Goal: Information Seeking & Learning: Find specific page/section

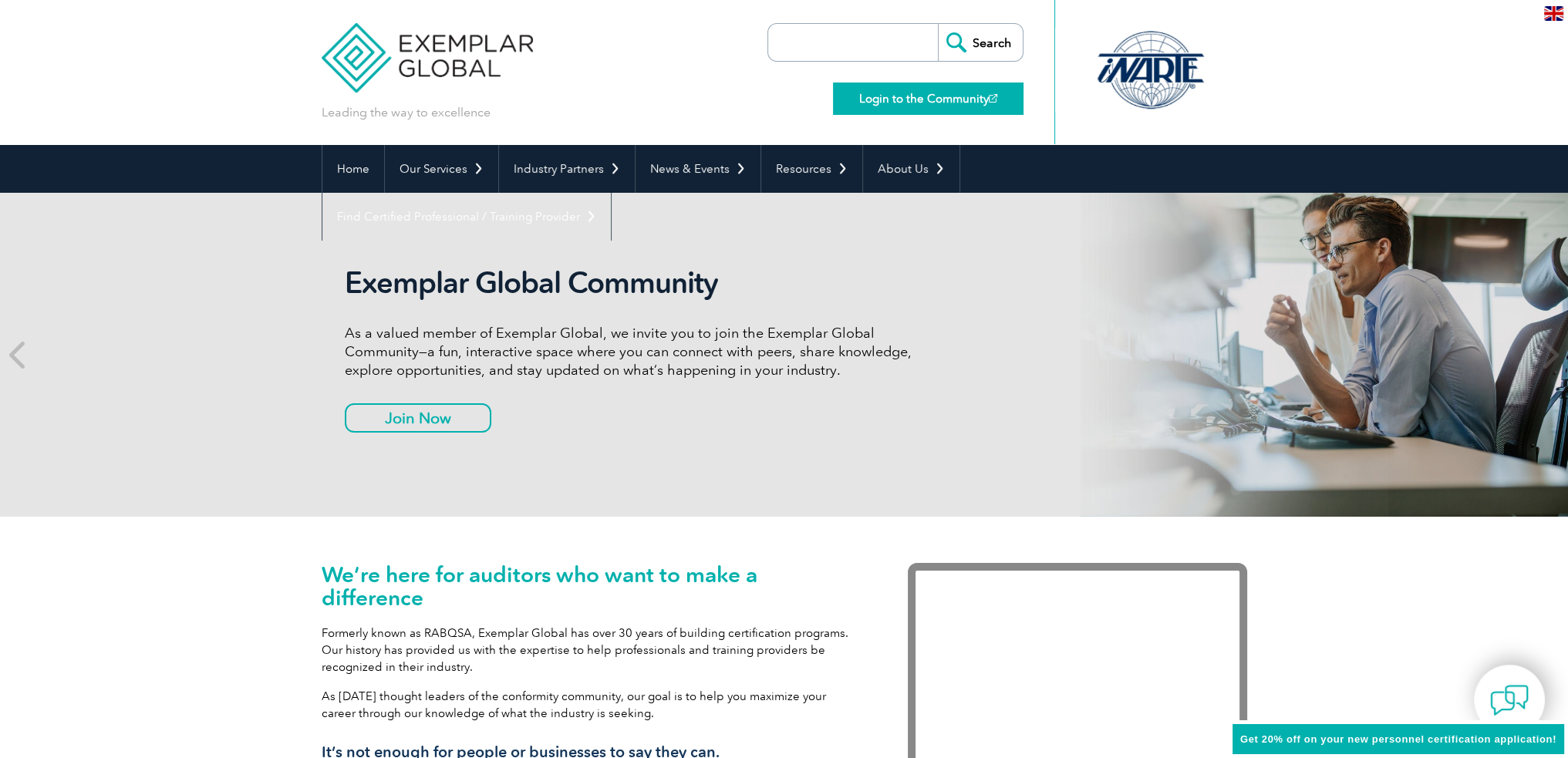
click at [888, 90] on link "Login to the Community" at bounding box center [928, 99] width 190 height 32
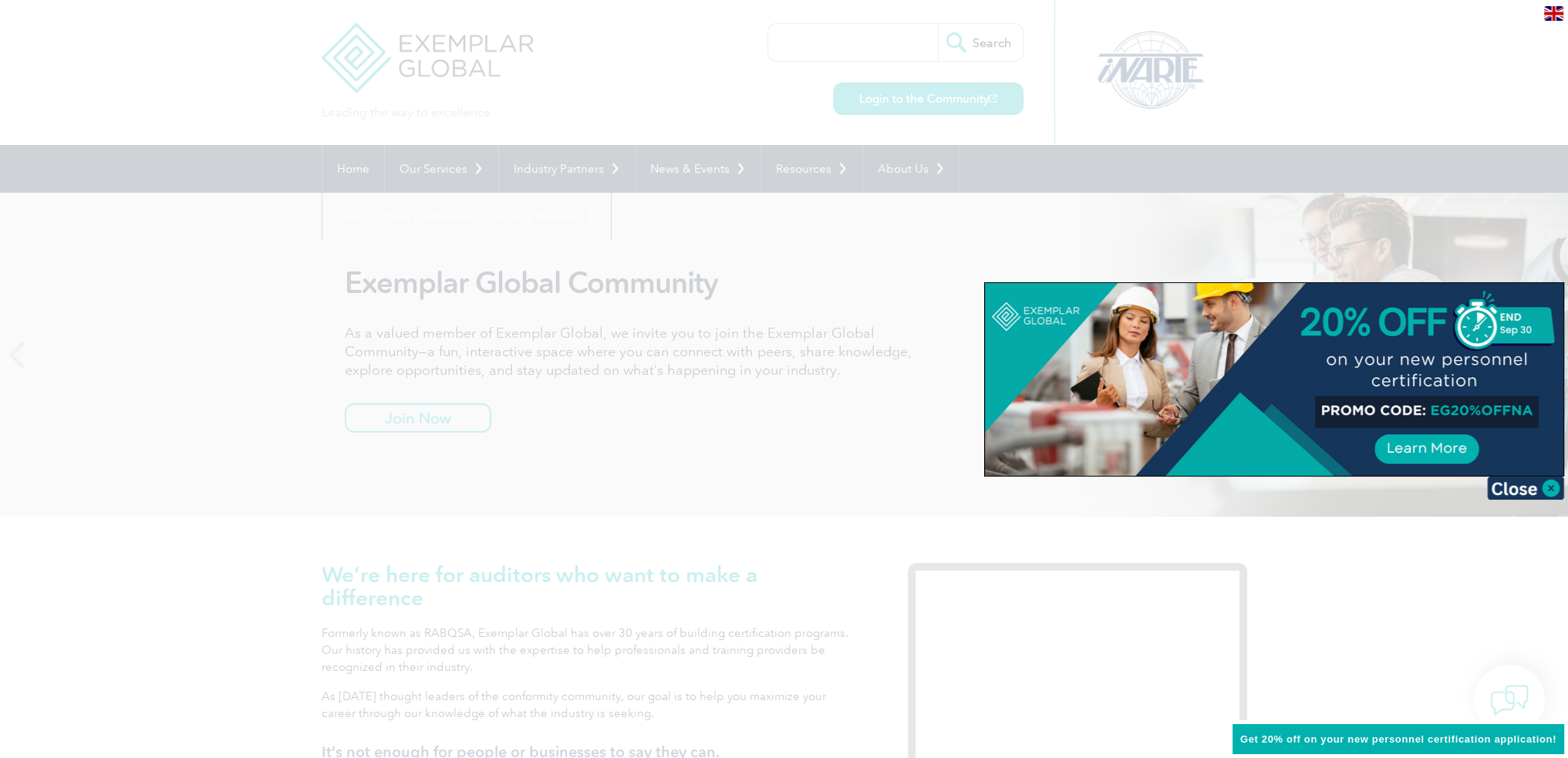
click at [941, 242] on div at bounding box center [784, 379] width 1568 height 758
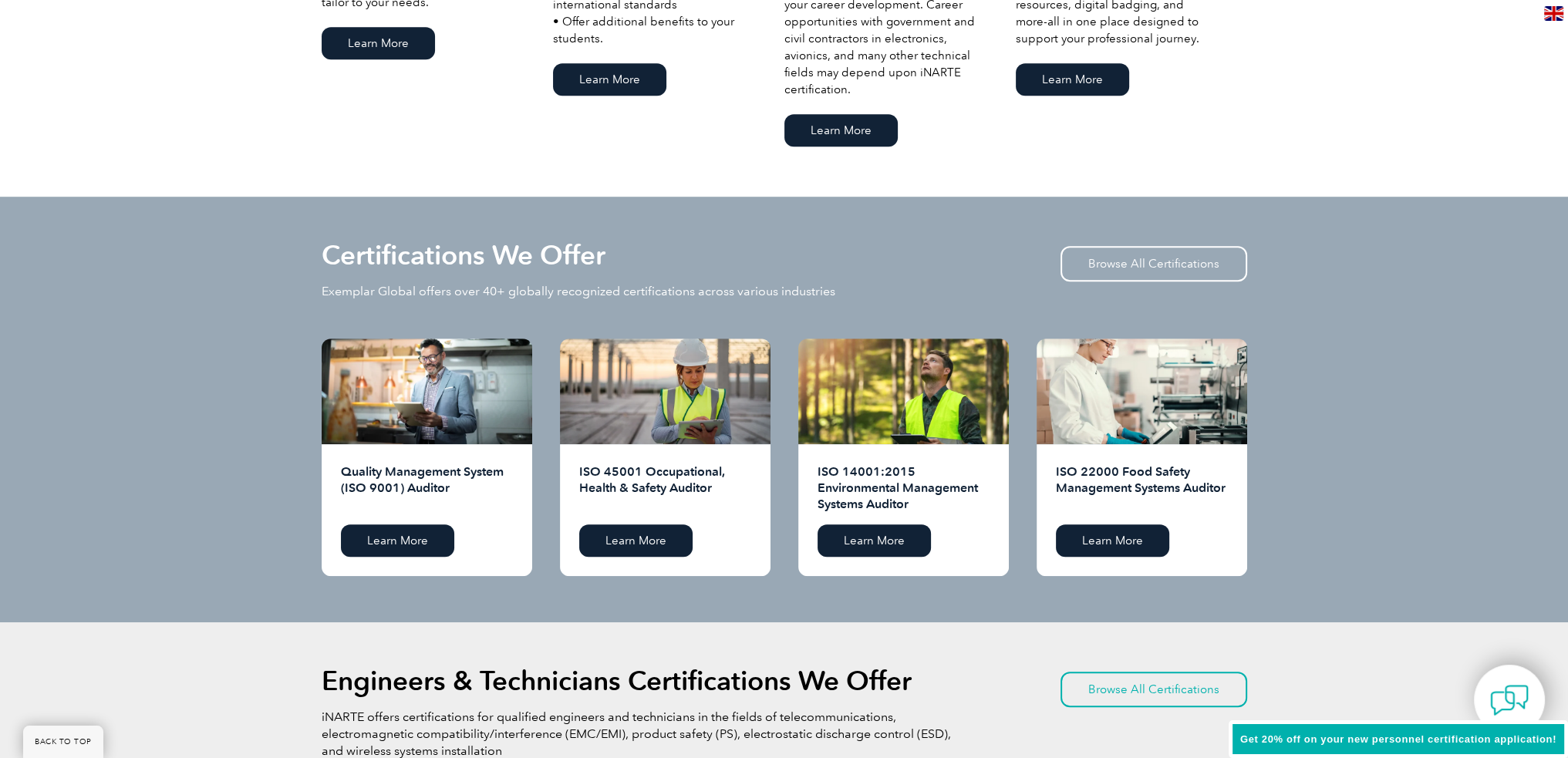
scroll to position [1543, 0]
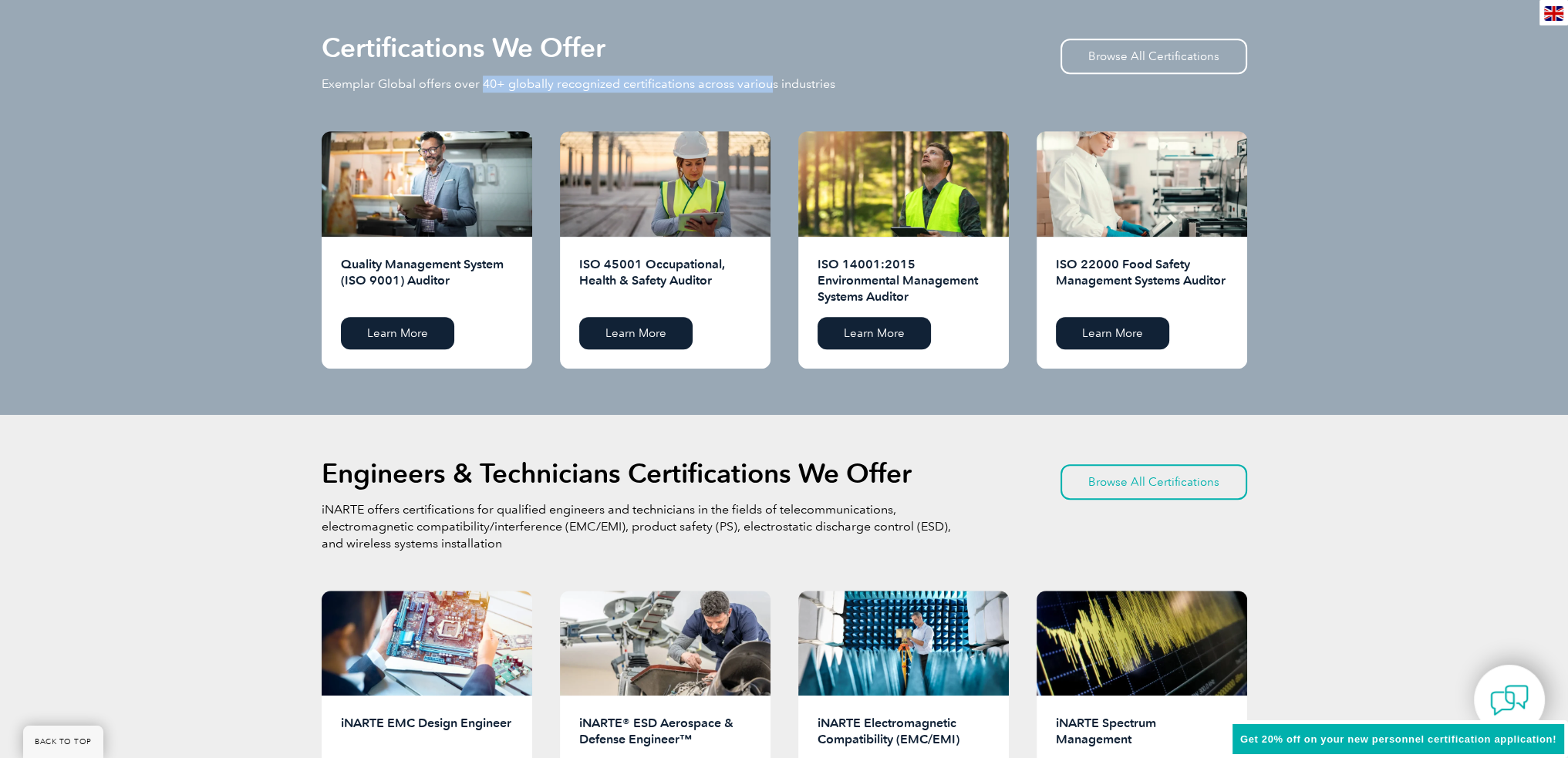
drag, startPoint x: 480, startPoint y: 84, endPoint x: 781, endPoint y: 79, distance: 301.0
click at [773, 79] on p "Exemplar Global offers over 40+ globally recognized certifications across vario…" at bounding box center [578, 84] width 513 height 17
drag, startPoint x: 802, startPoint y: 77, endPoint x: 792, endPoint y: 83, distance: 11.7
click at [802, 79] on p "Exemplar Global offers over 40+ globally recognized certifications across vario…" at bounding box center [578, 84] width 513 height 17
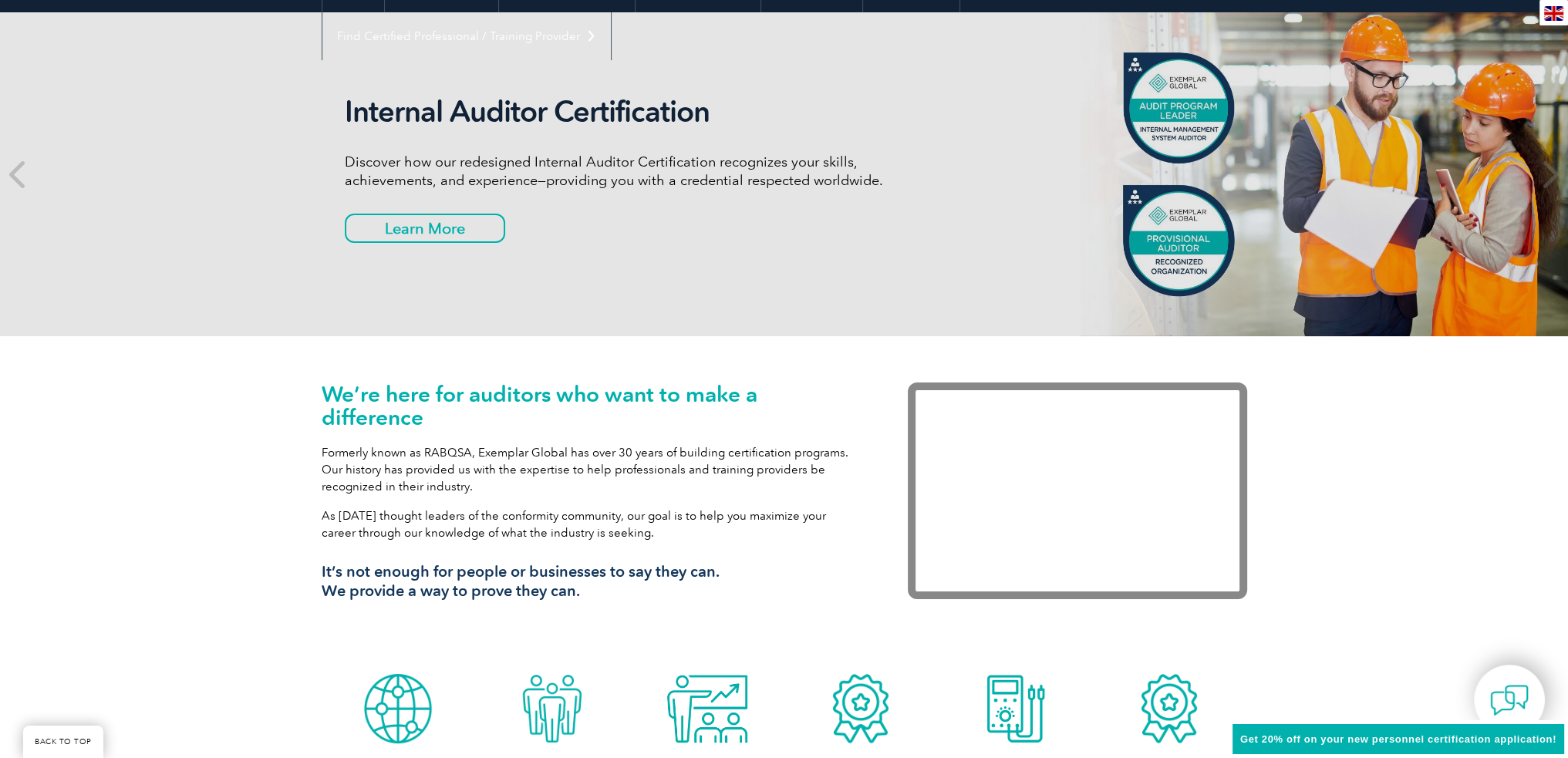
scroll to position [0, 0]
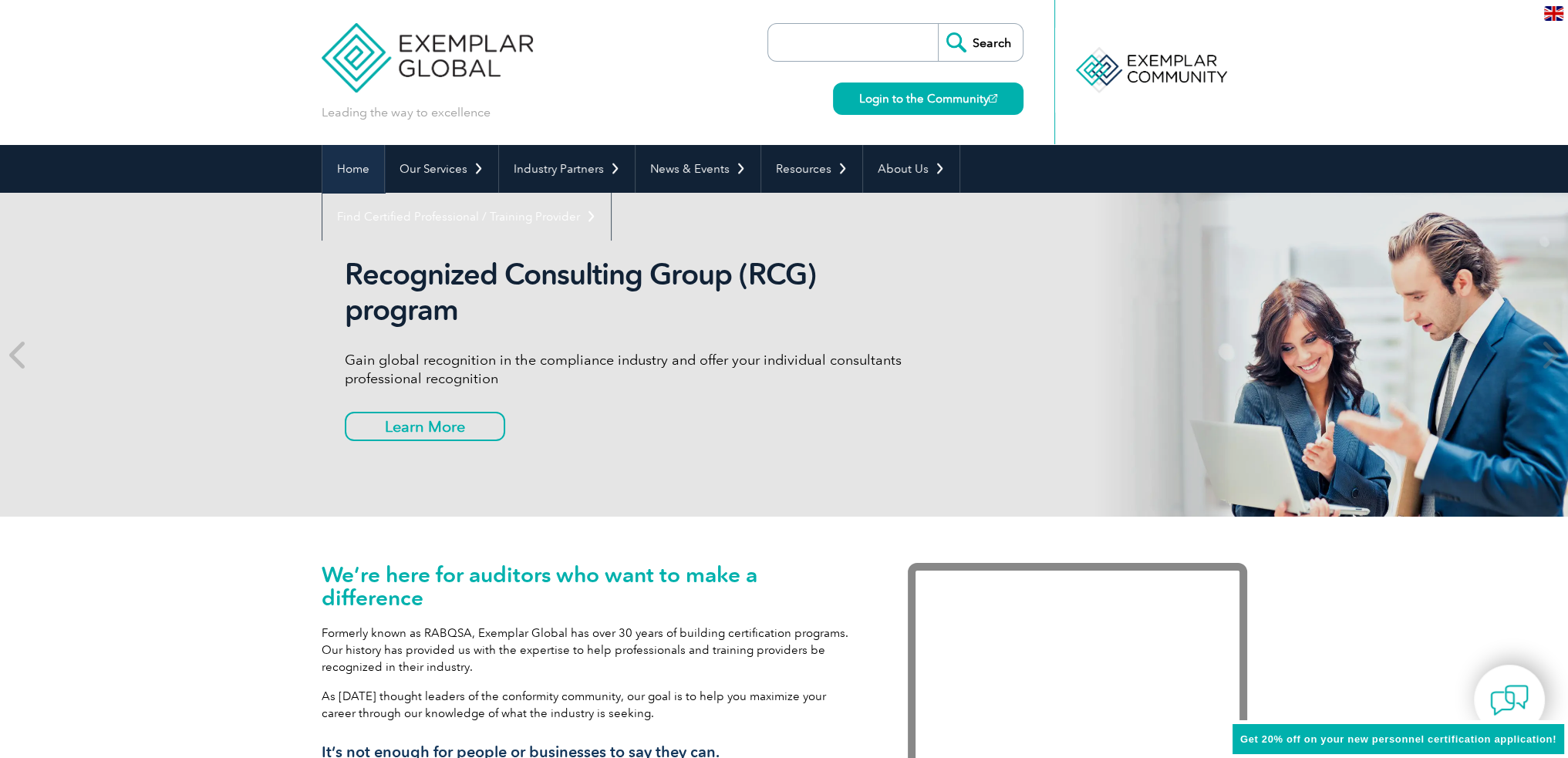
click at [355, 171] on link "Home" at bounding box center [353, 169] width 62 height 48
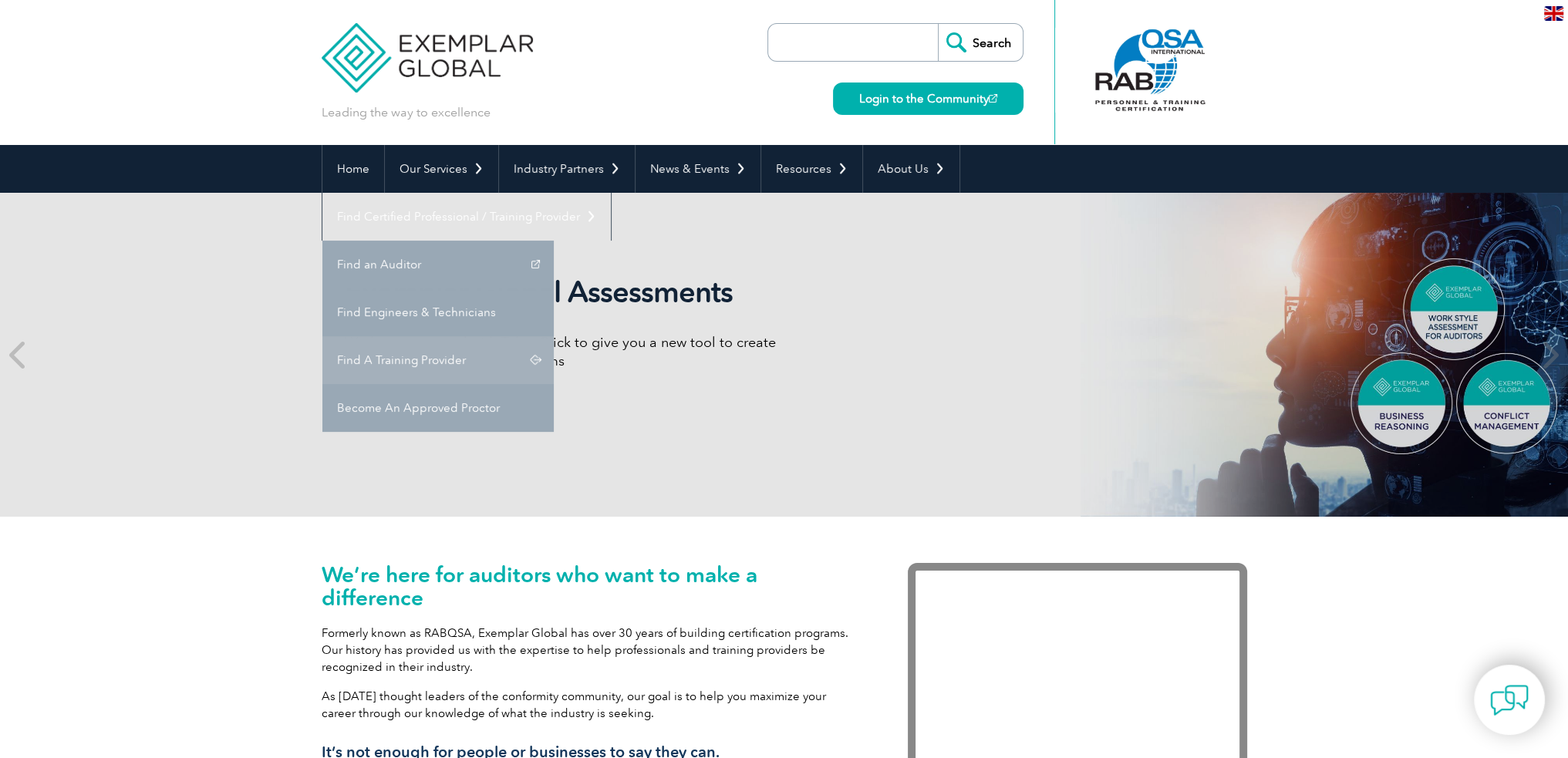
click at [554, 336] on link "Find A Training Provider" at bounding box center [438, 360] width 231 height 48
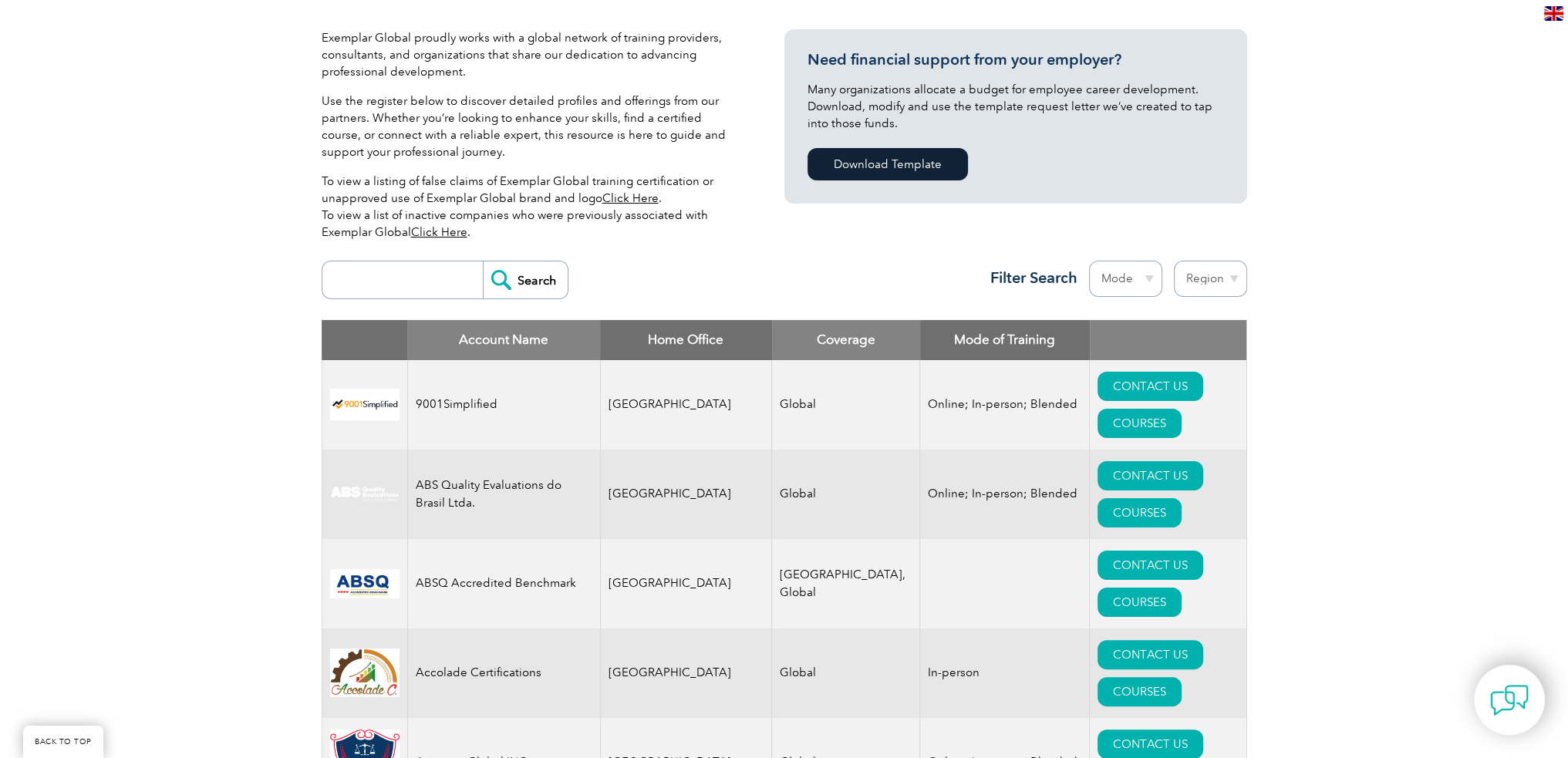
scroll to position [463, 0]
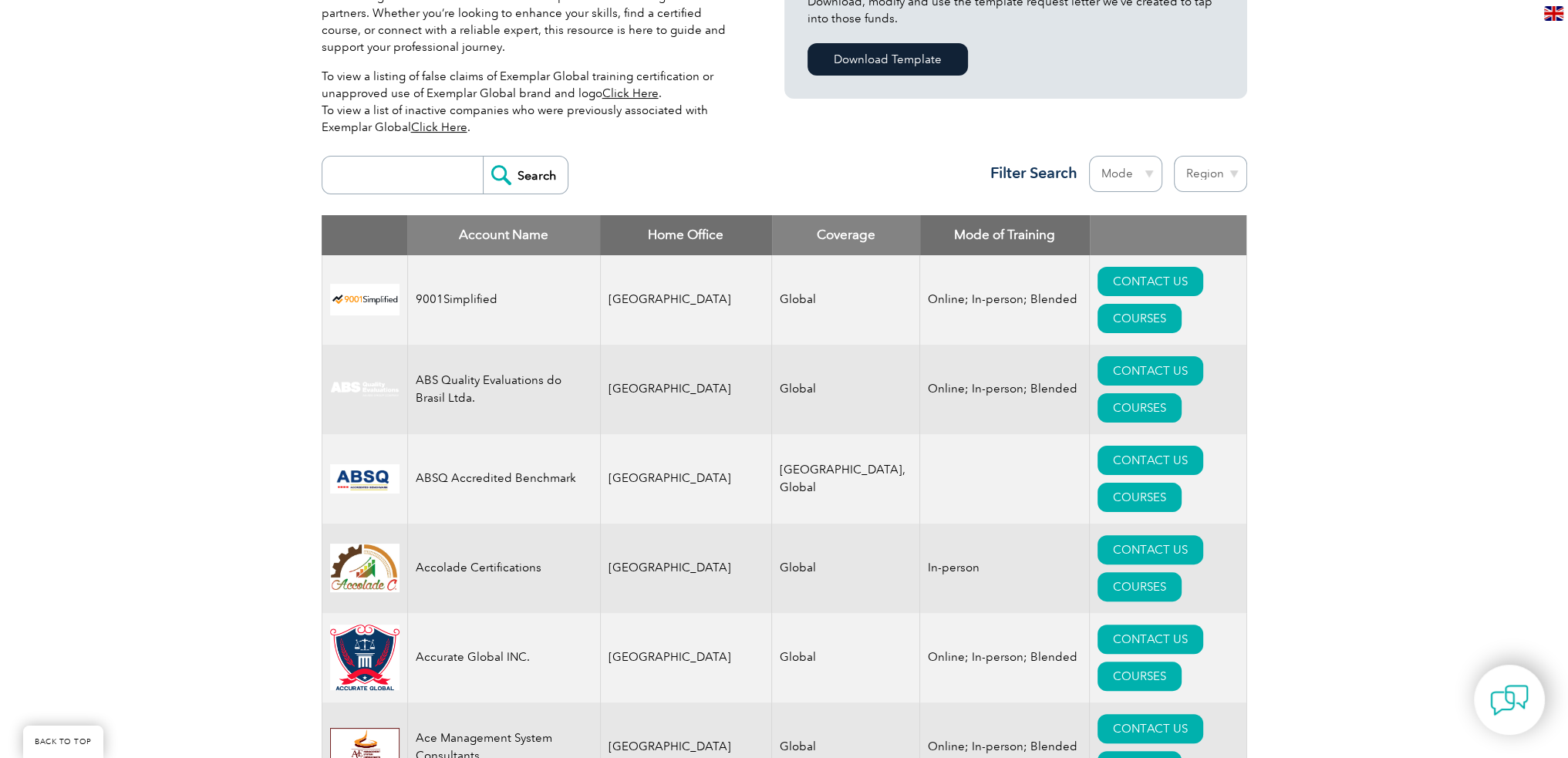
click at [1124, 179] on select "Mode Online In-person Blended" at bounding box center [1125, 174] width 73 height 36
select select "In-person"
click at [1089, 156] on select "Mode Online In-person Blended" at bounding box center [1125, 174] width 73 height 36
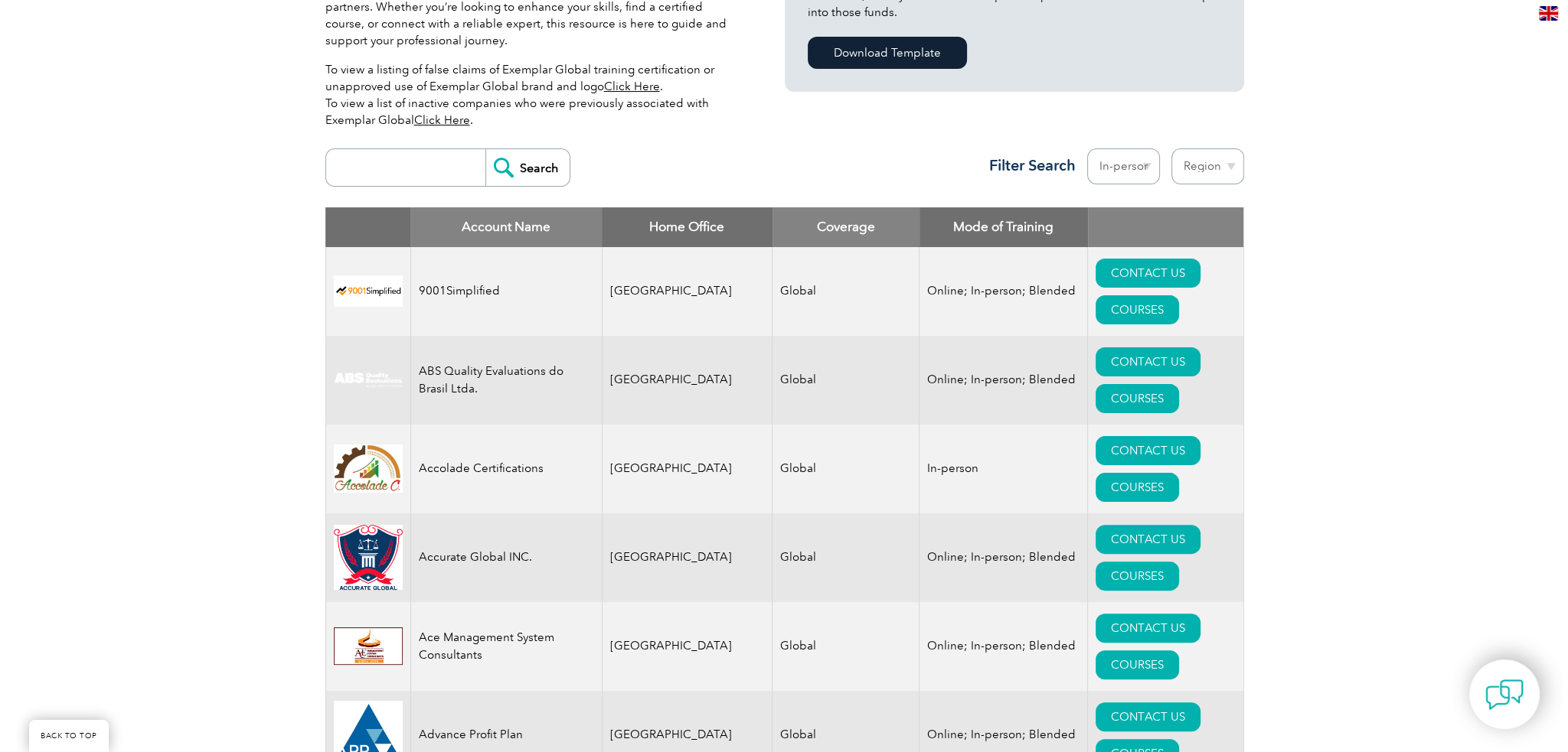
scroll to position [612, 0]
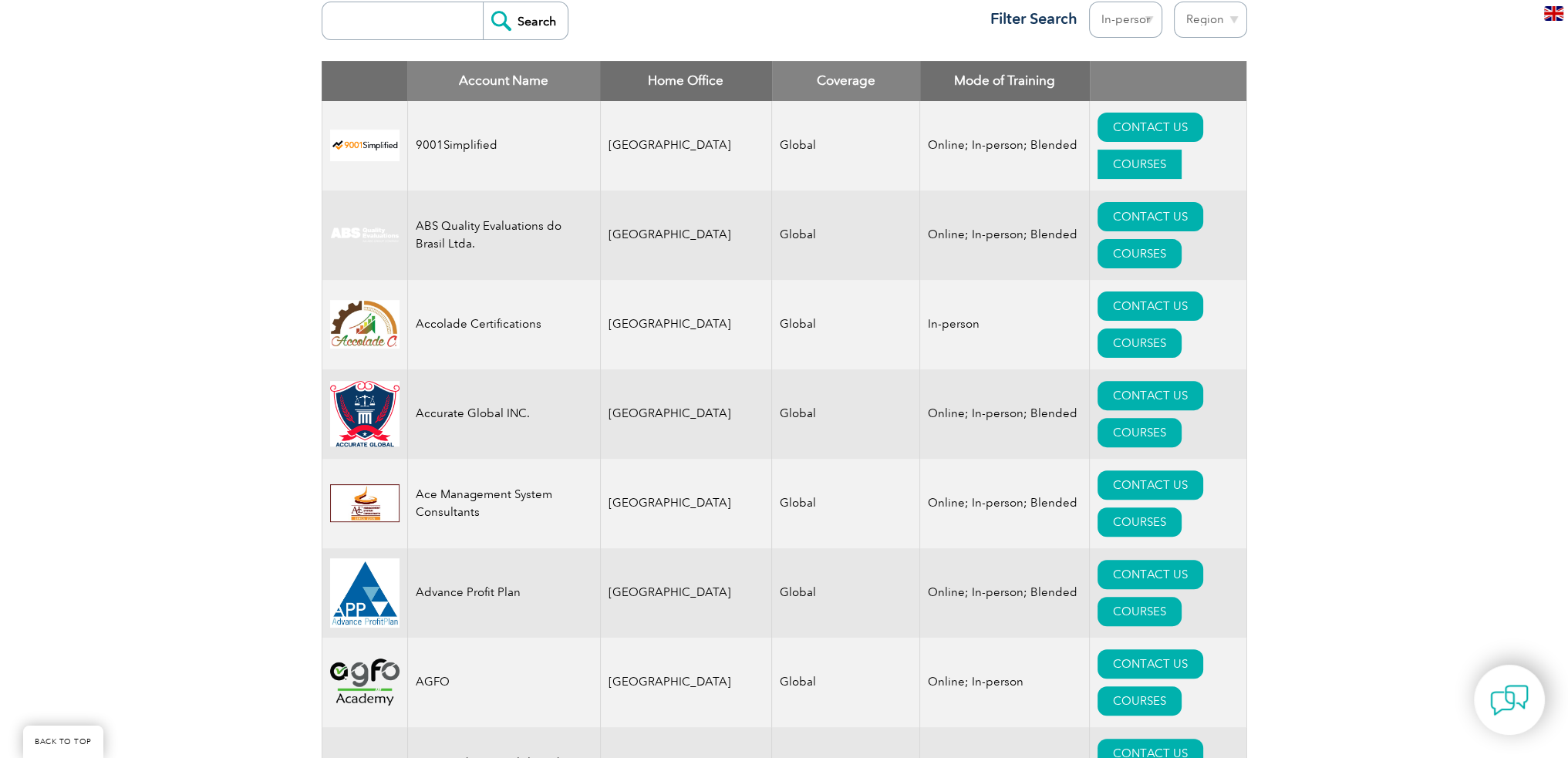
click at [1181, 150] on link "COURSES" at bounding box center [1140, 164] width 84 height 30
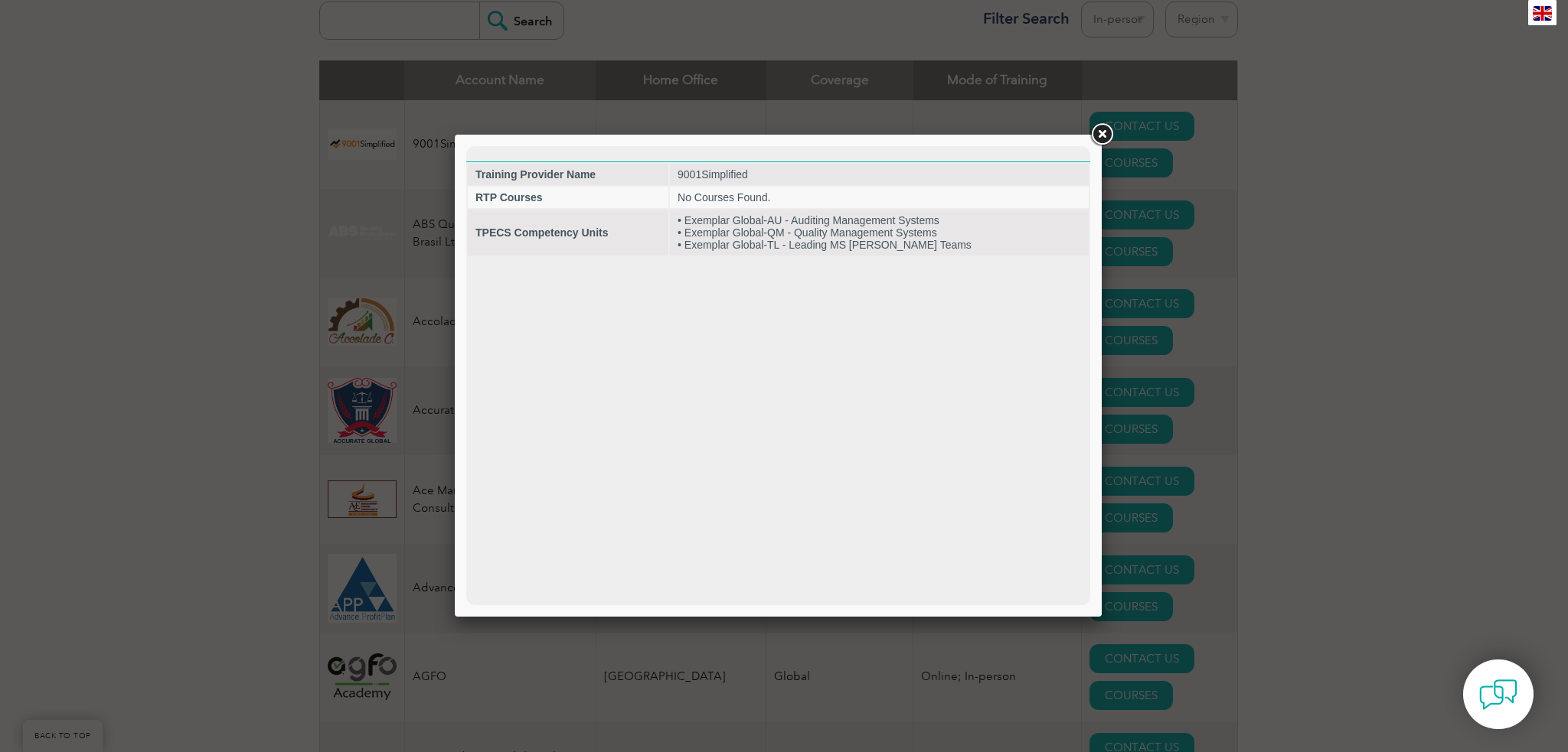
scroll to position [0, 0]
click at [1102, 132] on link at bounding box center [1101, 134] width 27 height 27
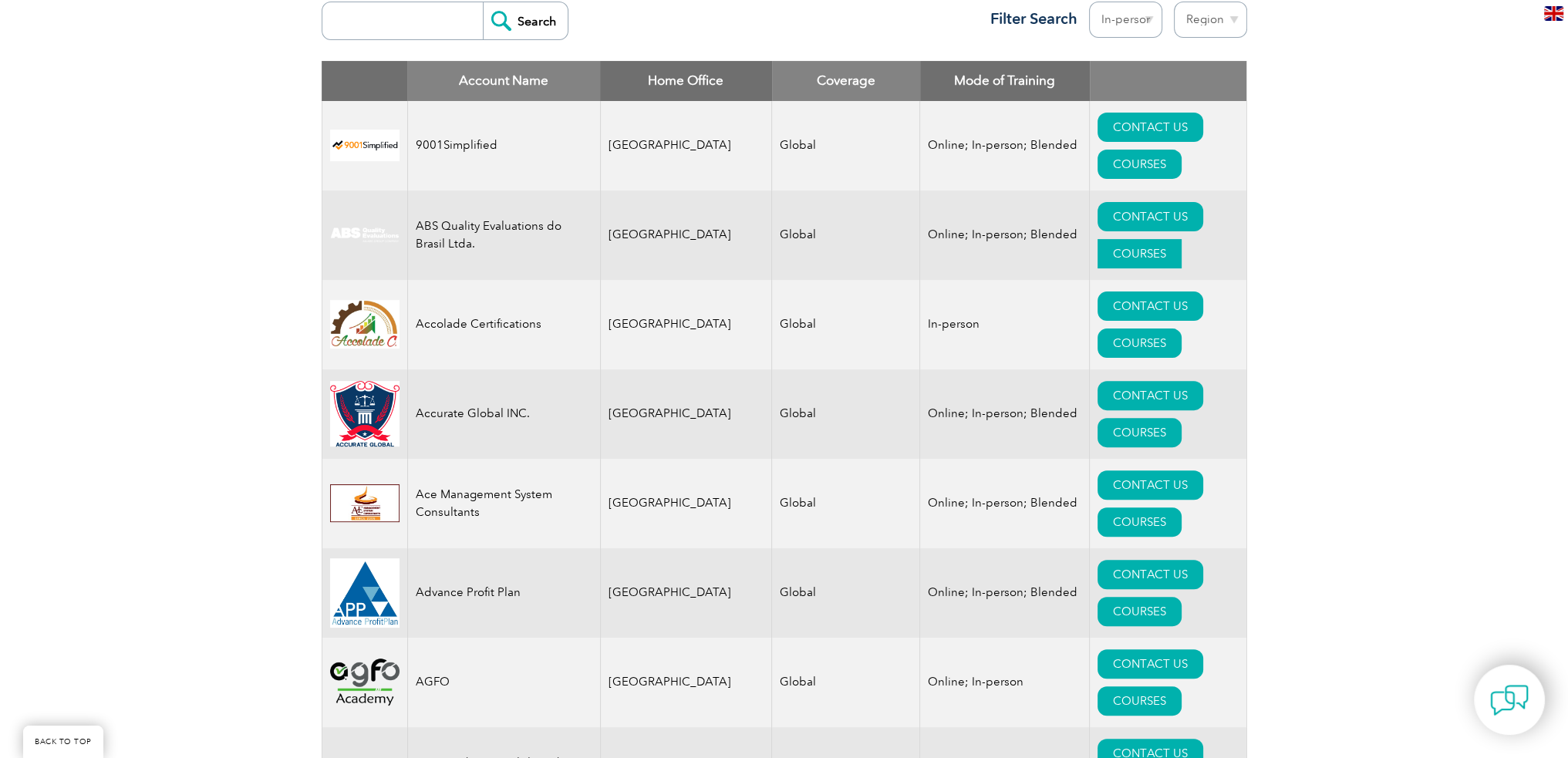
click at [1178, 239] on link "COURSES" at bounding box center [1140, 253] width 84 height 30
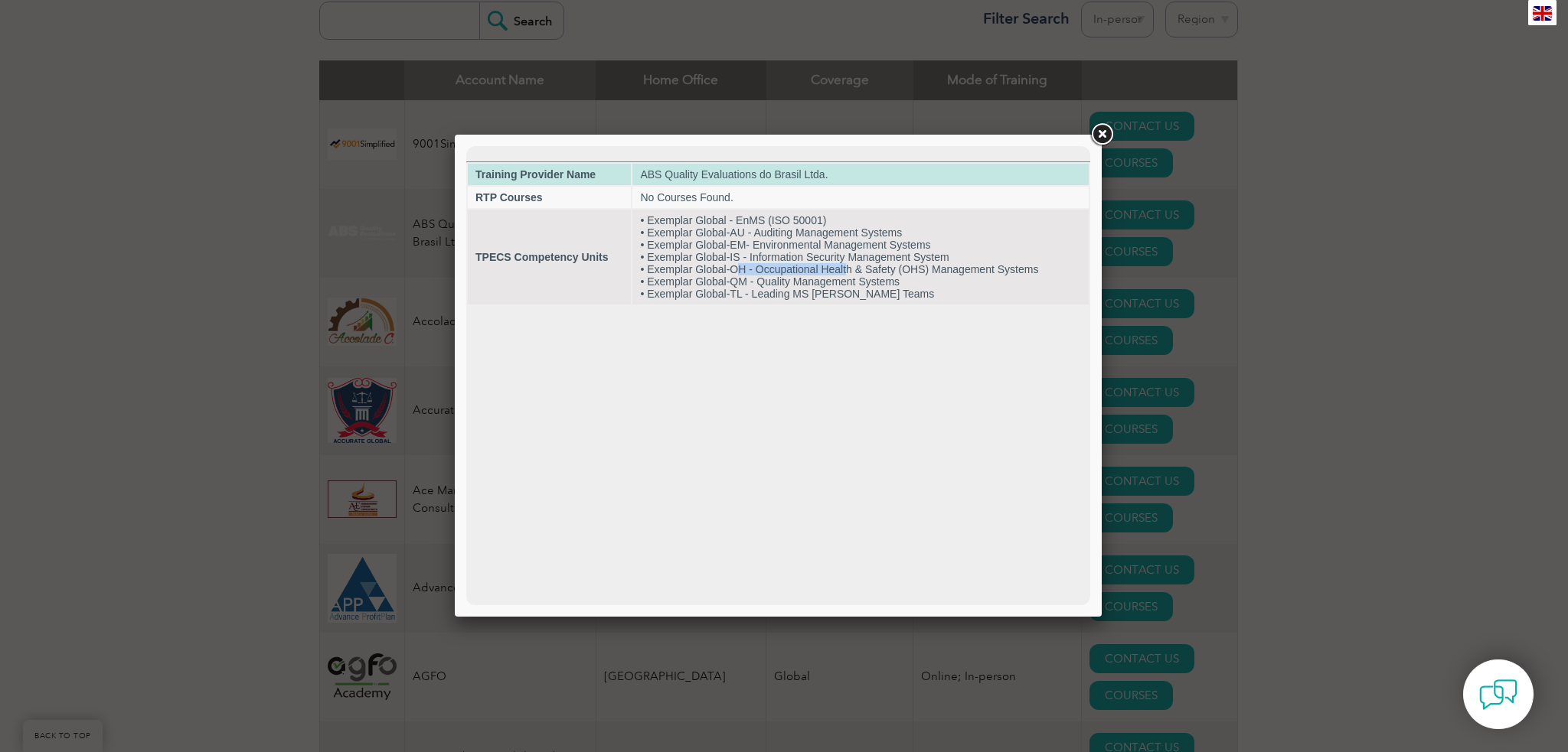
drag, startPoint x: 736, startPoint y: 272, endPoint x: 999, endPoint y: 181, distance: 278.3
click at [845, 268] on td "• Exemplar Global - EnMS (ISO 50001) • Exemplar Global-AU - Auditing Management…" at bounding box center [860, 257] width 457 height 94
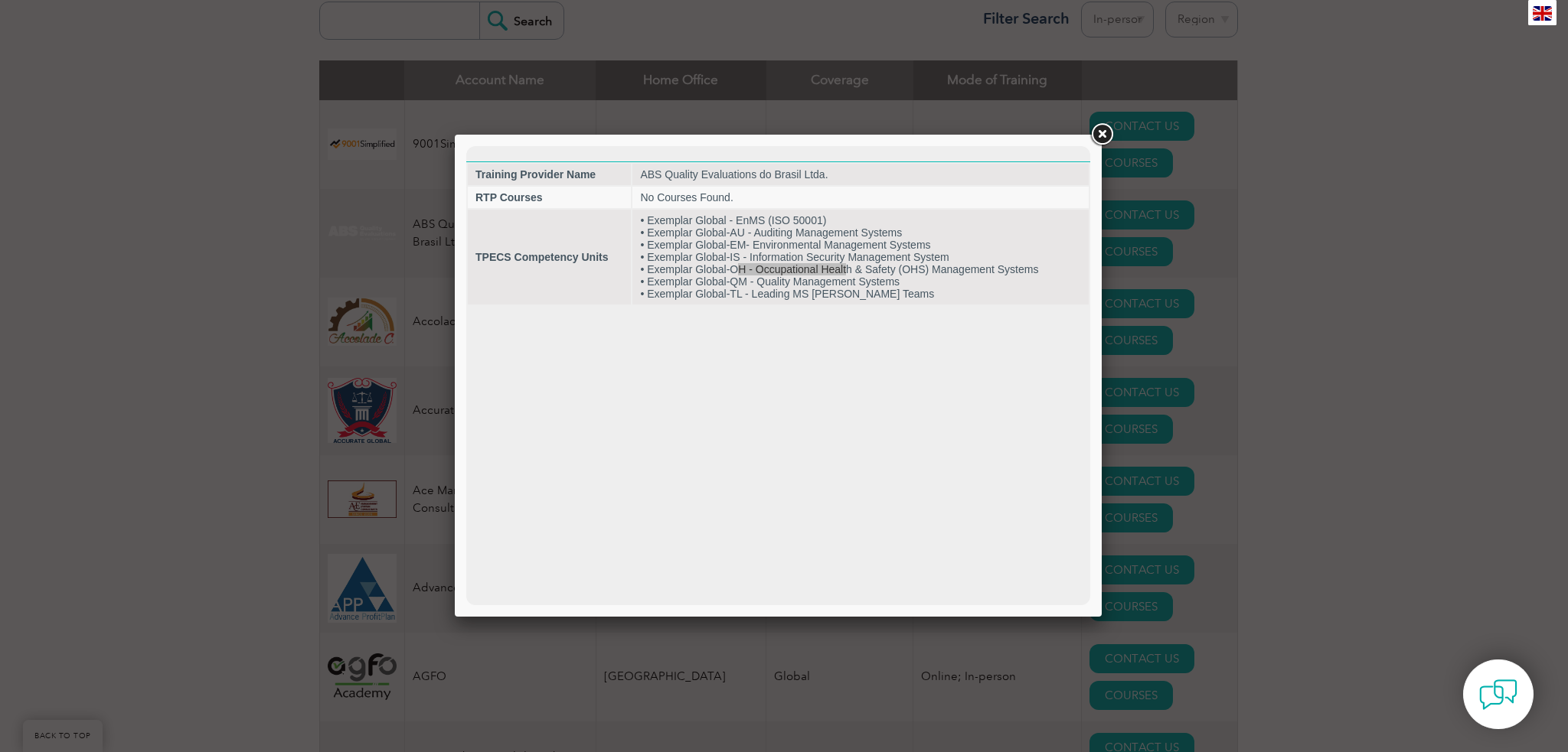
click at [1096, 134] on link at bounding box center [1101, 134] width 27 height 27
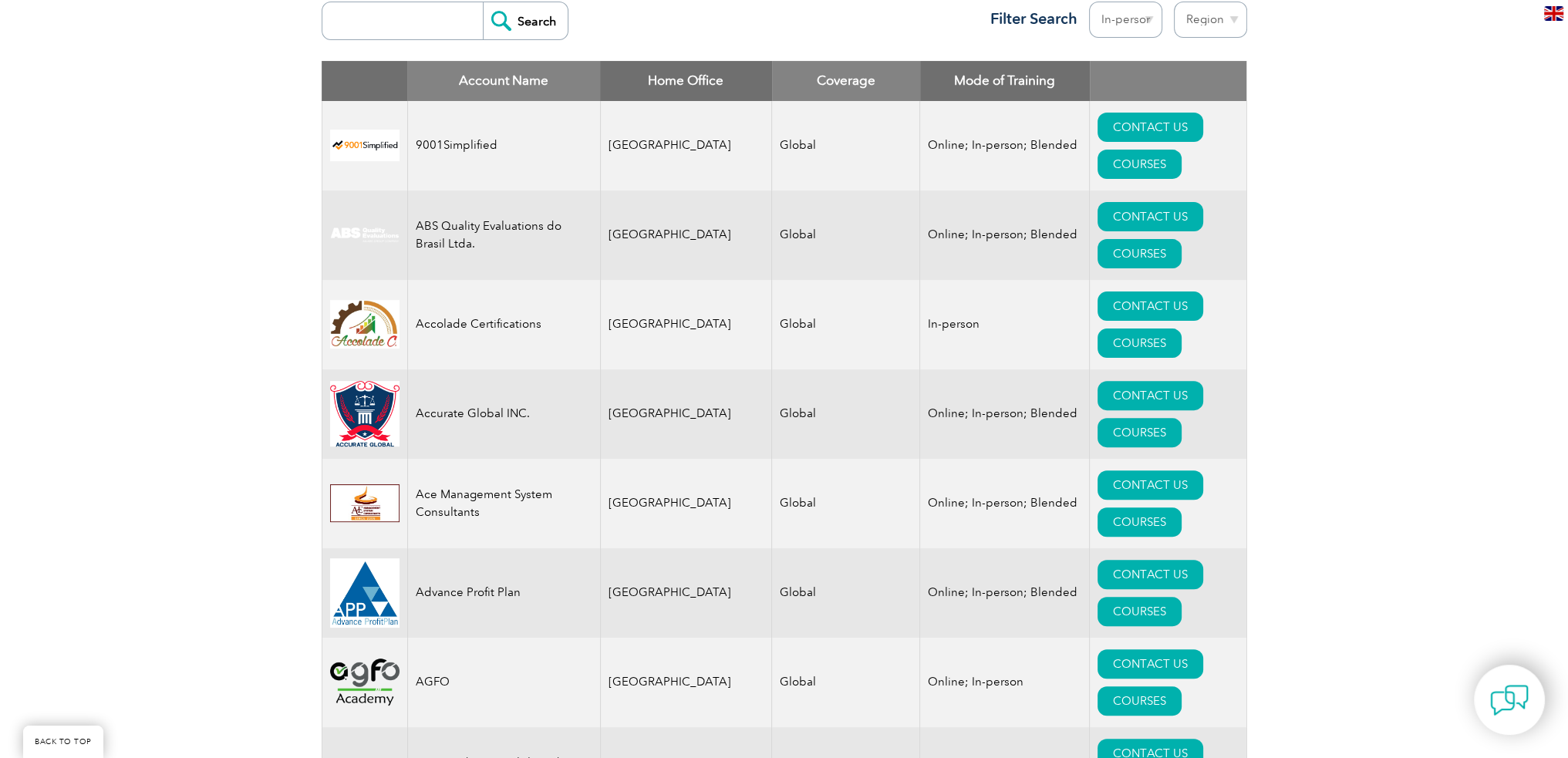
scroll to position [231, 0]
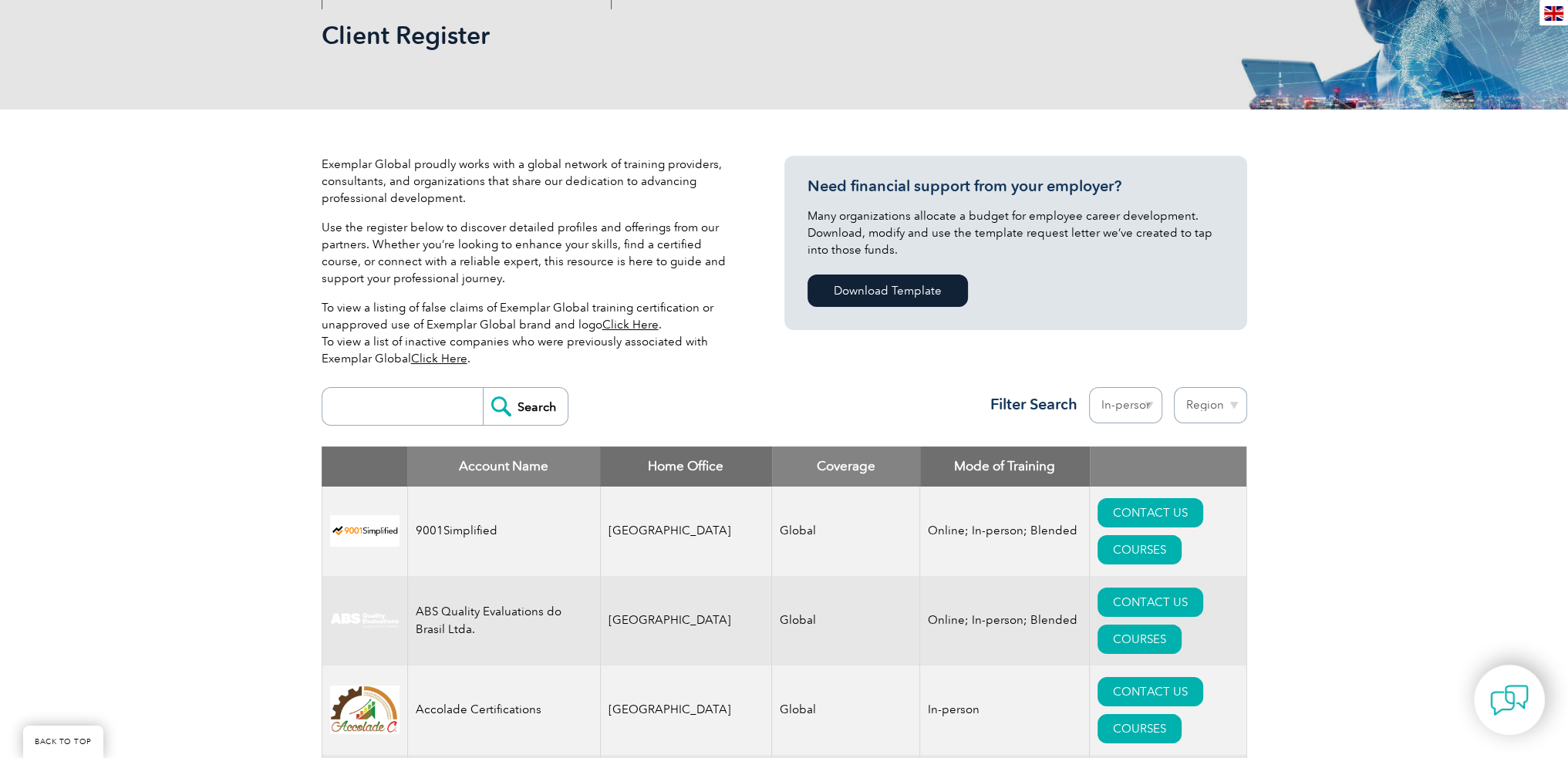
click at [1224, 413] on select "Region Australia Bahrain Bangladesh Brazil Canada Colombia Dominican Republic E…" at bounding box center [1210, 406] width 73 height 36
select select "United States"
click at [1174, 388] on select "Region Australia Bahrain Bangladesh Brazil Canada Colombia Dominican Republic E…" at bounding box center [1210, 406] width 73 height 36
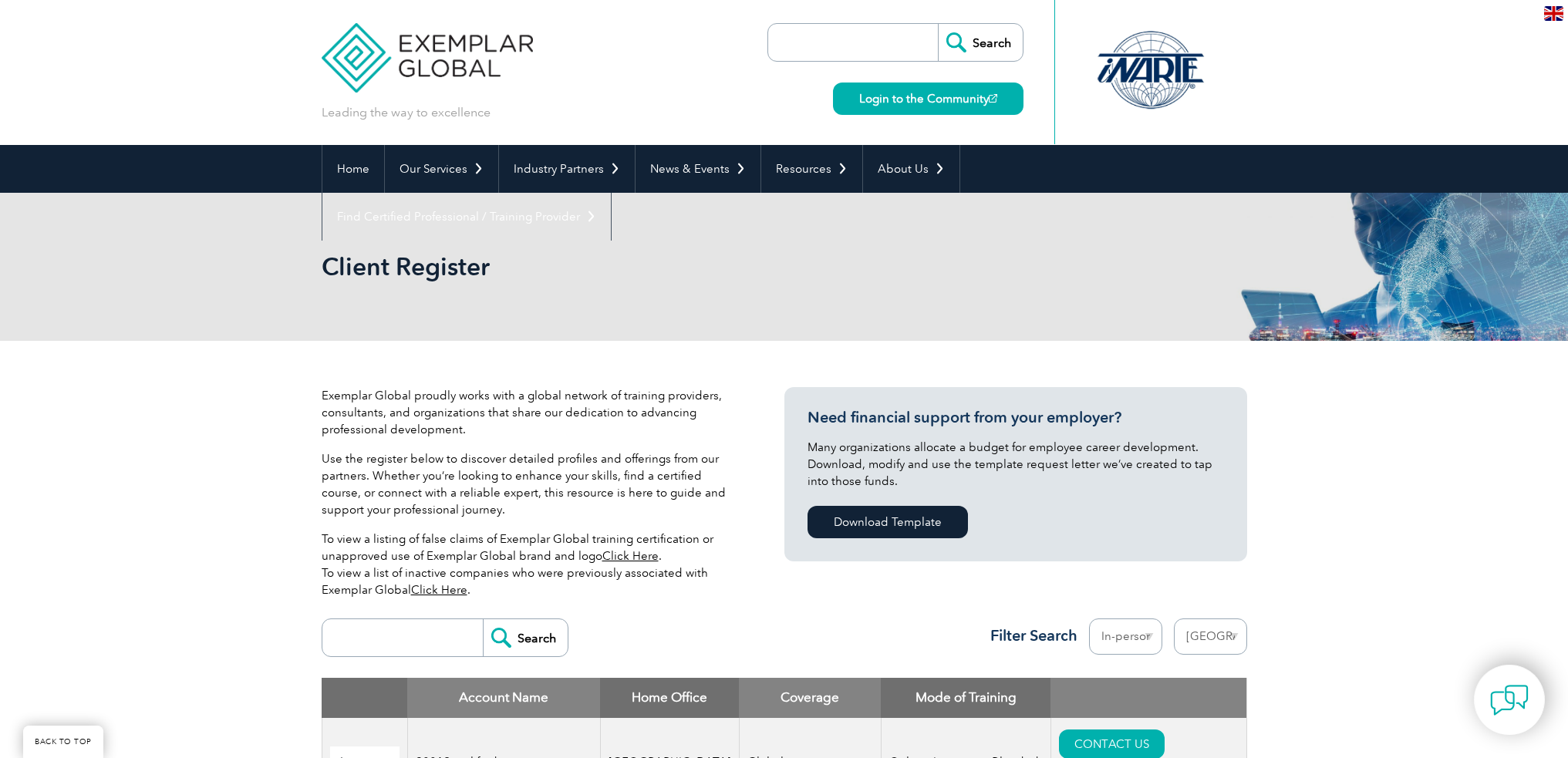
select select "[GEOGRAPHIC_DATA]"
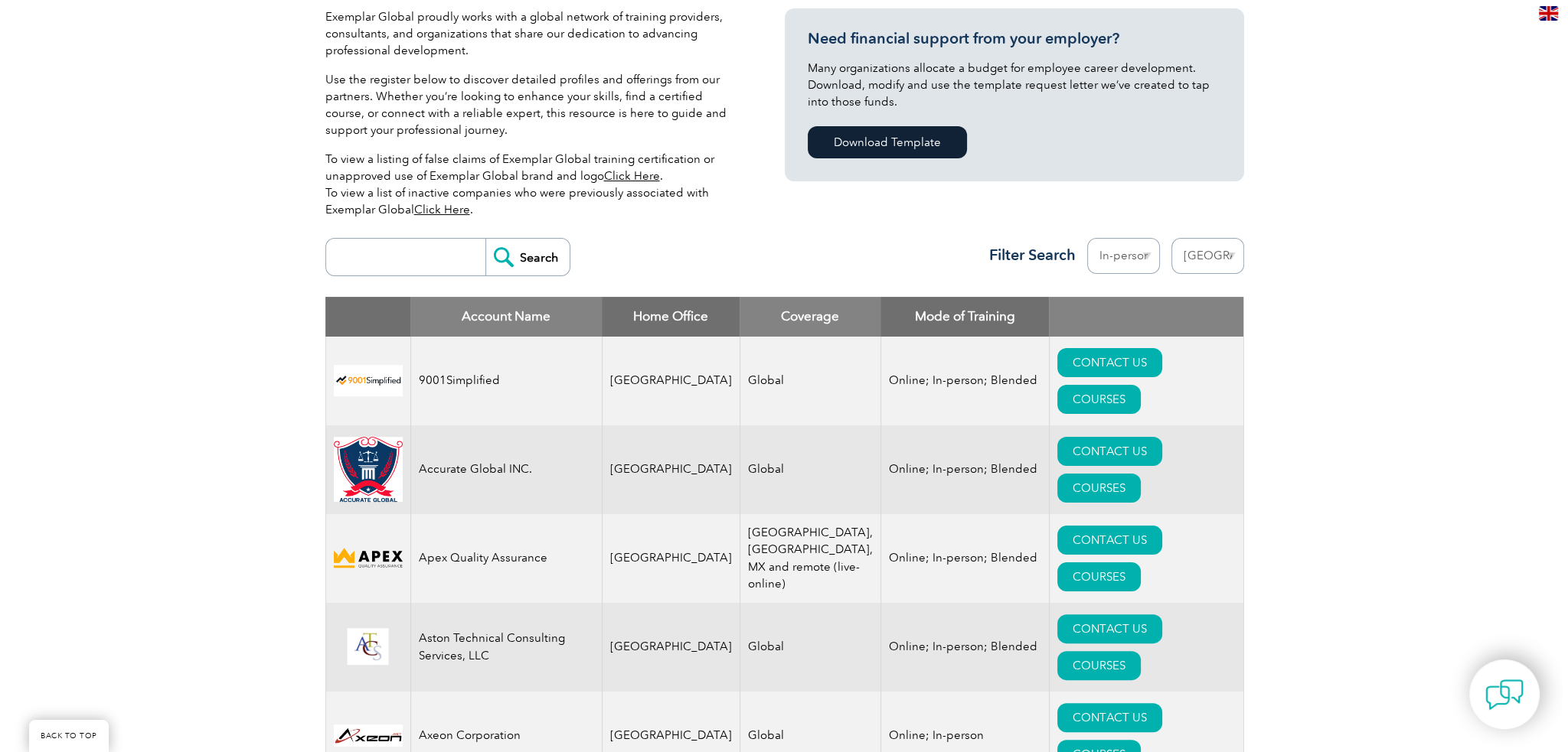
scroll to position [459, 0]
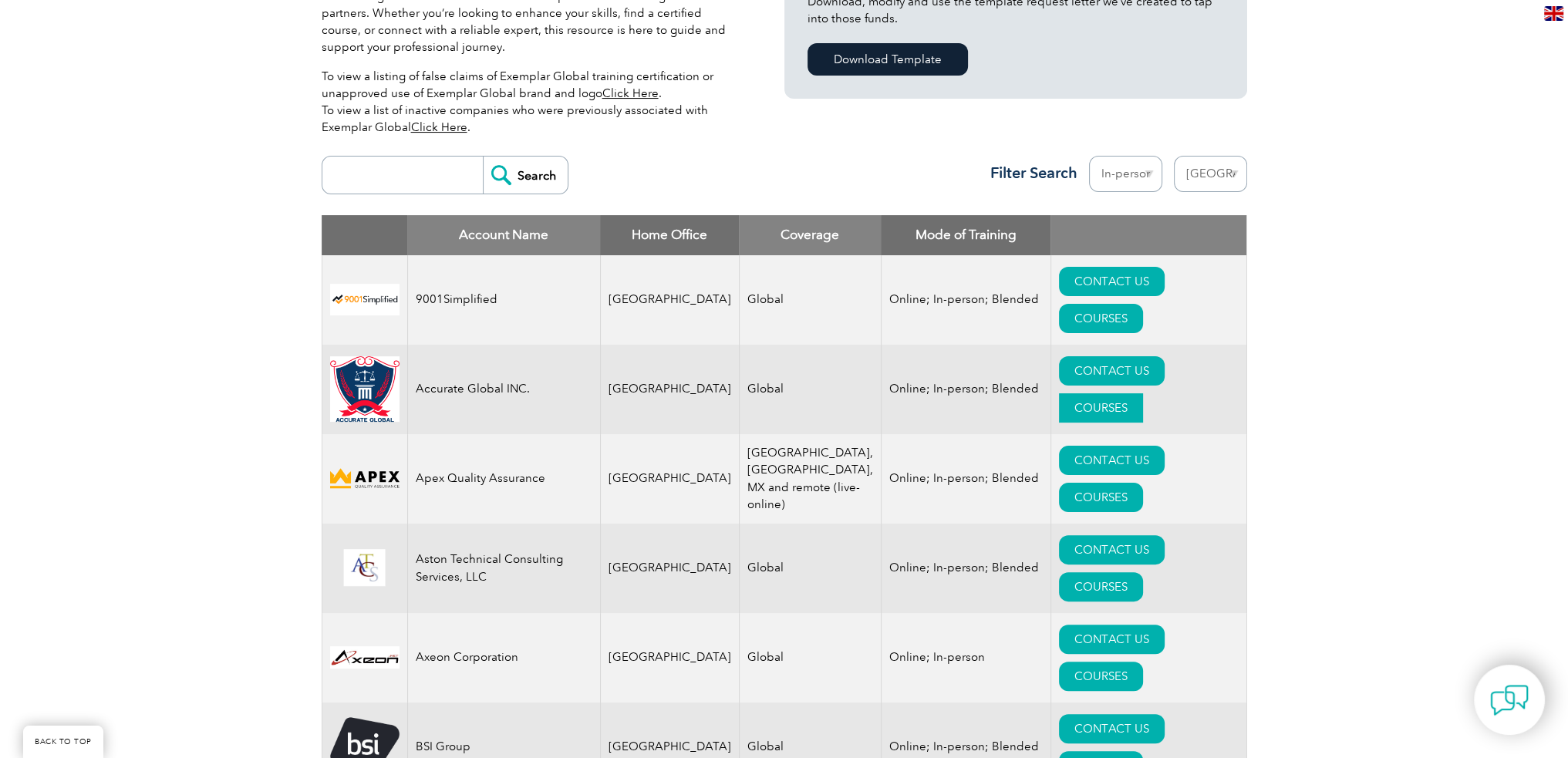
click at [1142, 393] on link "COURSES" at bounding box center [1101, 408] width 84 height 30
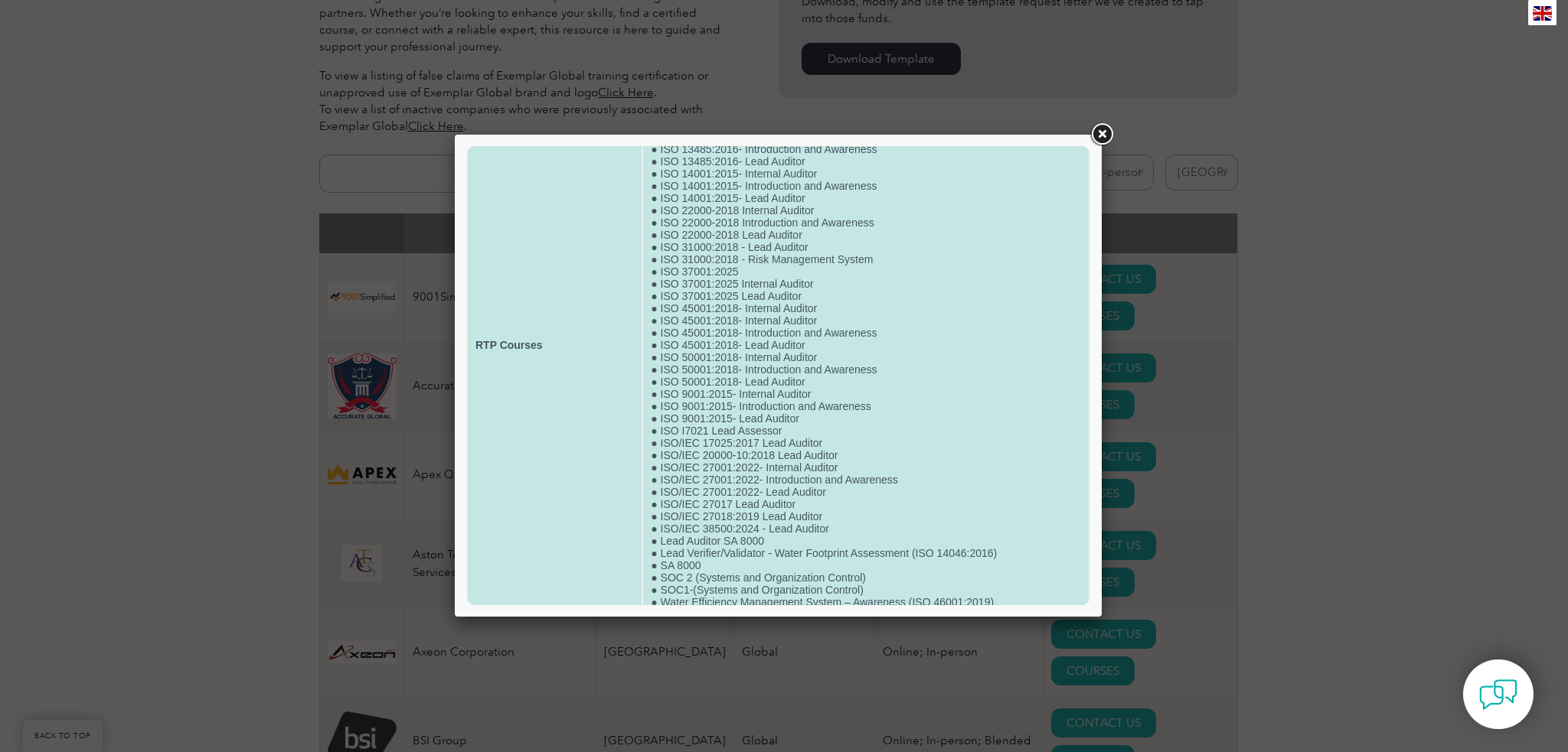
scroll to position [245, 0]
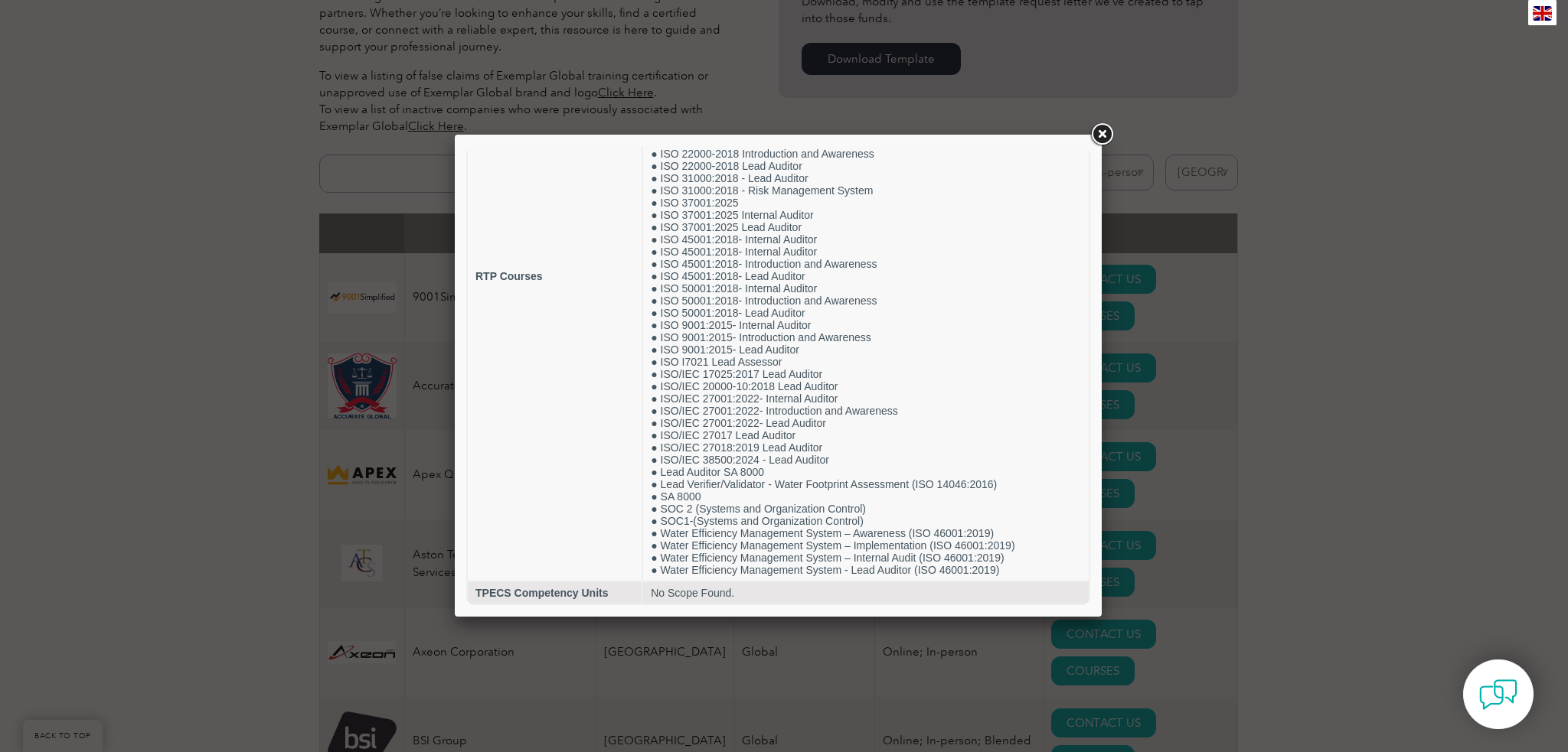
click at [1096, 137] on link at bounding box center [1101, 134] width 27 height 27
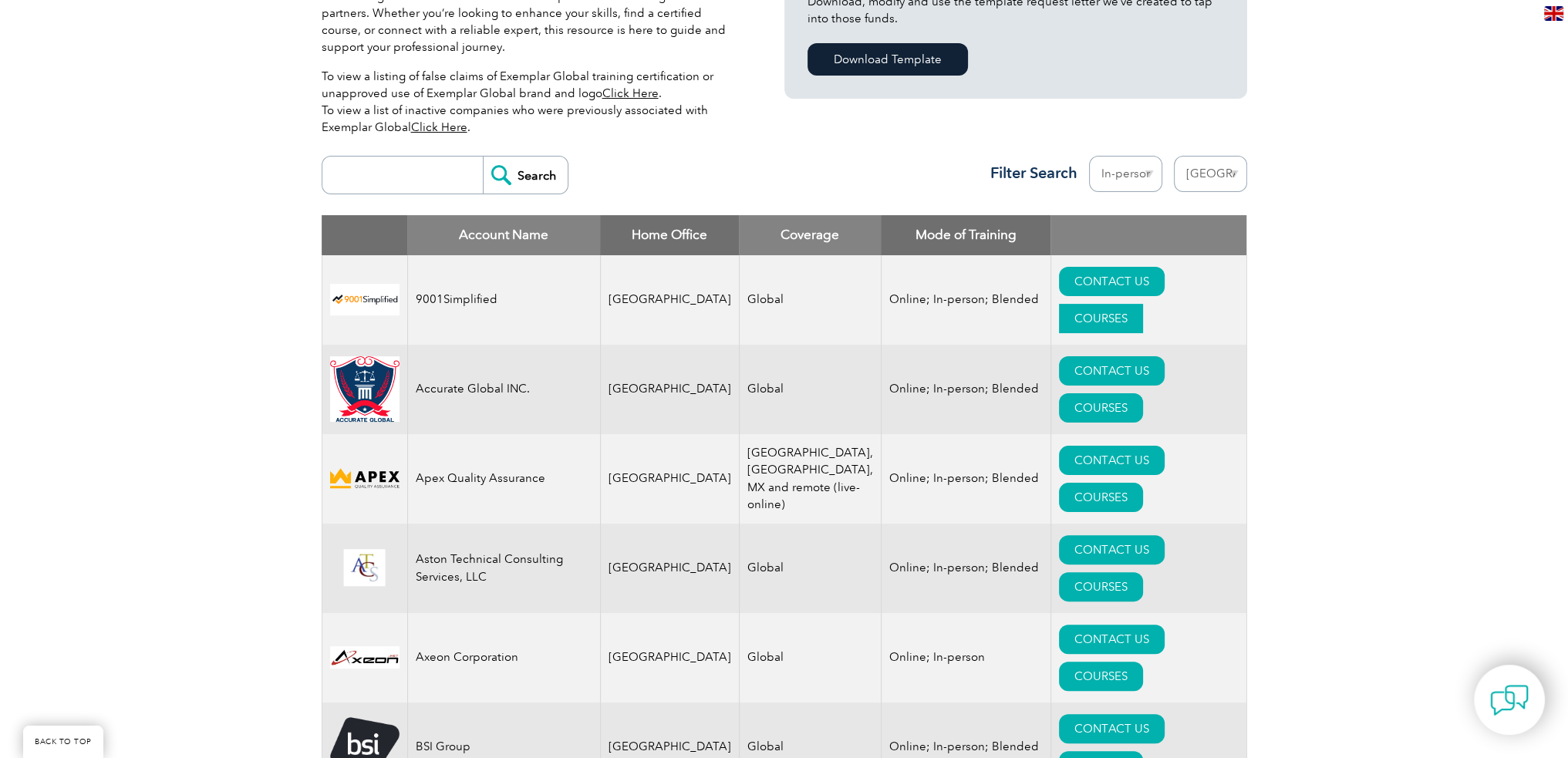
click at [1142, 304] on link "COURSES" at bounding box center [1101, 318] width 84 height 30
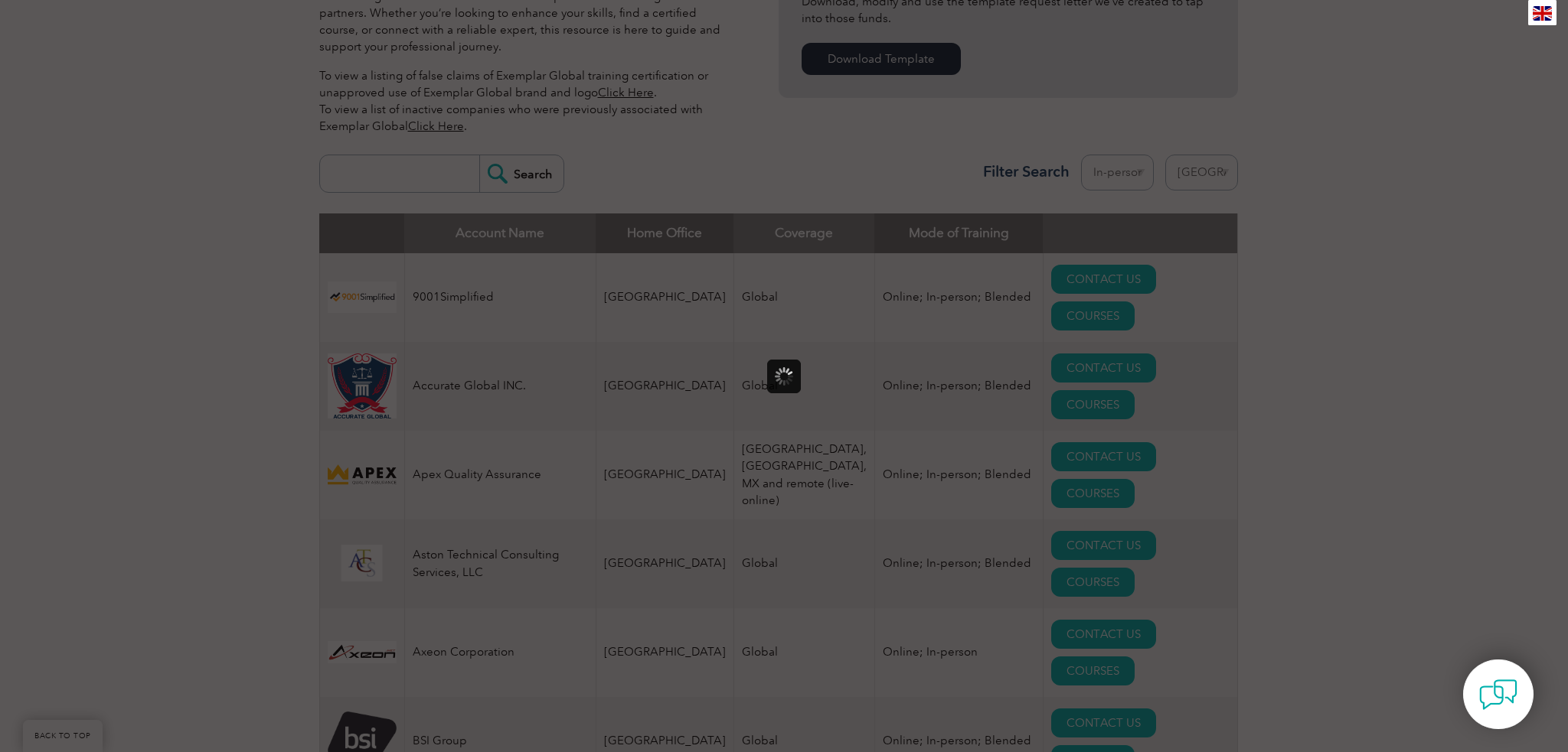
scroll to position [0, 0]
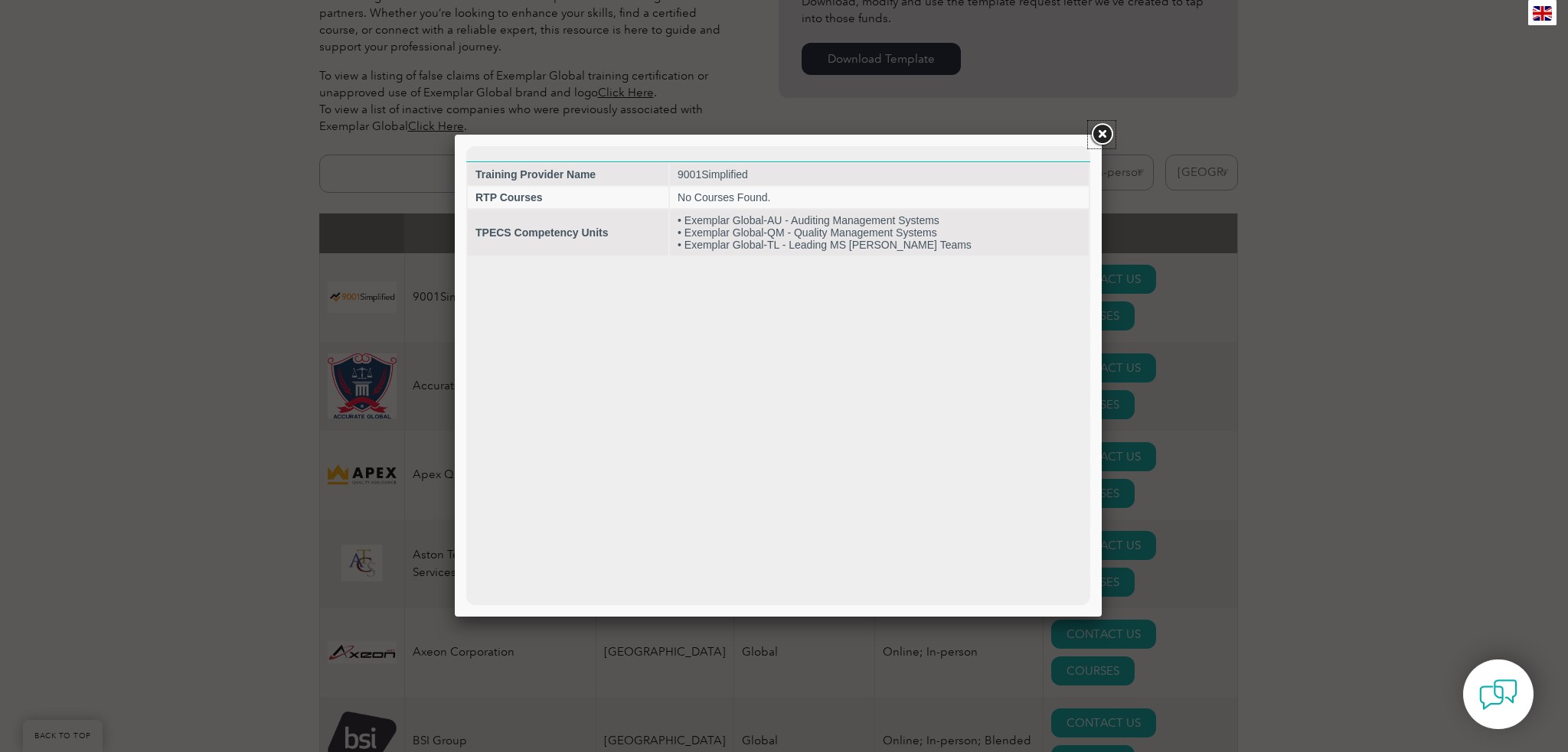
click at [1103, 132] on link at bounding box center [1101, 134] width 27 height 27
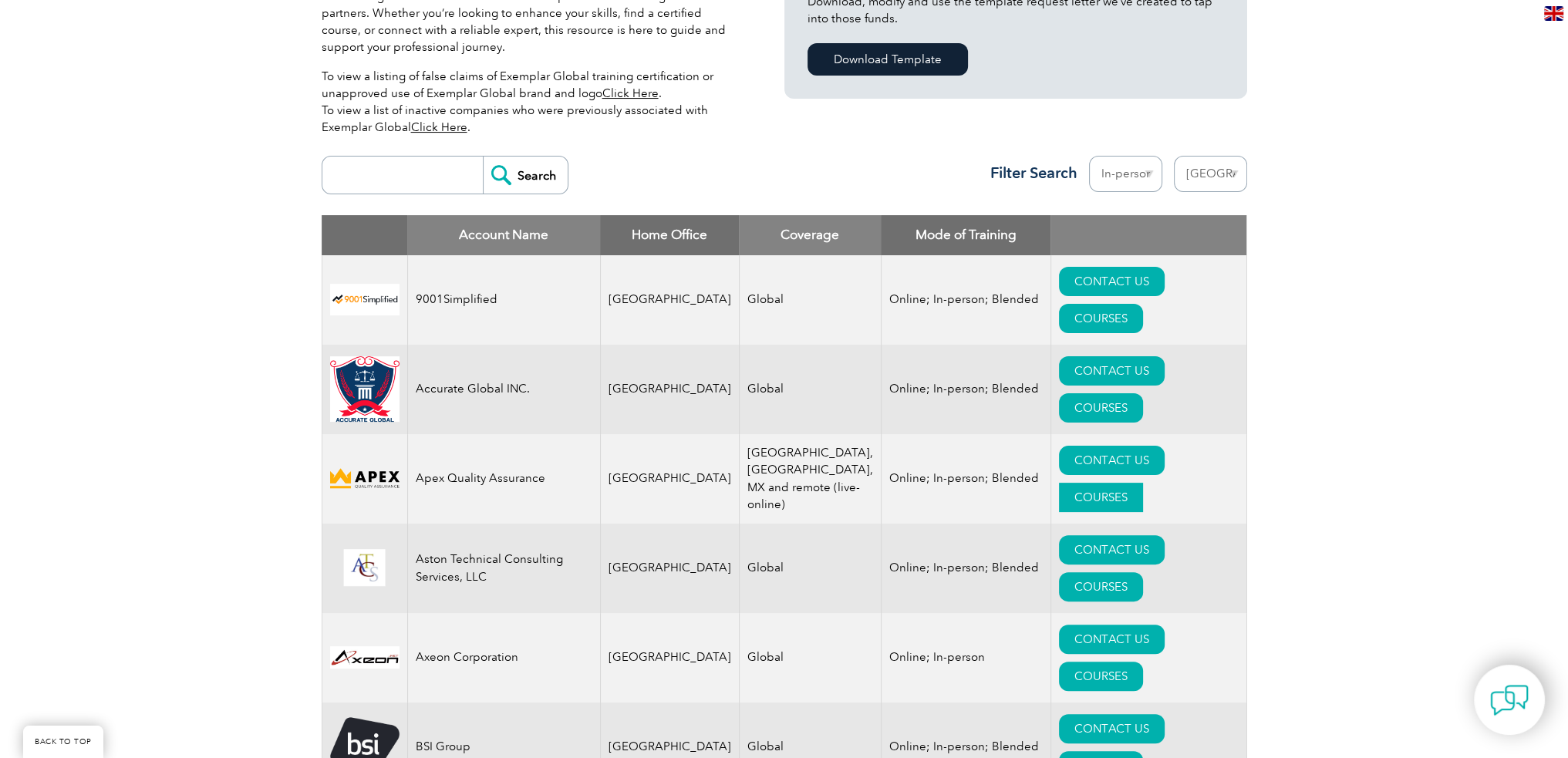
click at [1142, 483] on link "COURSES" at bounding box center [1101, 497] width 84 height 30
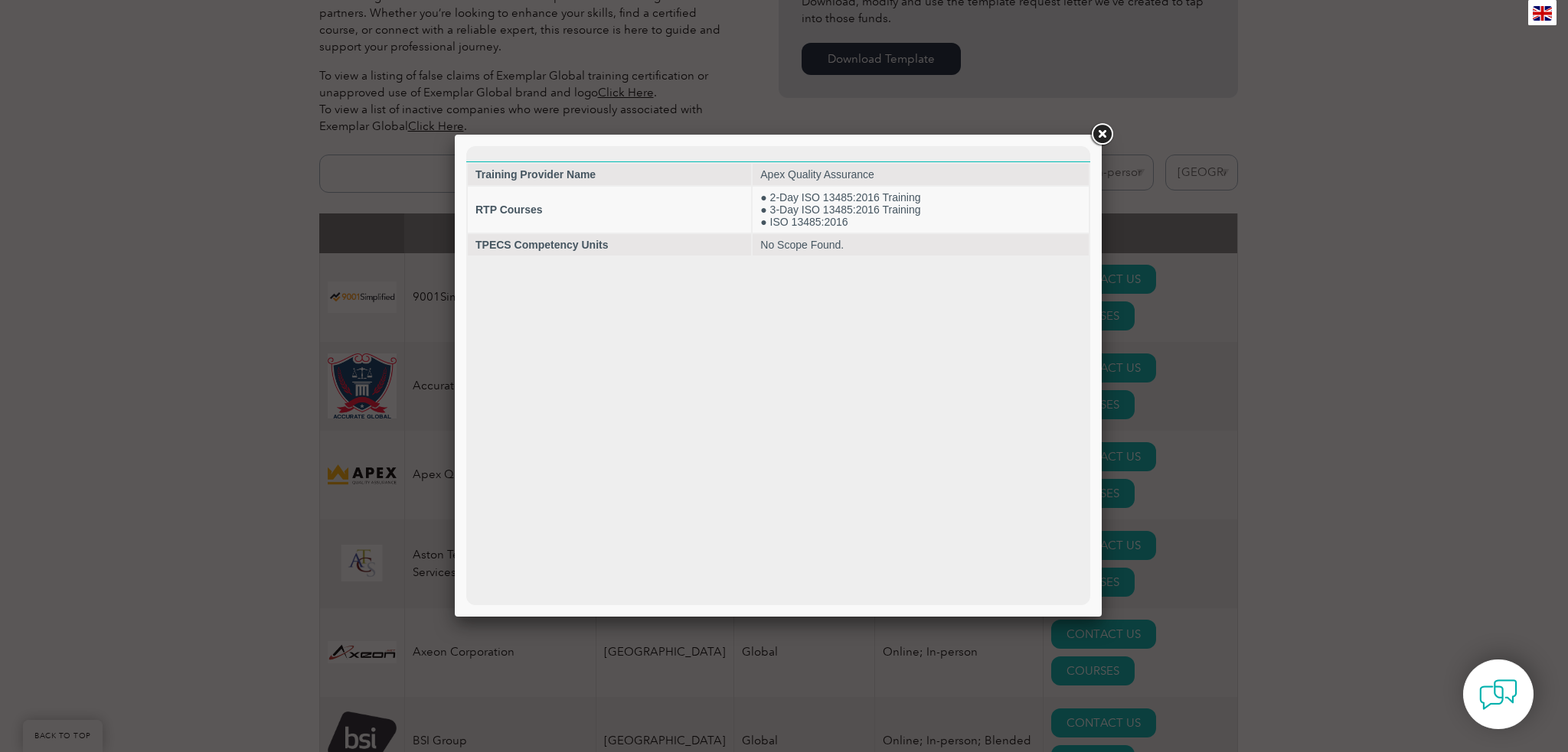
click at [1100, 130] on link at bounding box center [1101, 134] width 27 height 27
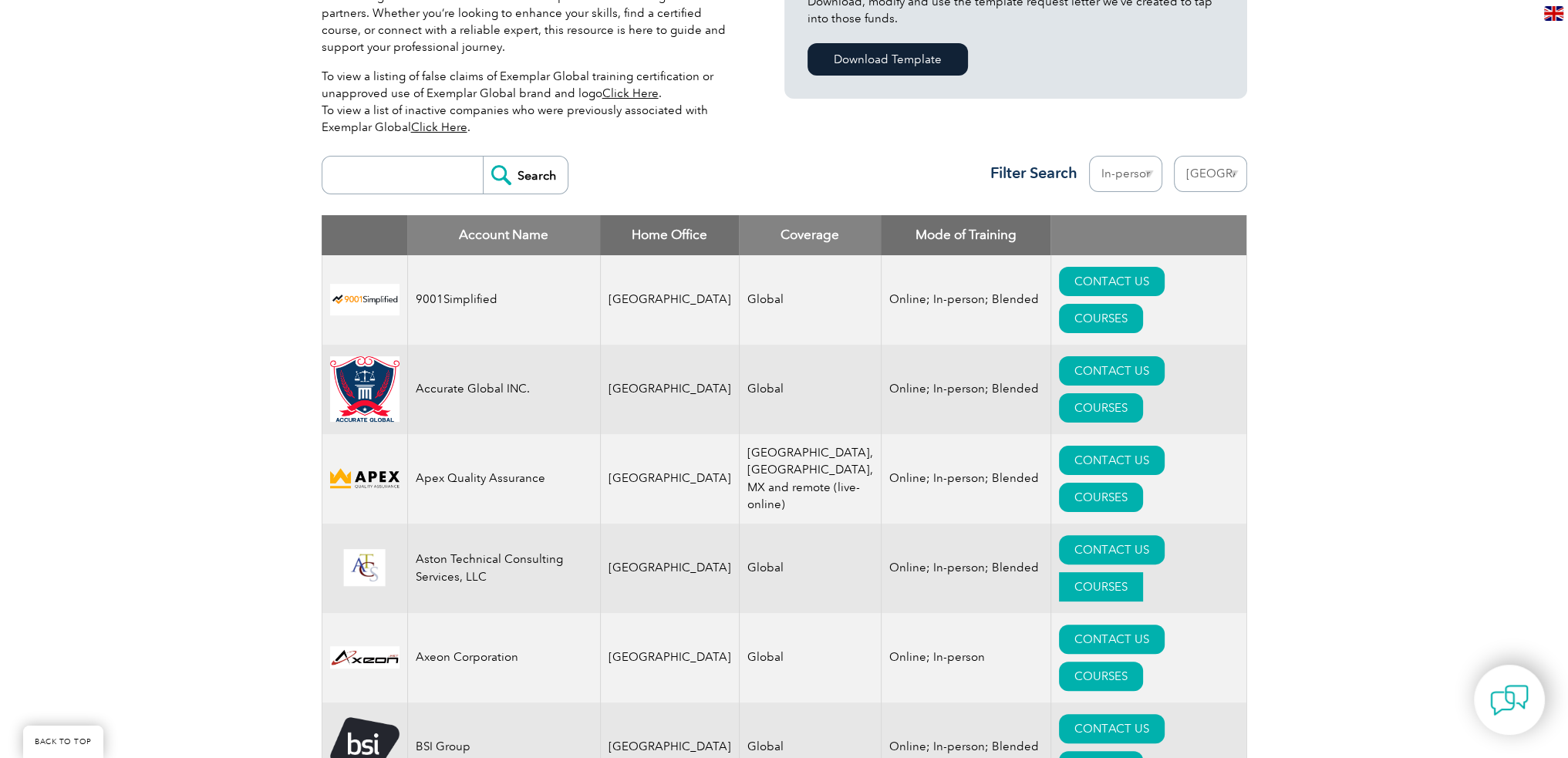
click at [1142, 572] on link "COURSES" at bounding box center [1101, 587] width 84 height 30
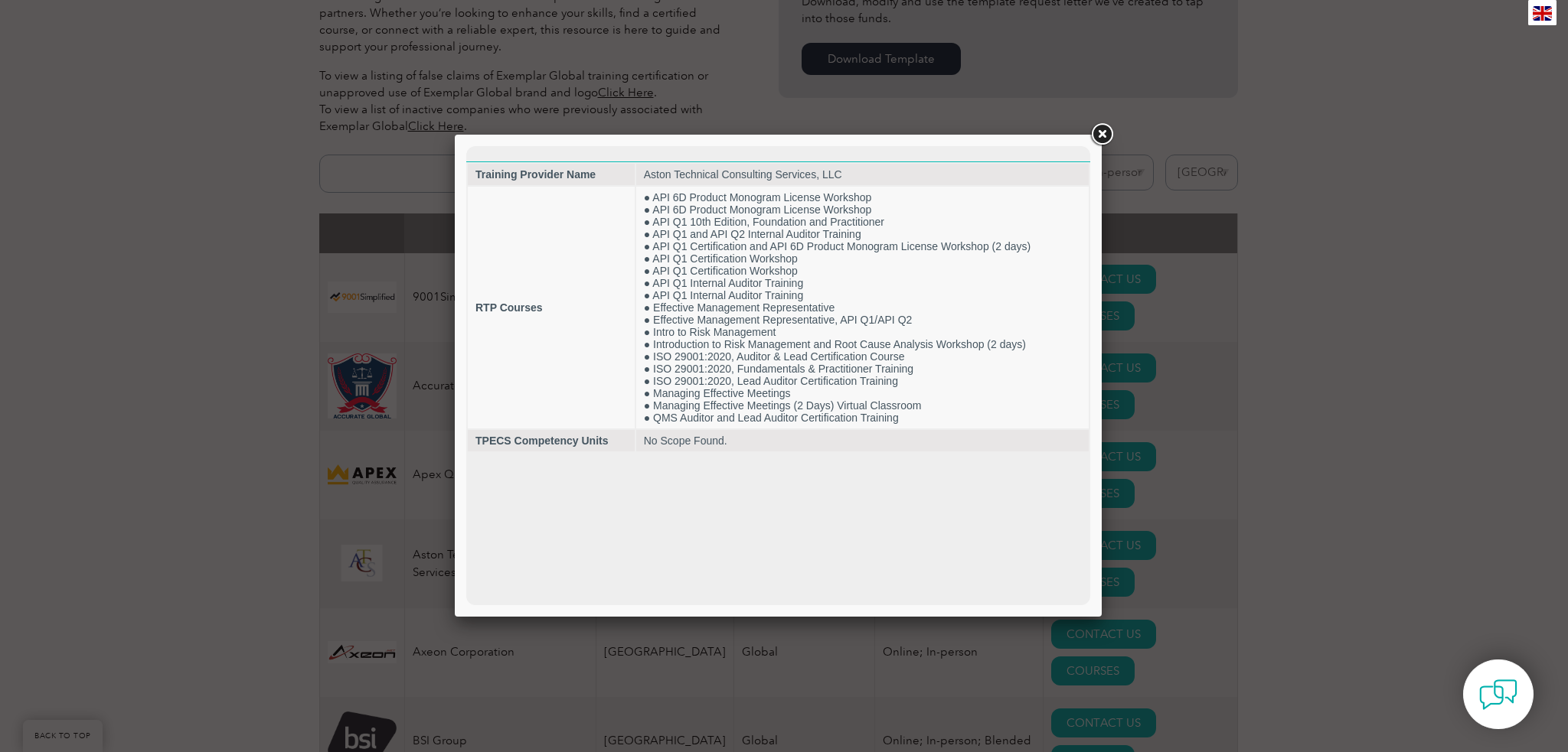
click at [1105, 127] on link at bounding box center [1101, 134] width 27 height 27
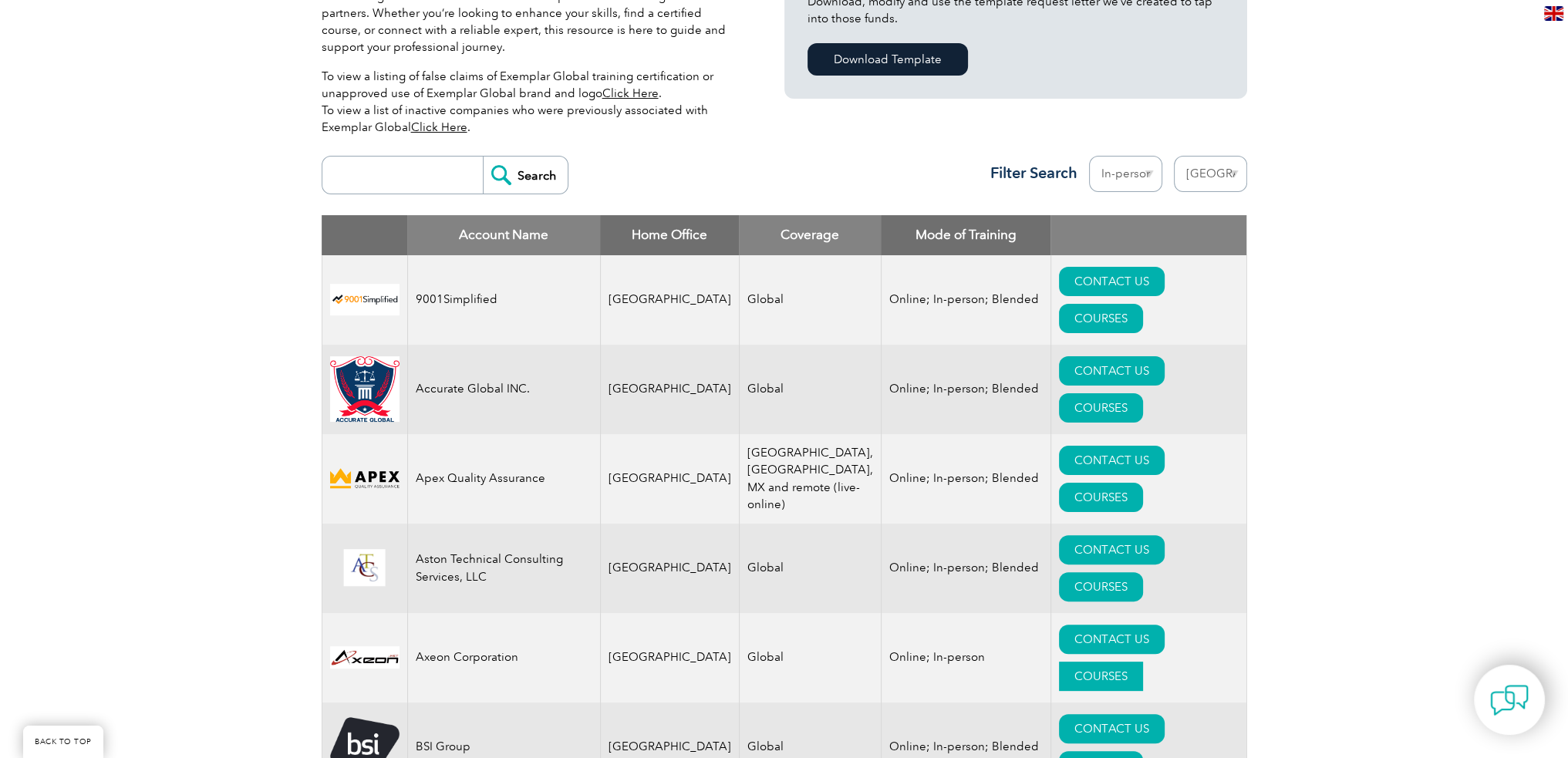
click at [1142, 662] on link "COURSES" at bounding box center [1101, 676] width 84 height 30
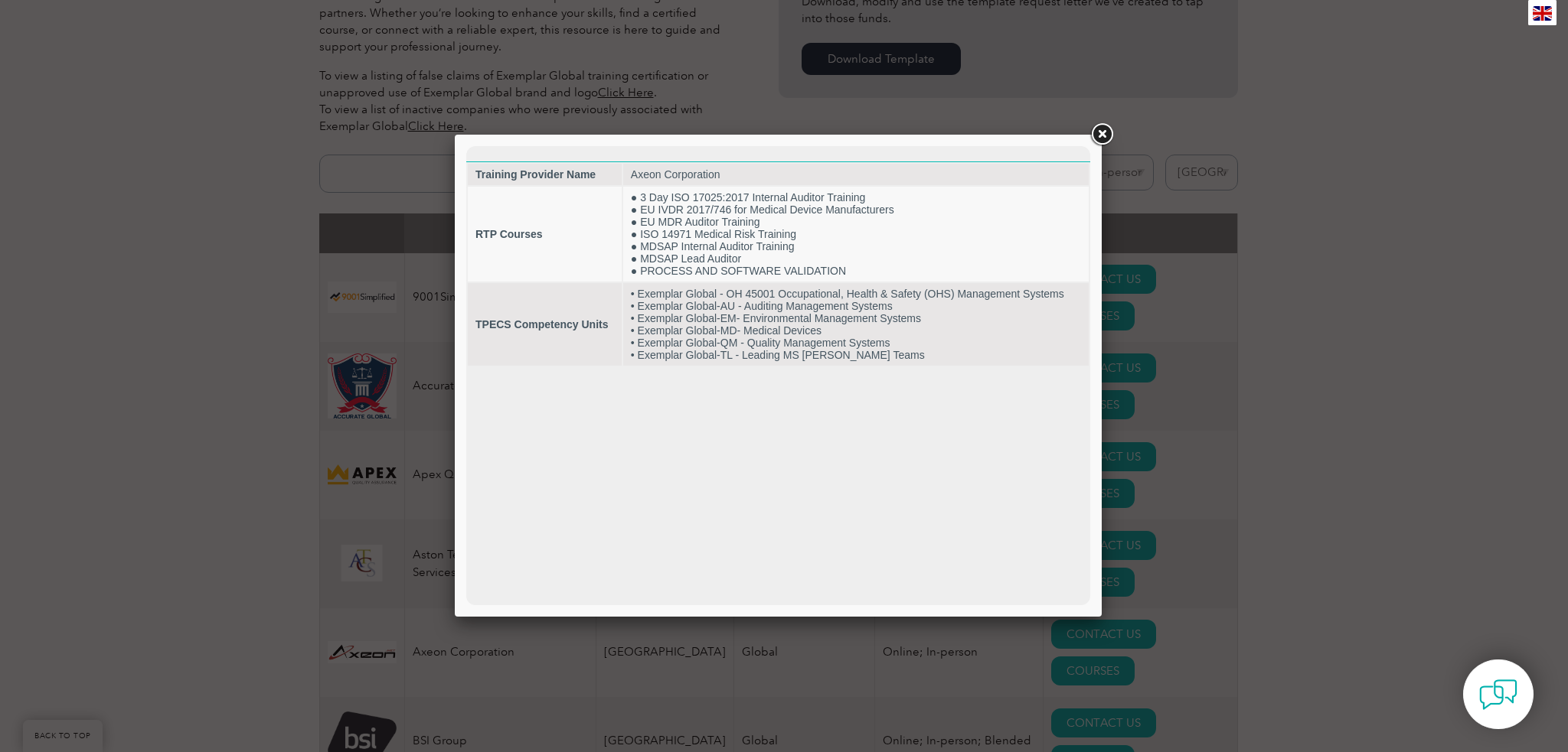
click at [1100, 137] on link at bounding box center [1101, 134] width 27 height 27
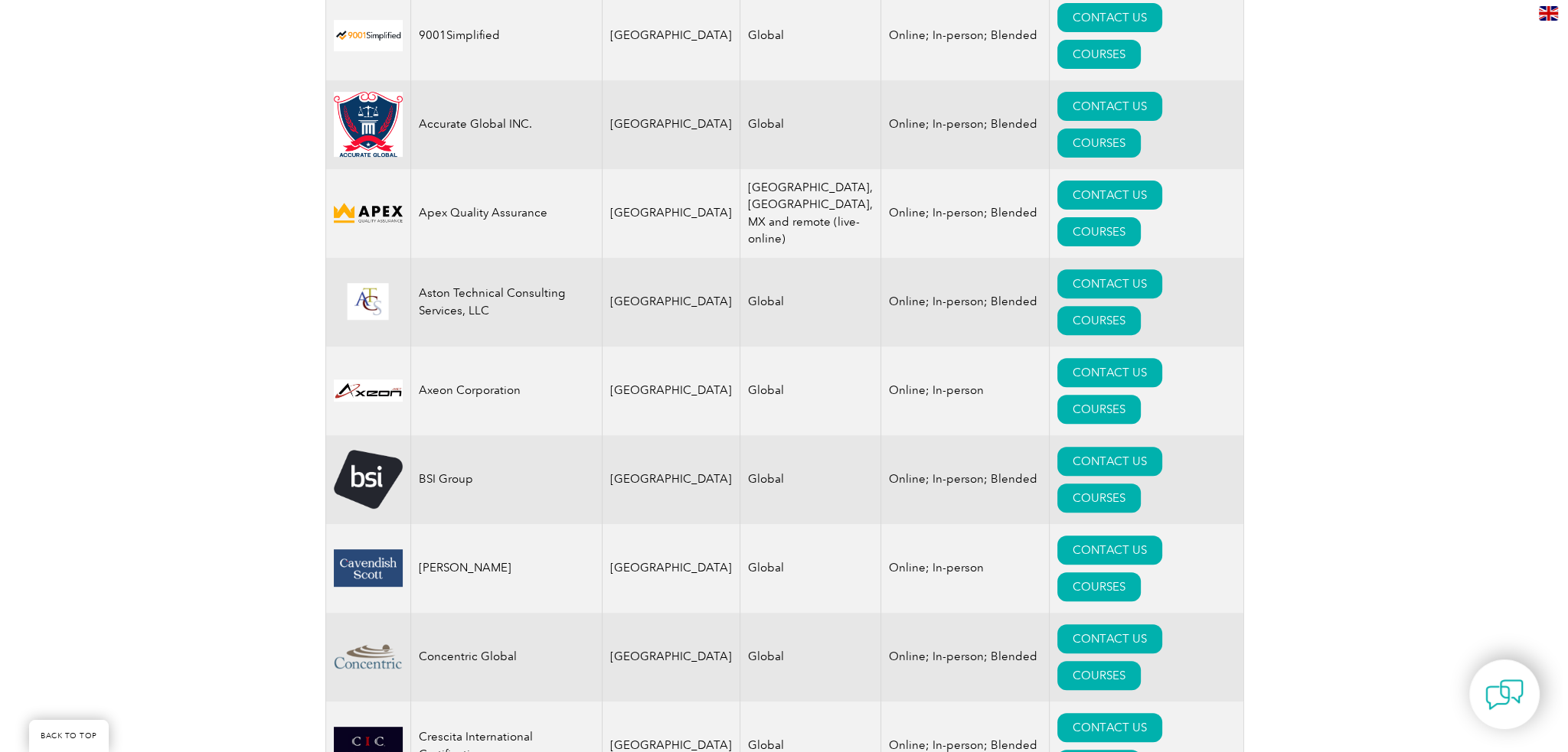
scroll to position [842, 0]
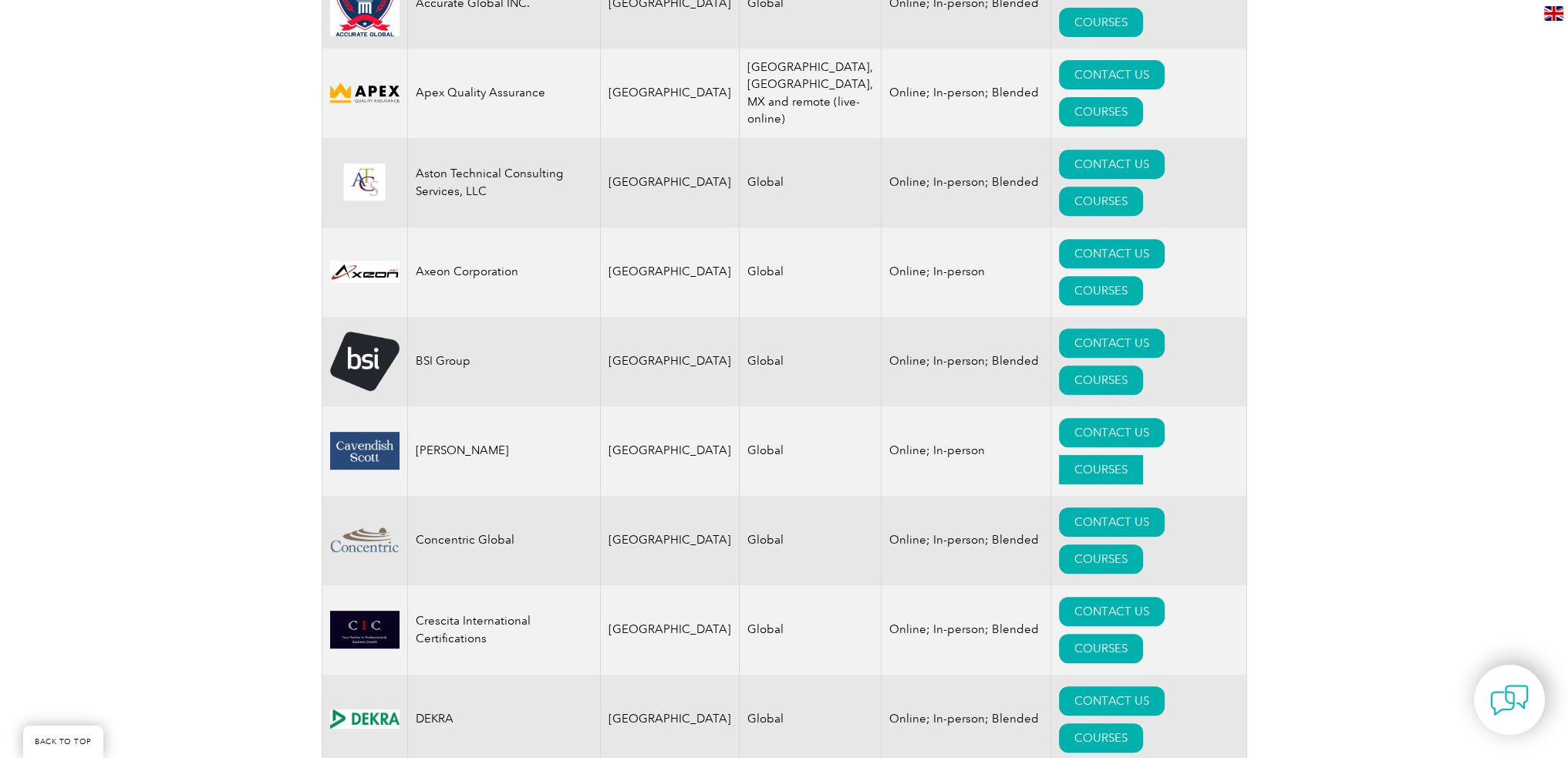
click at [1138, 455] on link "COURSES" at bounding box center [1101, 469] width 84 height 30
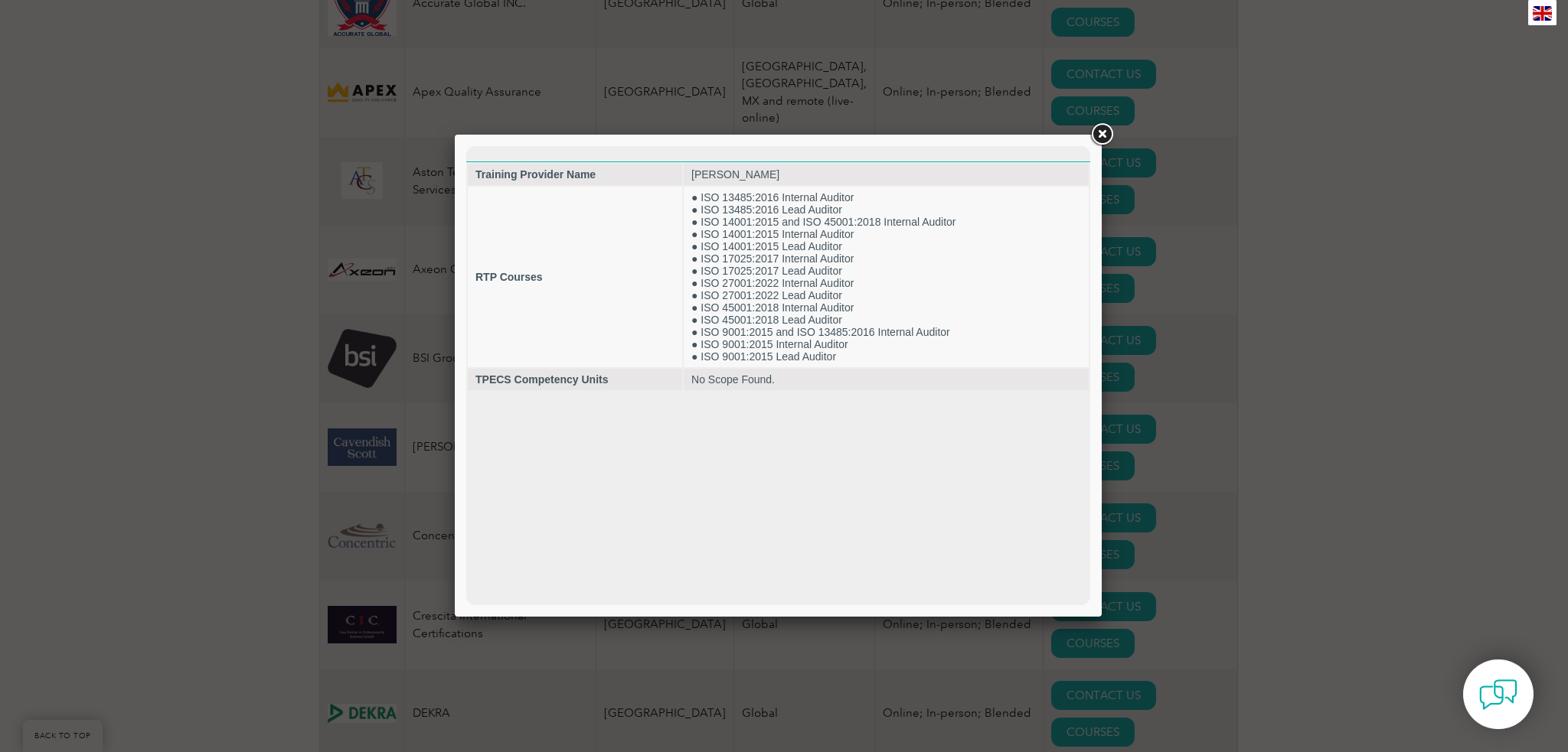
scroll to position [0, 0]
click at [1101, 134] on link at bounding box center [1101, 134] width 27 height 27
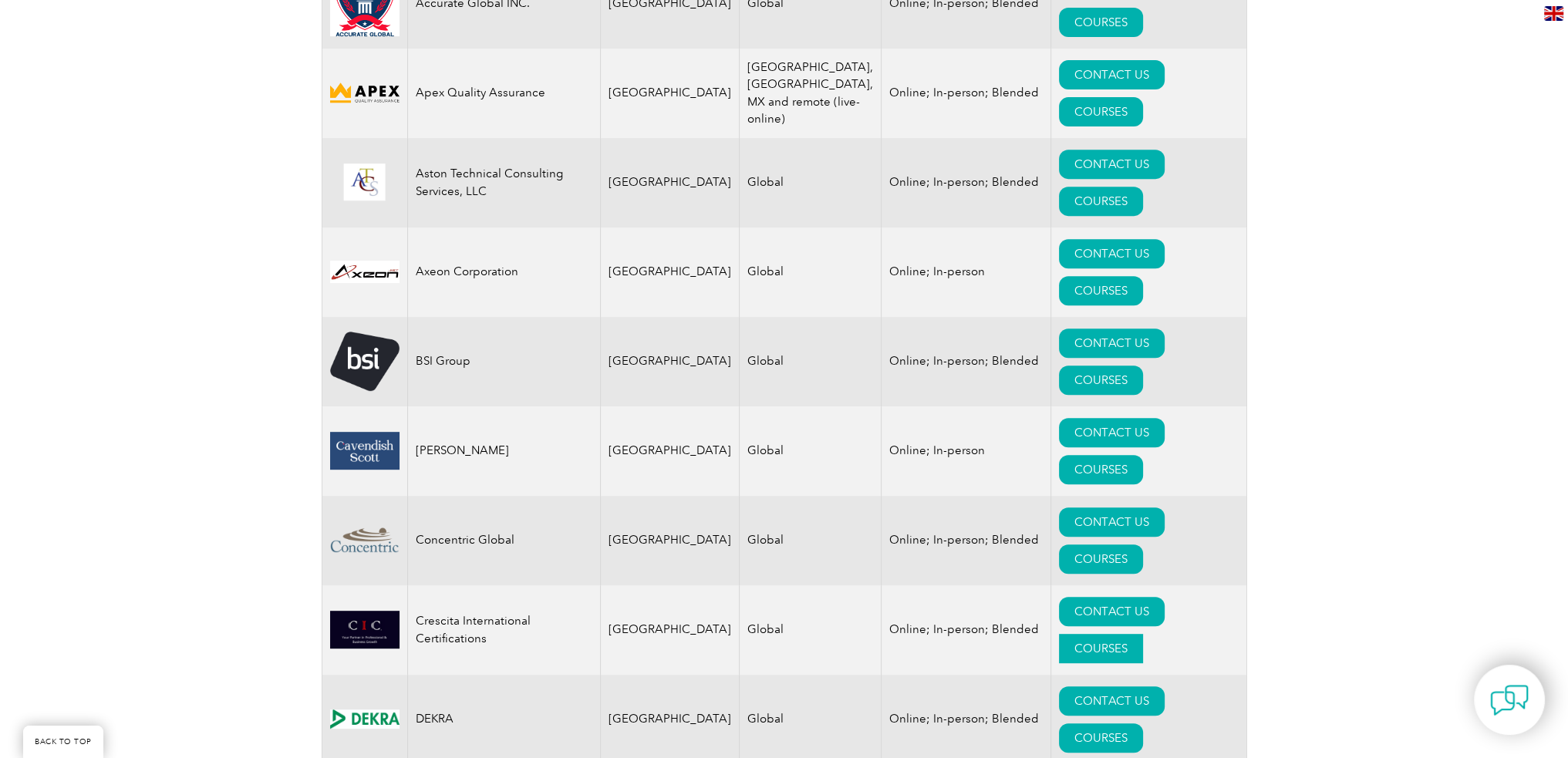
click at [1142, 634] on link "COURSES" at bounding box center [1101, 648] width 84 height 30
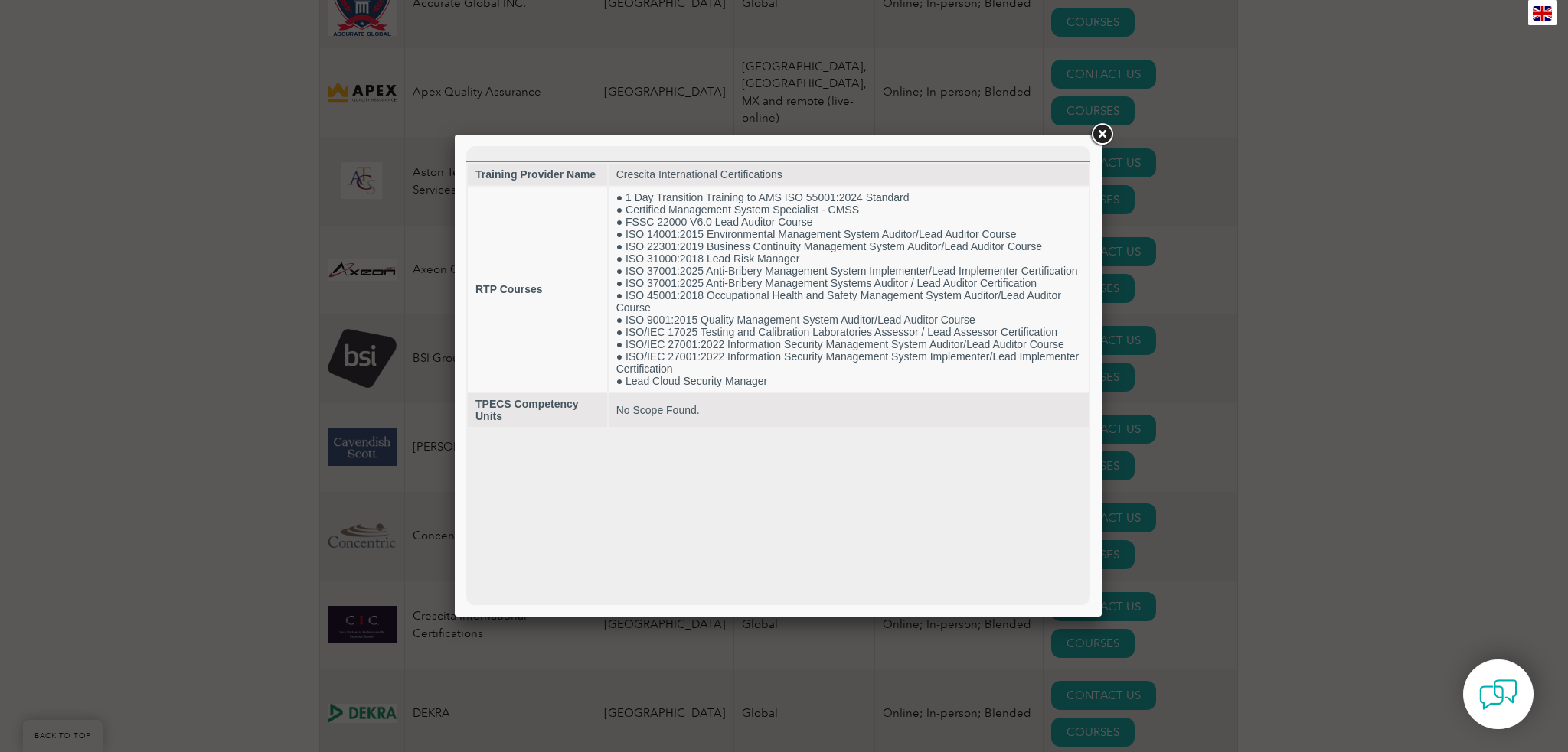
click at [1095, 137] on link at bounding box center [1101, 134] width 27 height 27
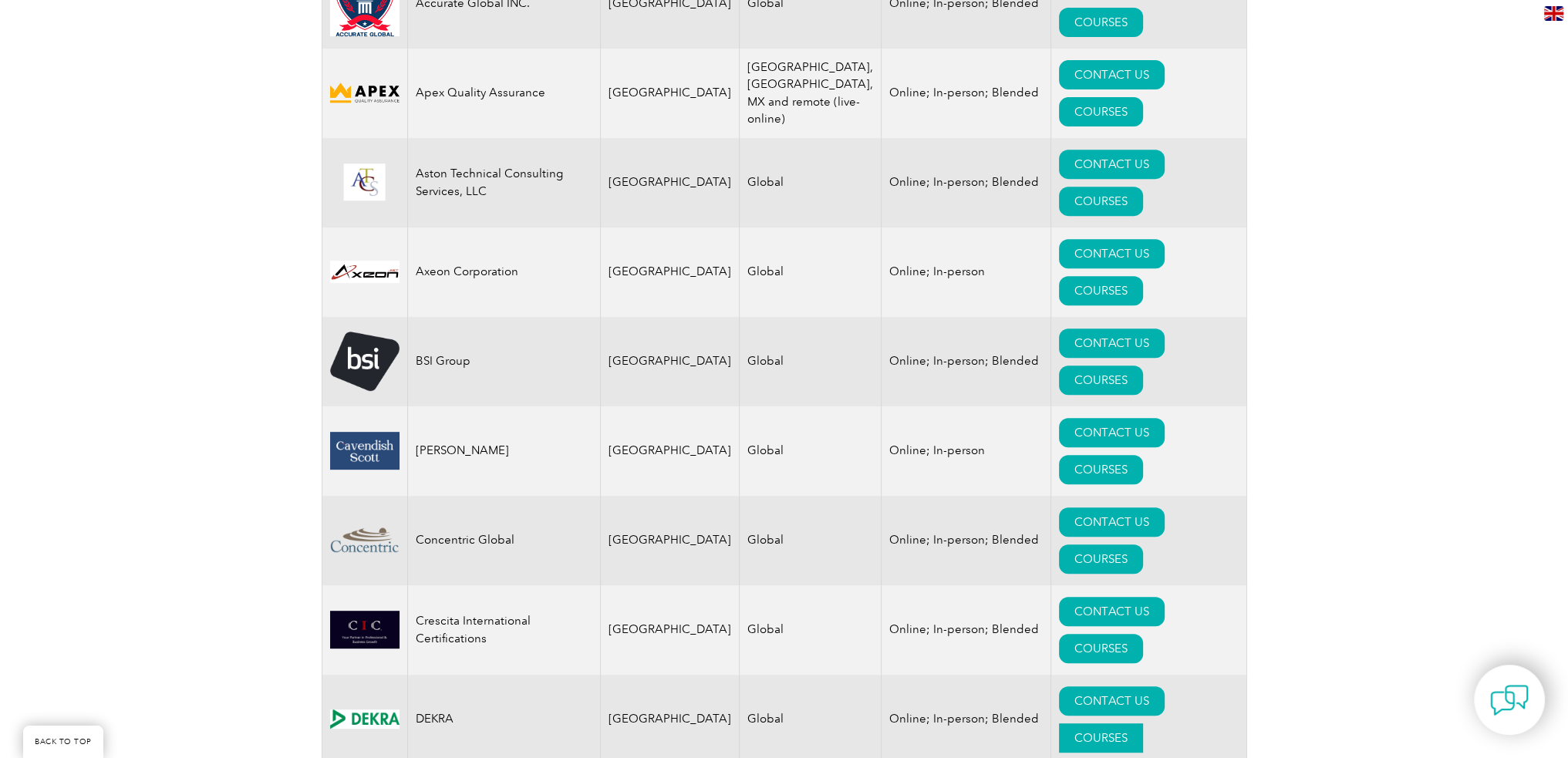
click at [1142, 724] on link "COURSES" at bounding box center [1101, 738] width 84 height 30
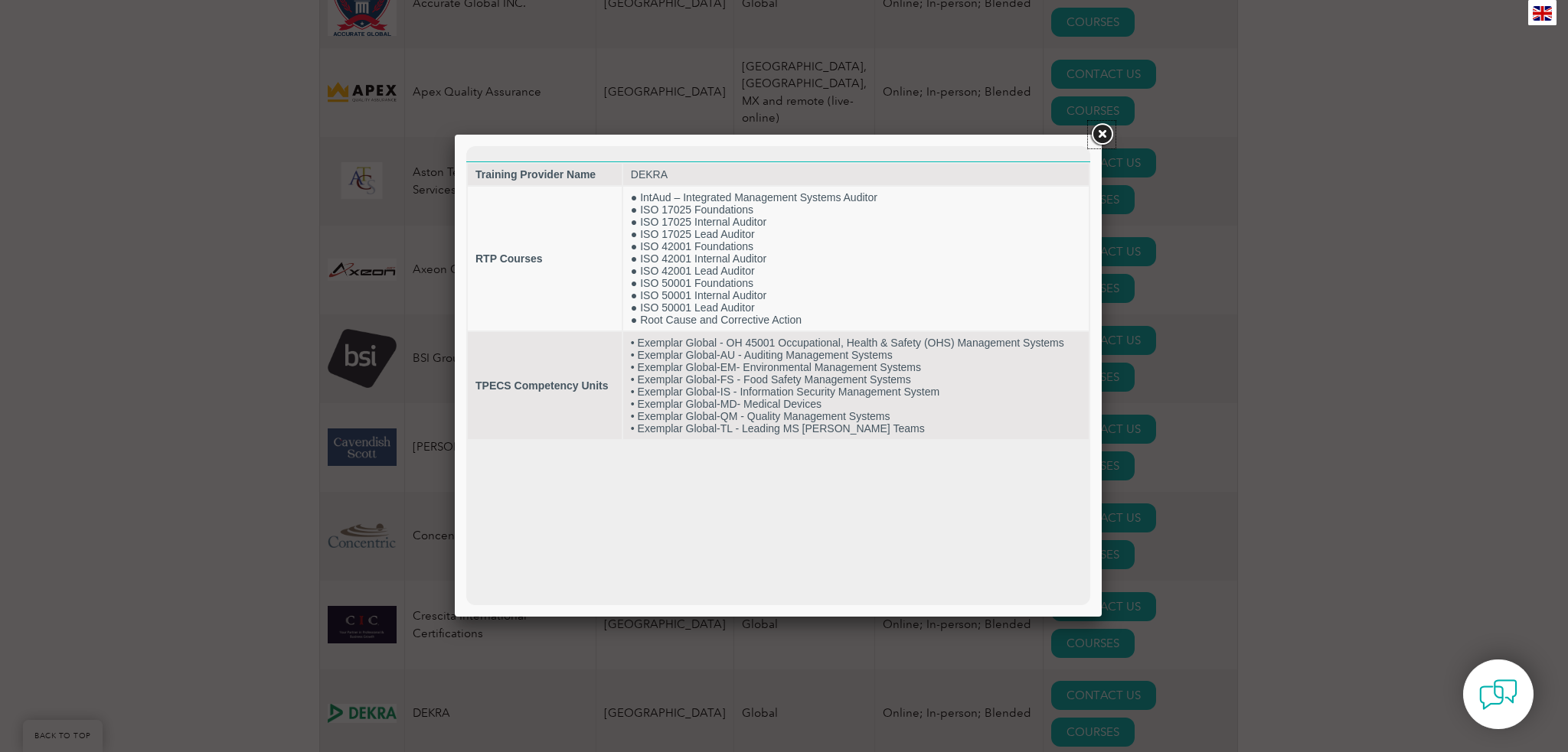
drag, startPoint x: 1099, startPoint y: 128, endPoint x: 1099, endPoint y: 139, distance: 11.0
click at [1099, 128] on link at bounding box center [1101, 134] width 27 height 27
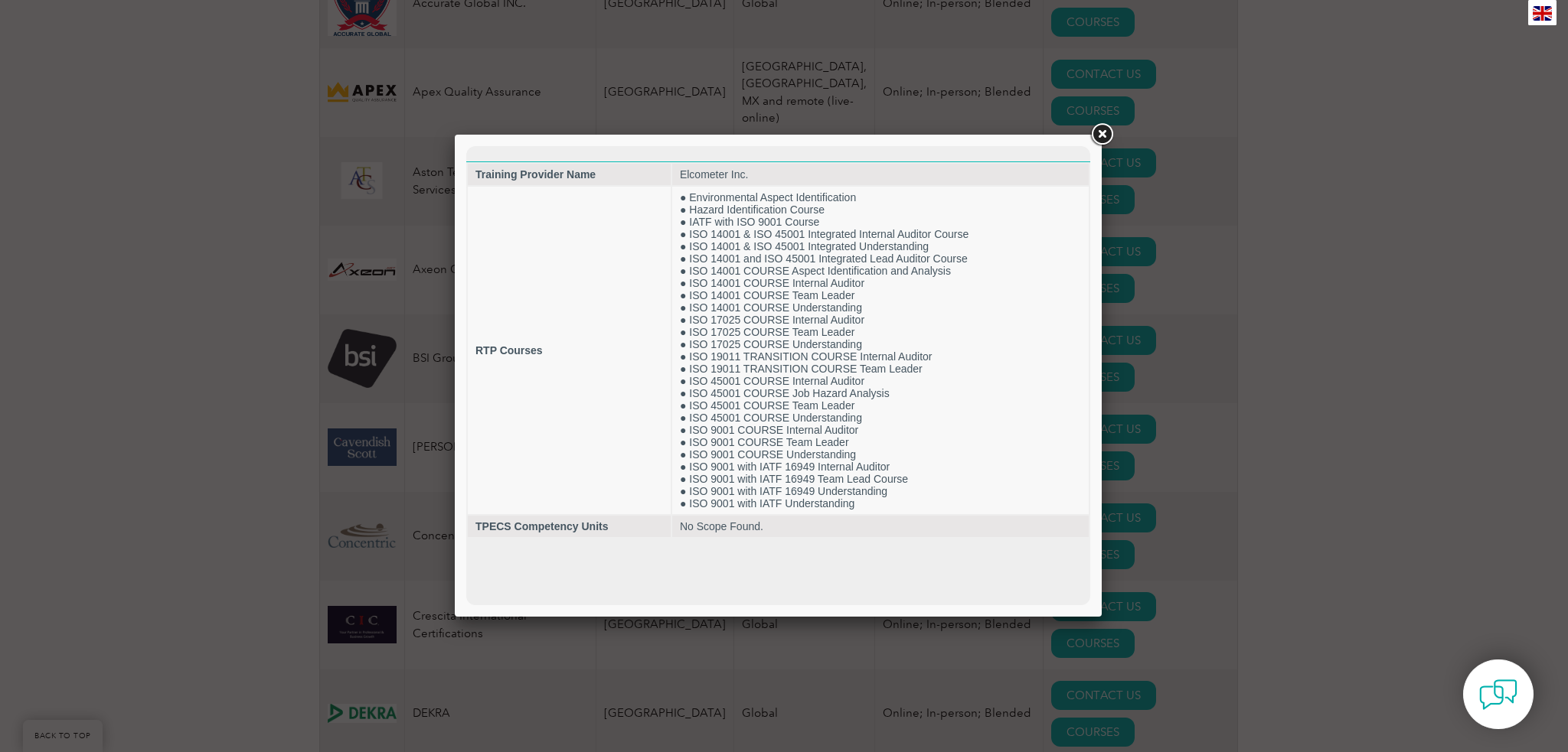
click at [1102, 136] on link at bounding box center [1101, 134] width 27 height 27
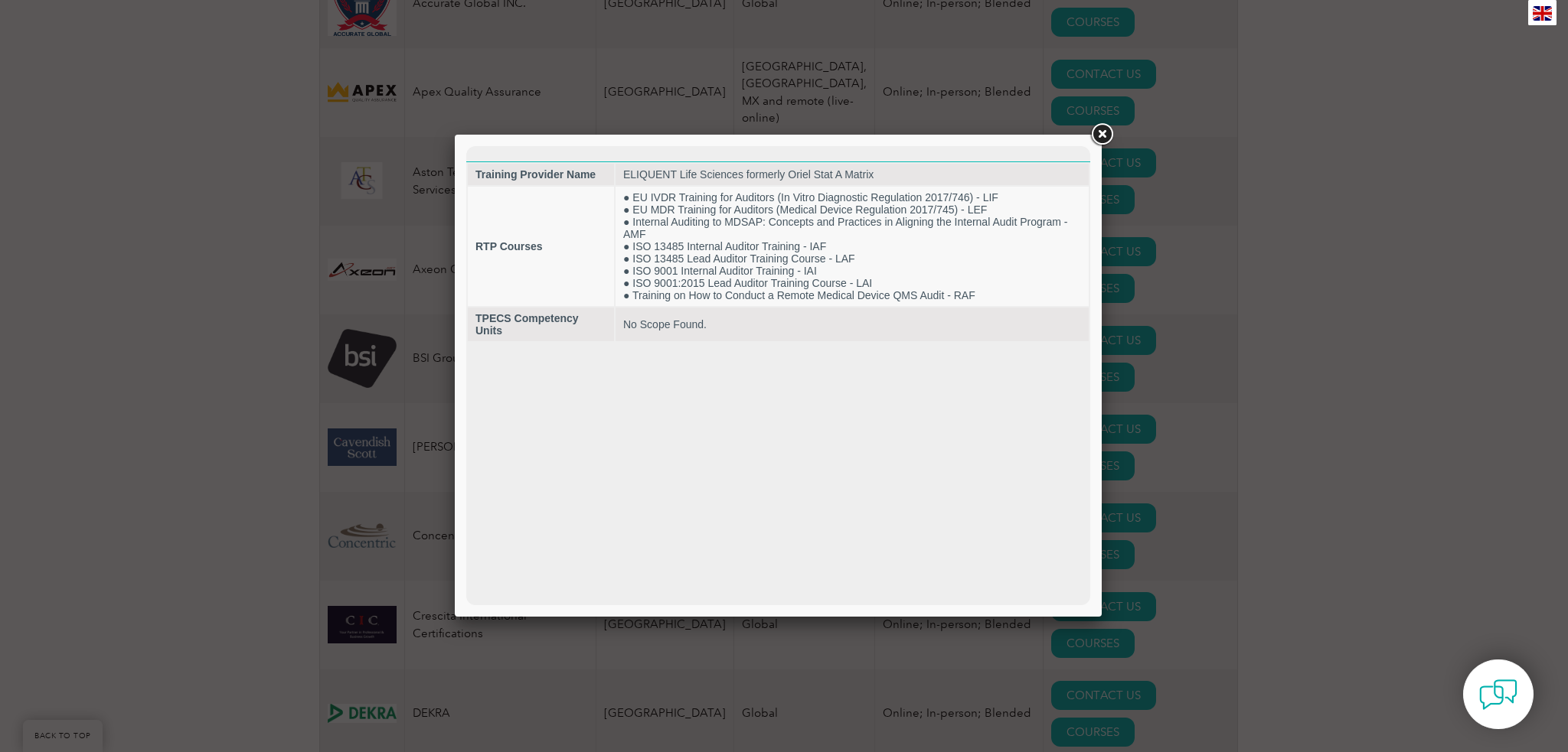
click at [1112, 134] on link at bounding box center [1101, 134] width 27 height 27
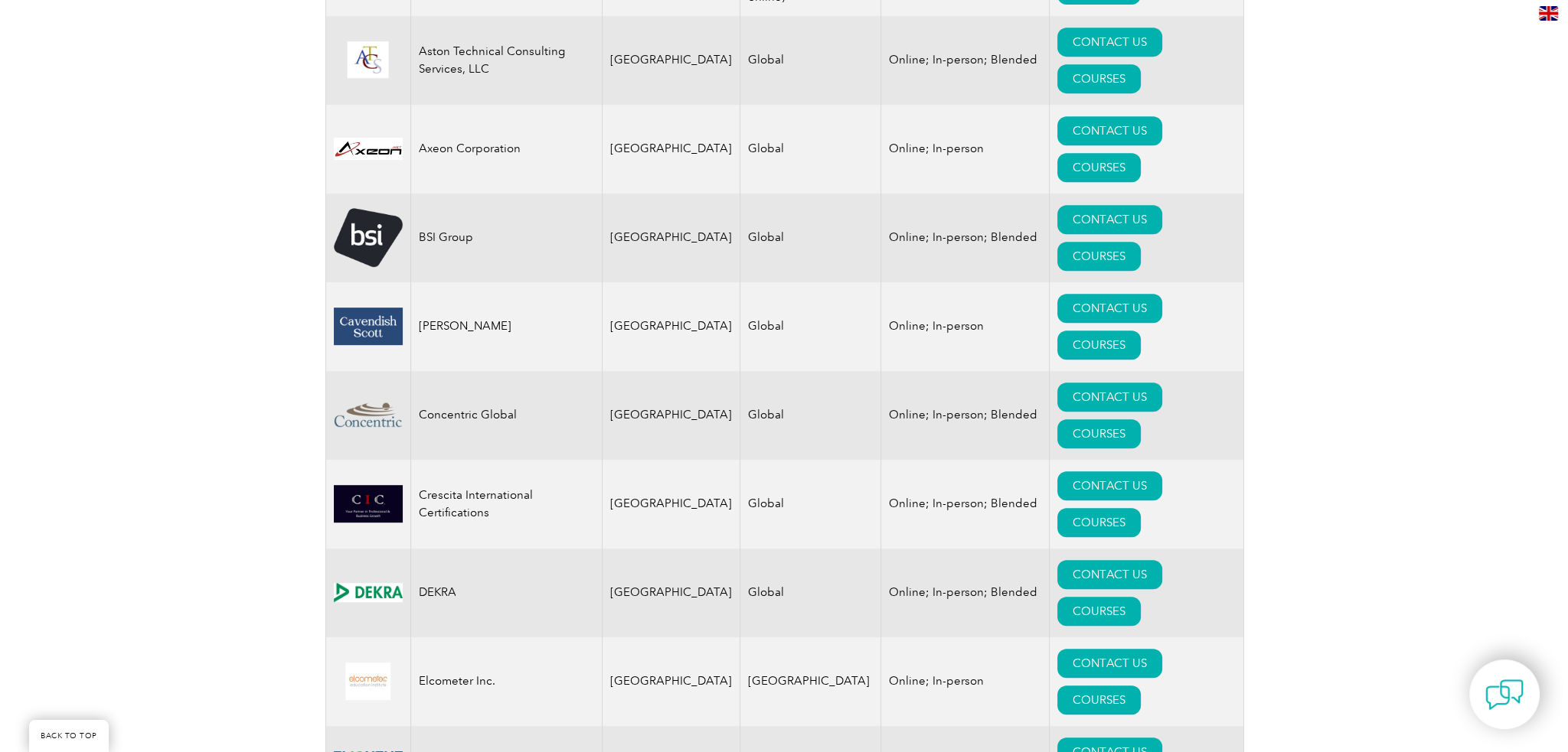
scroll to position [995, 0]
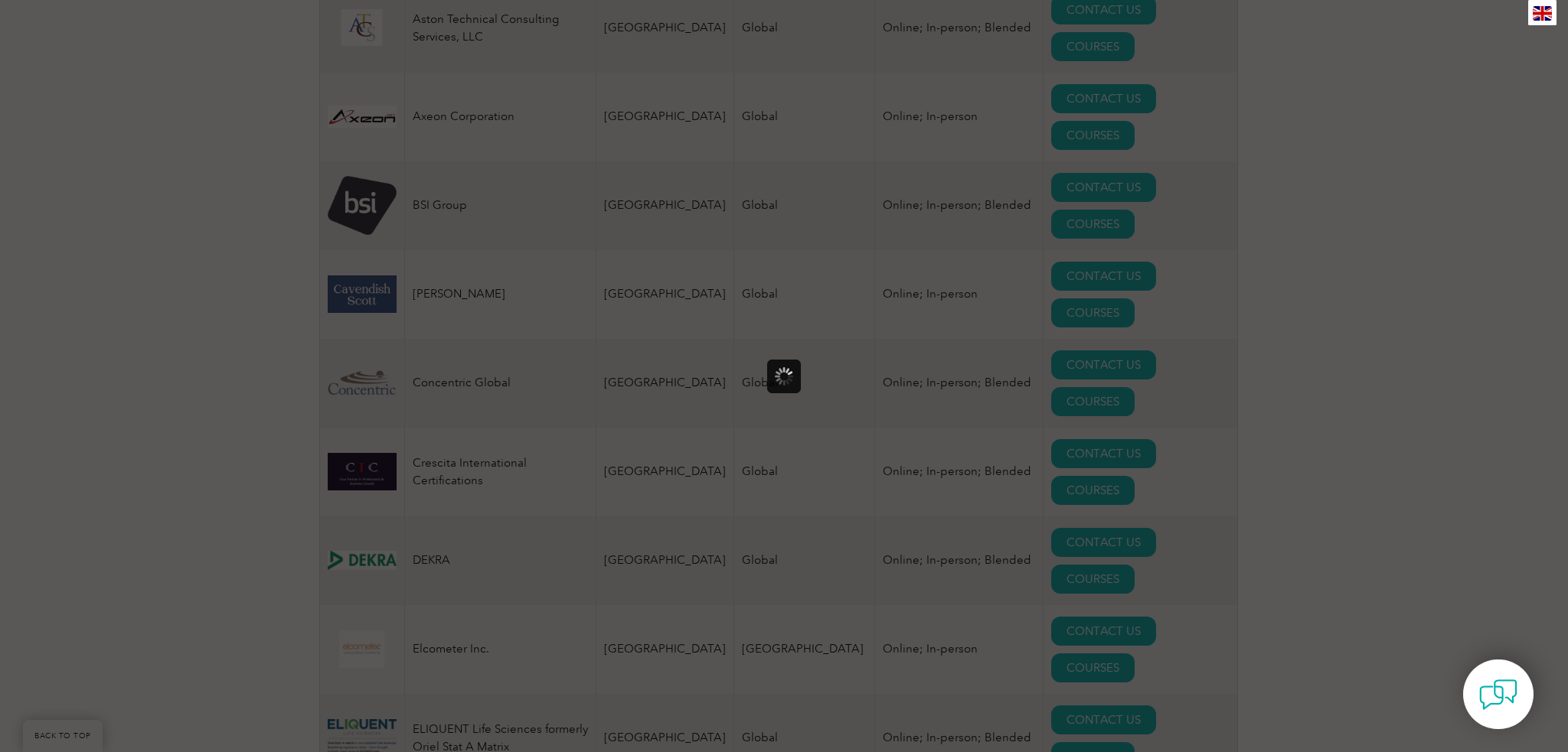
scroll to position [0, 0]
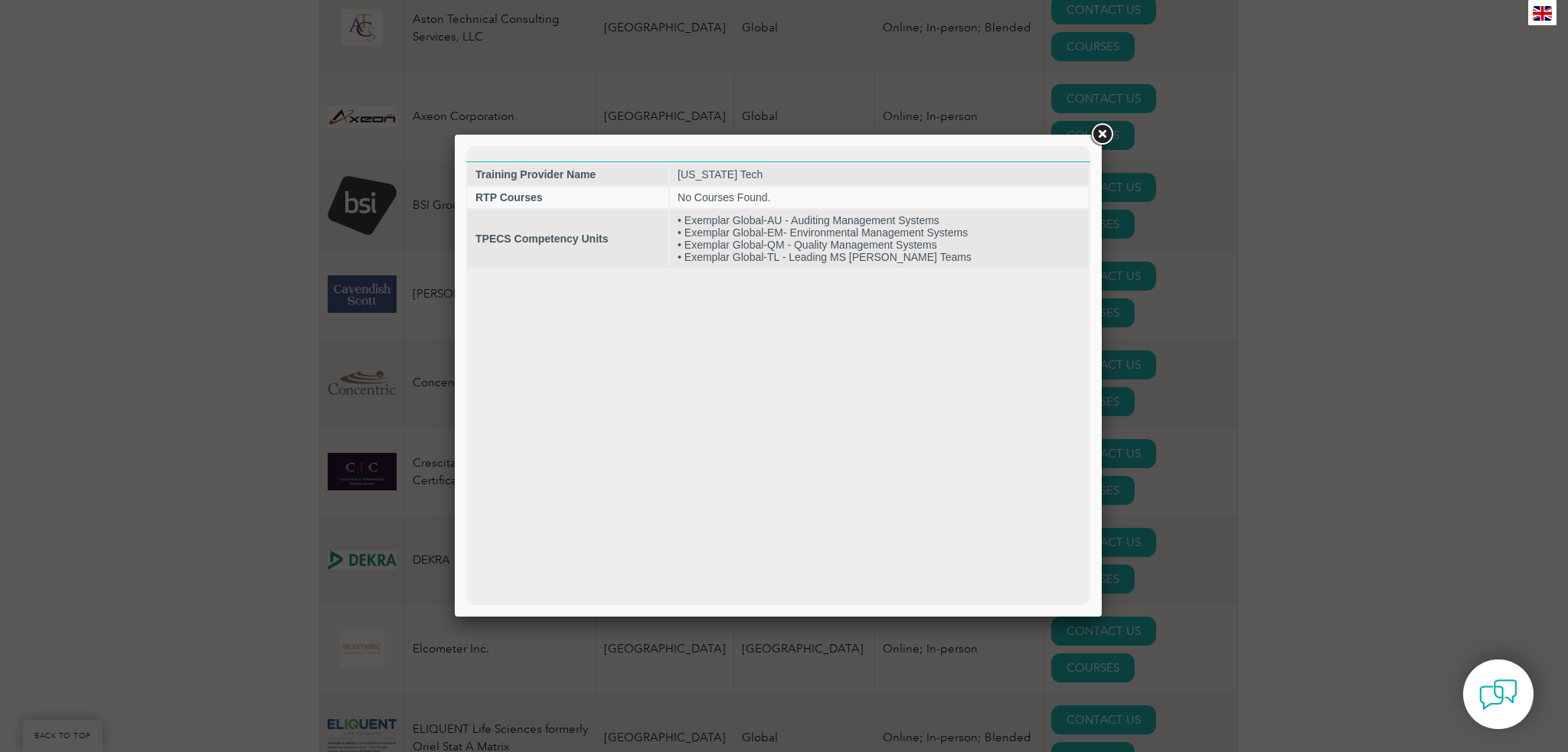
click at [1101, 130] on link at bounding box center [1101, 134] width 27 height 27
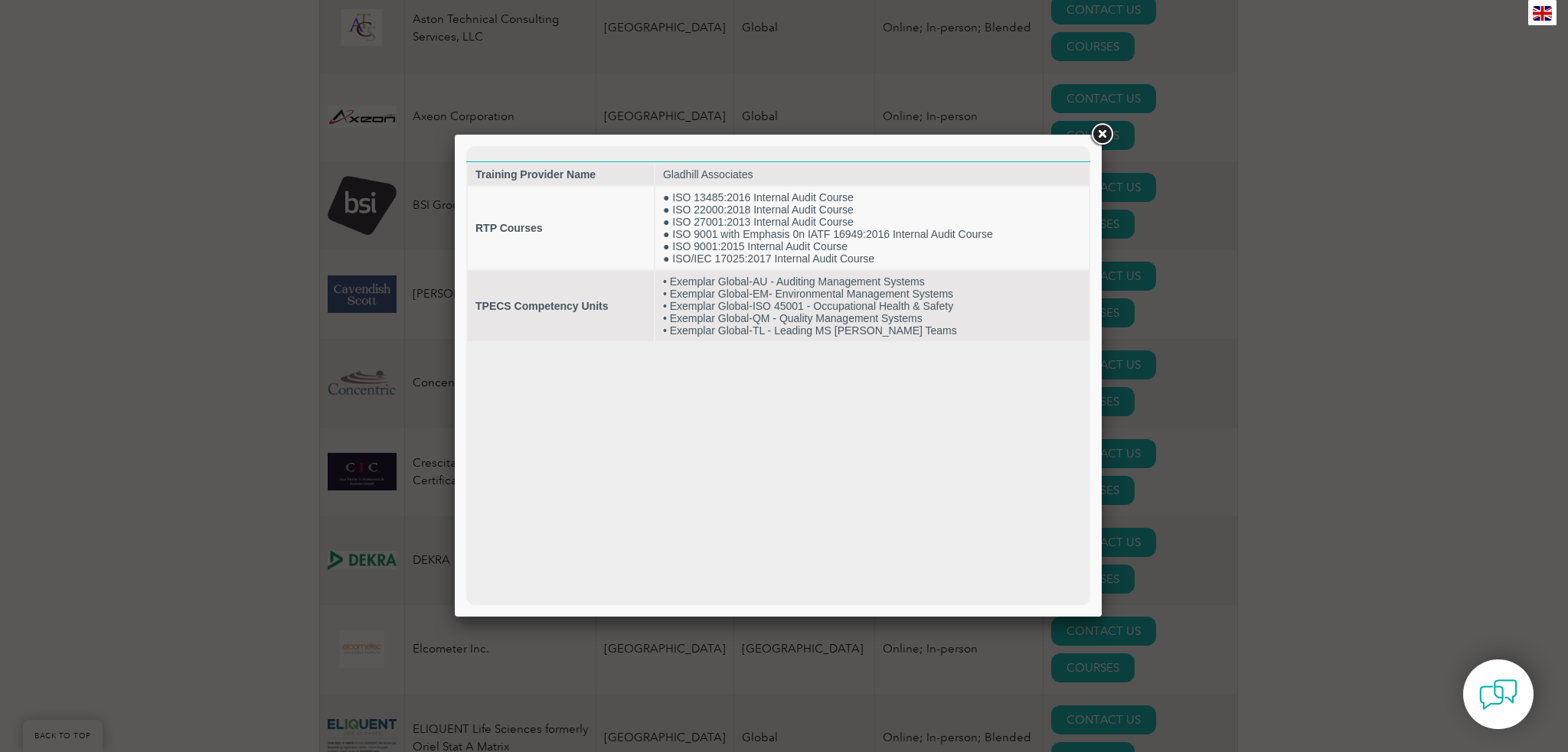
click at [1097, 130] on link at bounding box center [1101, 134] width 27 height 27
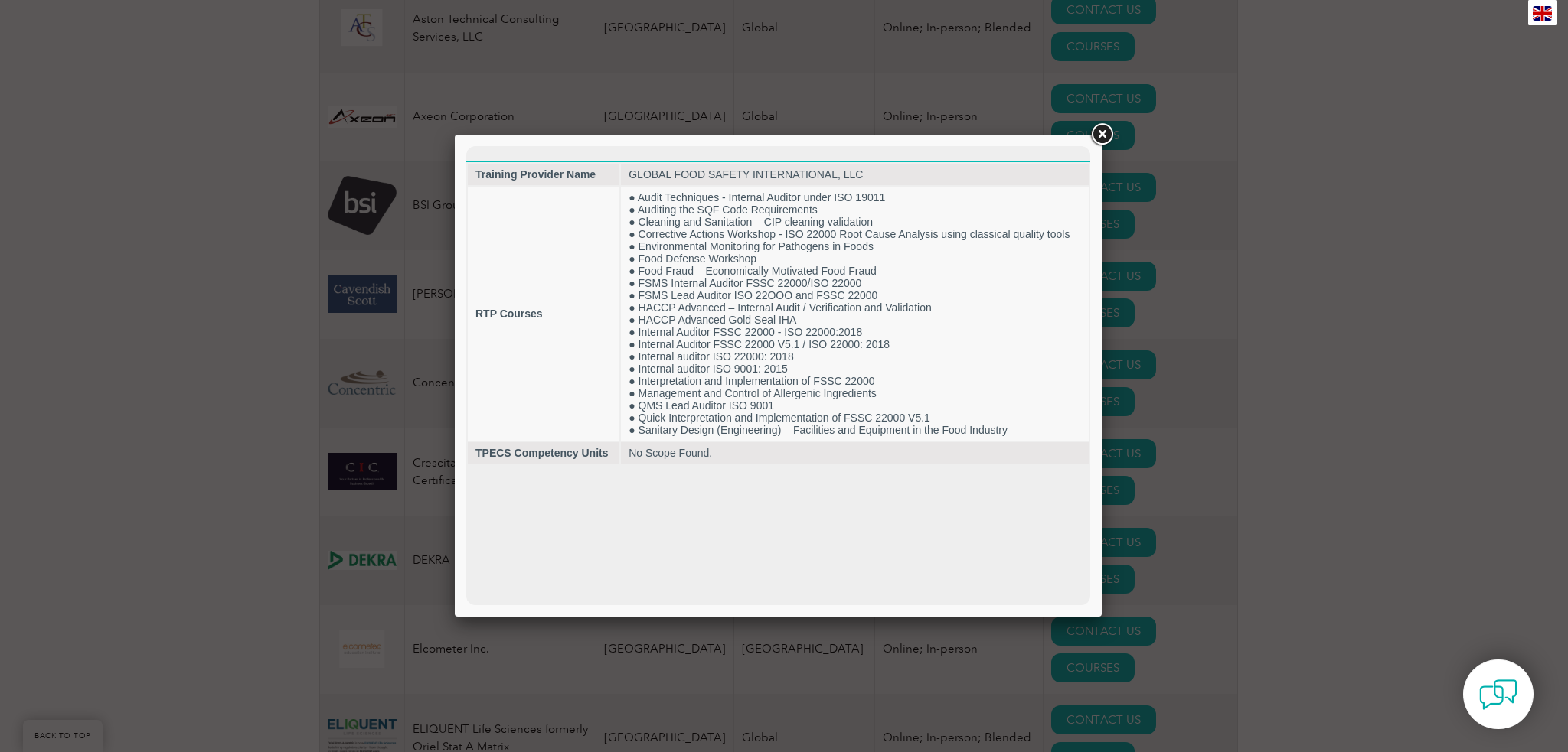
click at [1097, 131] on link at bounding box center [1101, 134] width 27 height 27
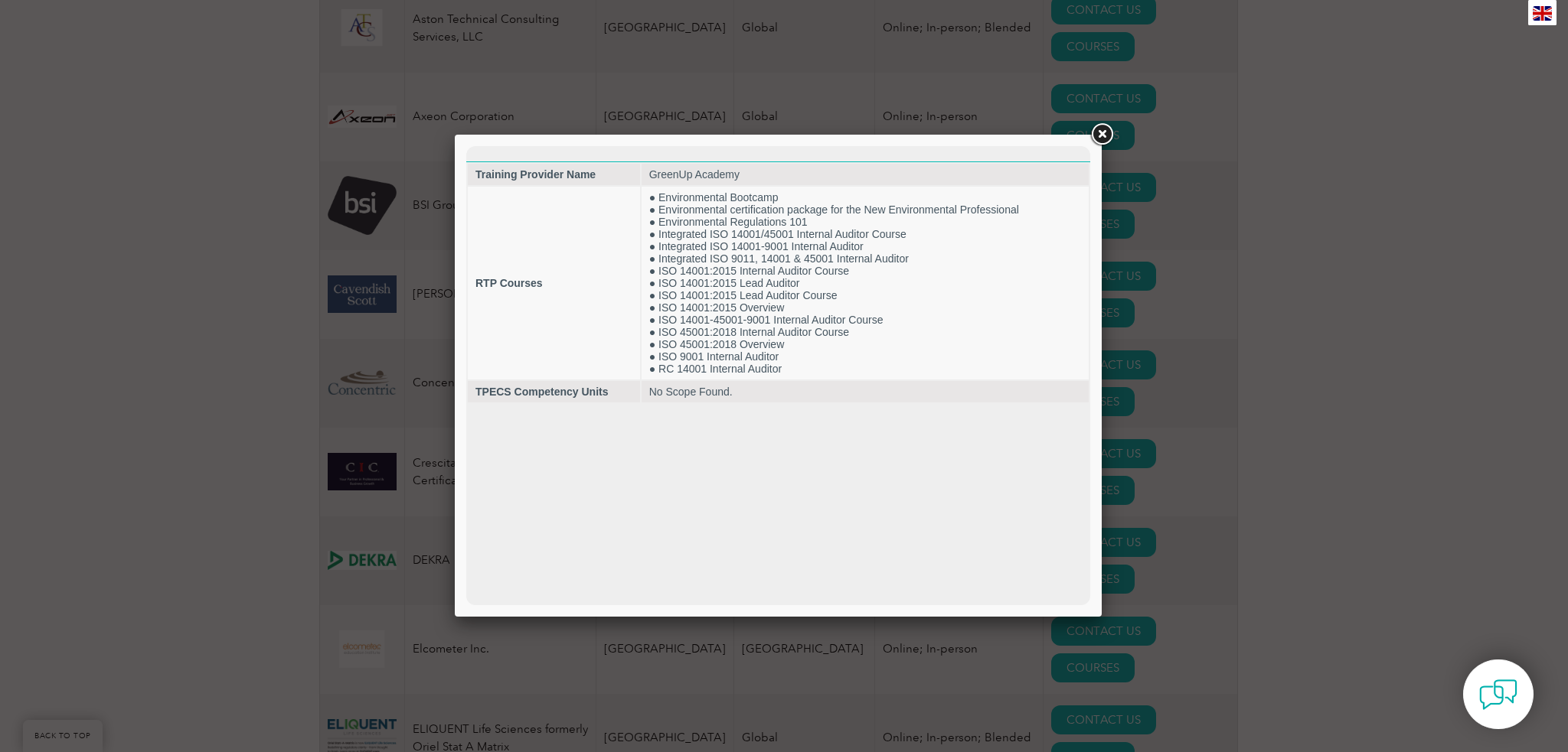
click at [1101, 139] on link at bounding box center [1101, 134] width 27 height 27
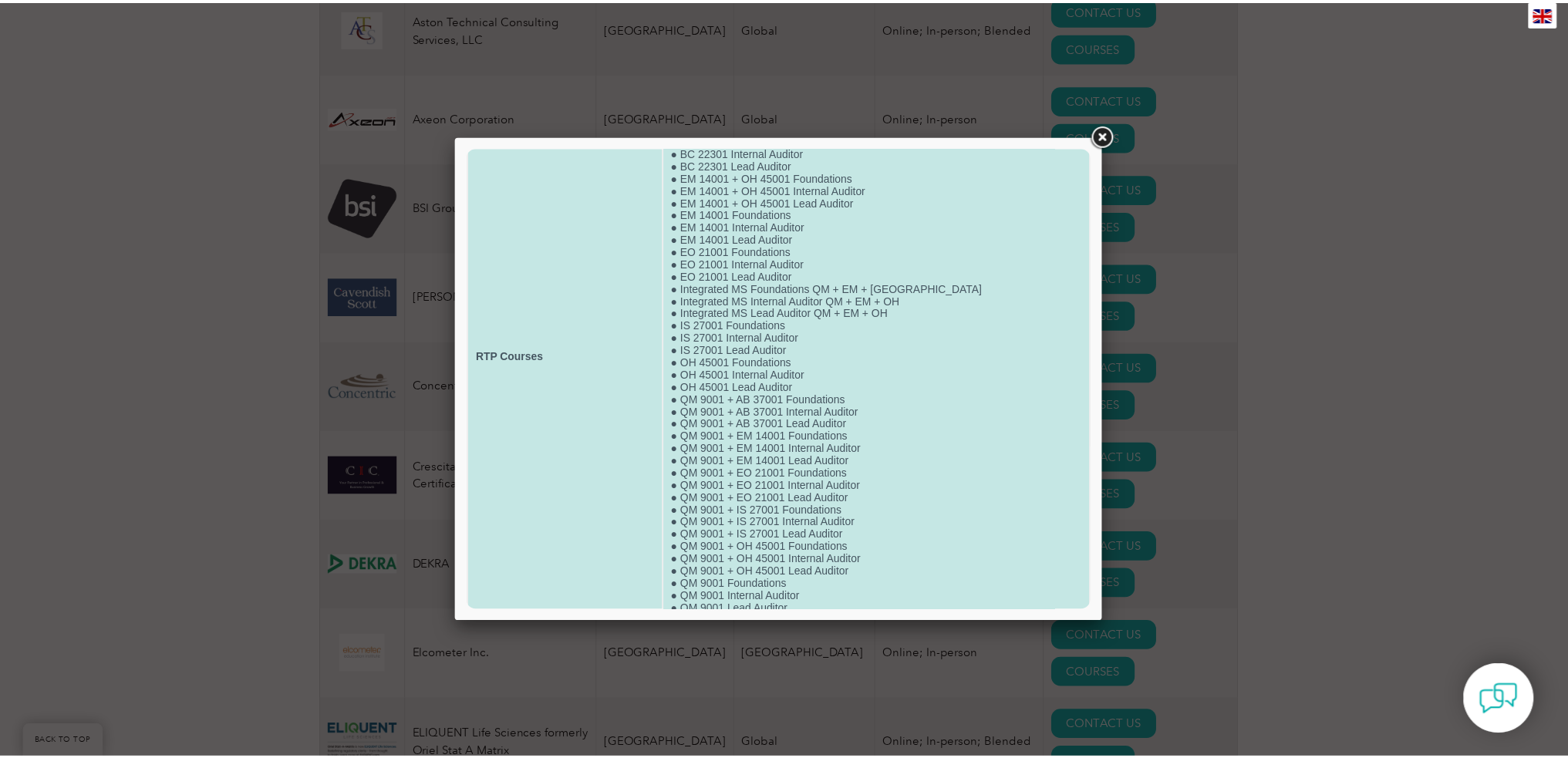
scroll to position [156, 0]
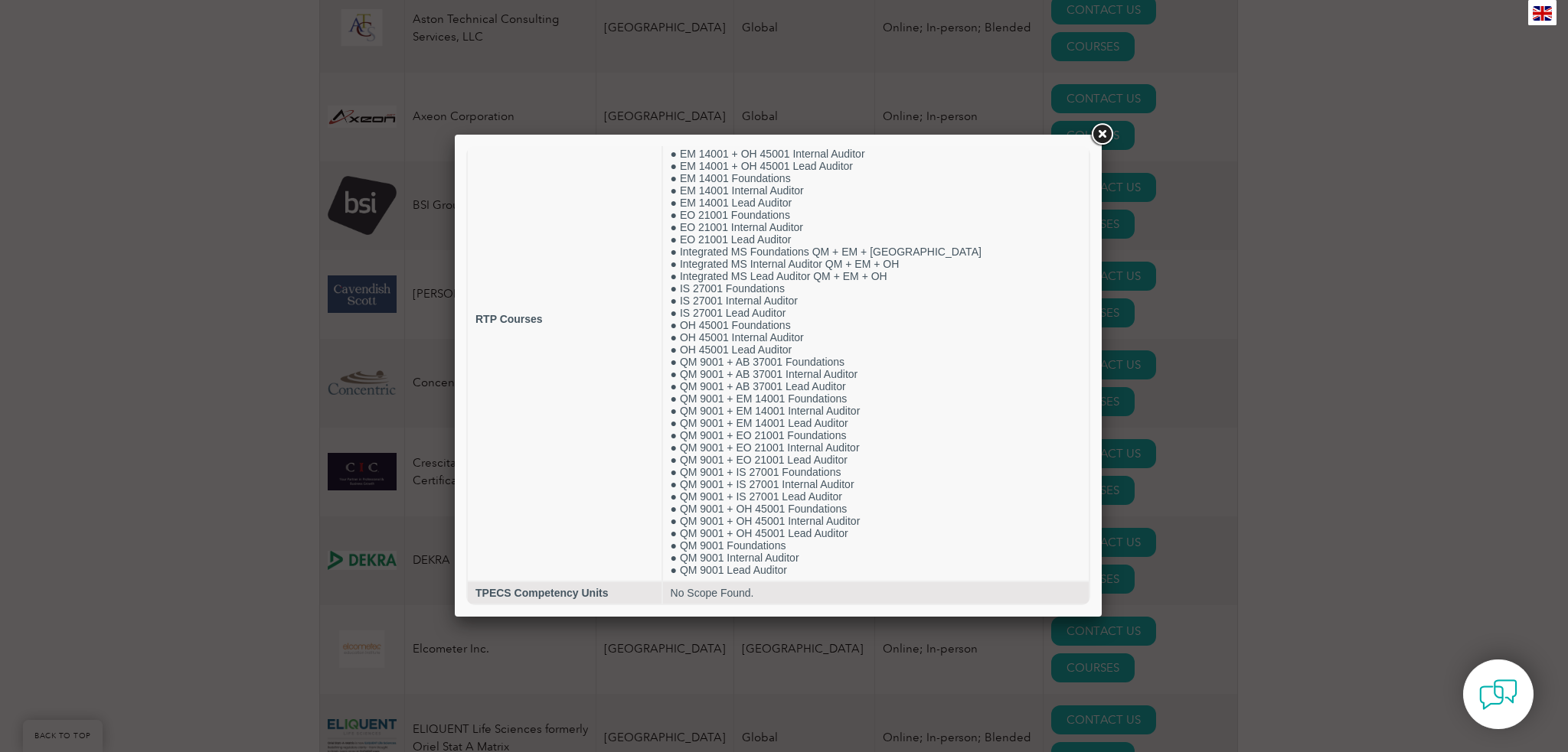
click at [1100, 135] on link at bounding box center [1101, 134] width 27 height 27
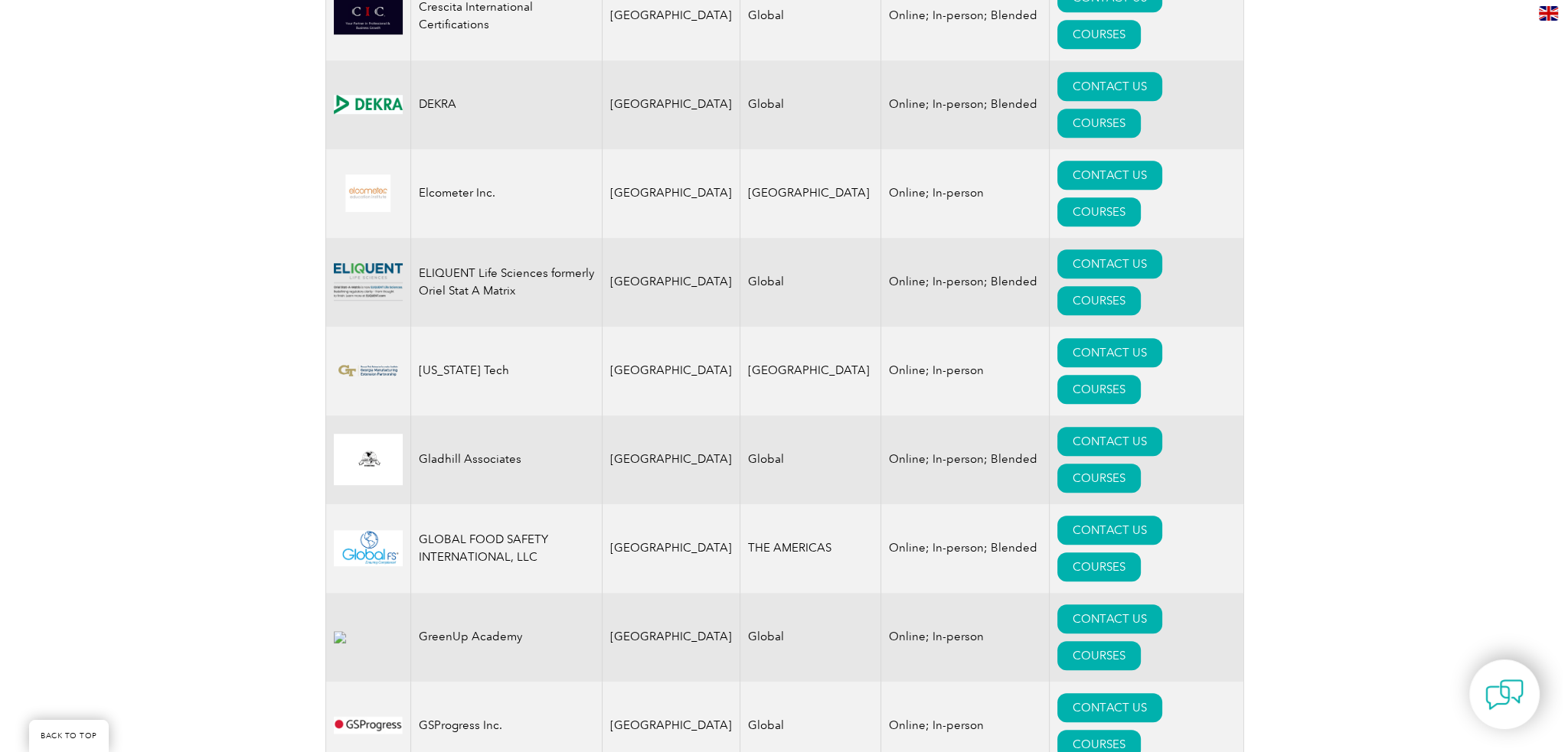
scroll to position [1454, 0]
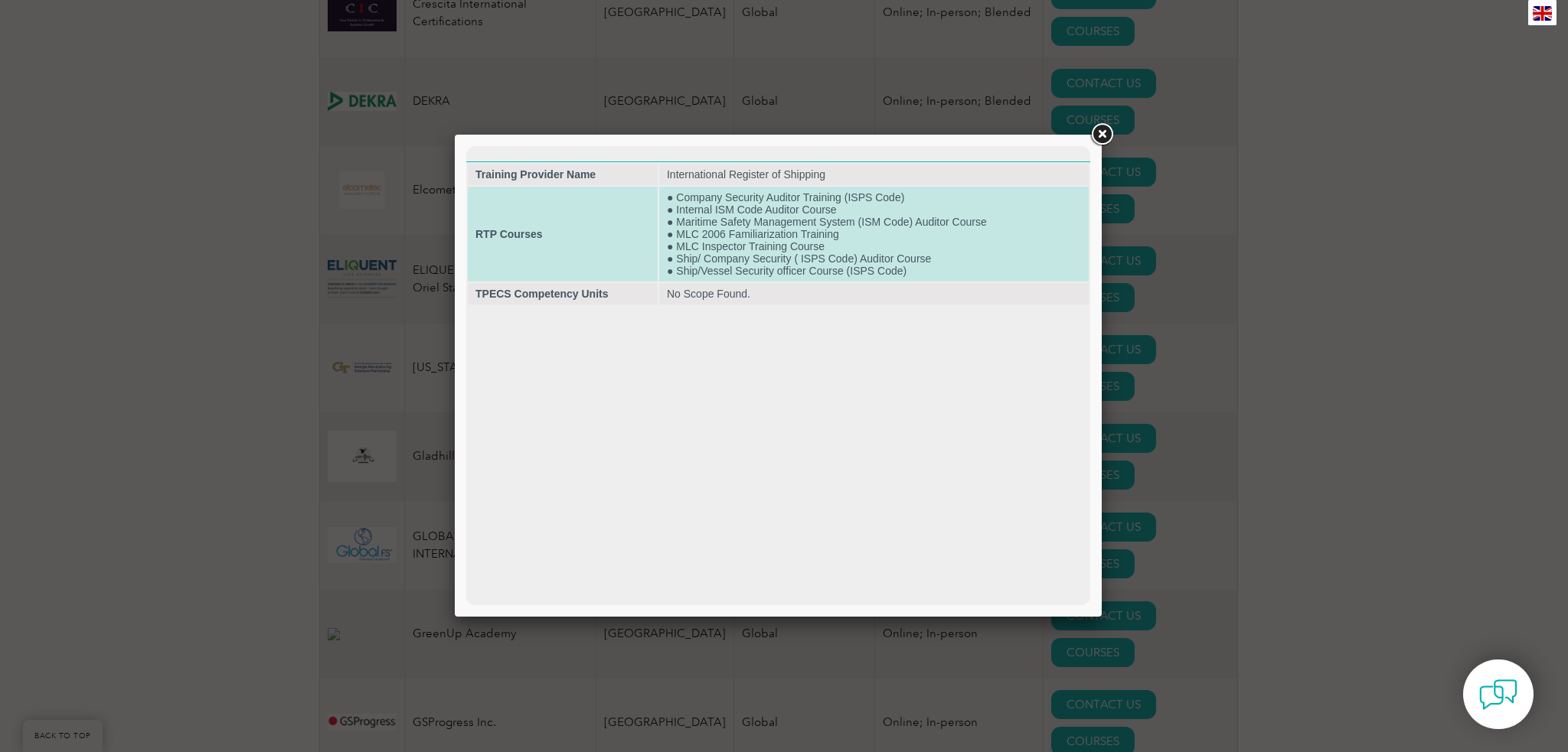
scroll to position [0, 0]
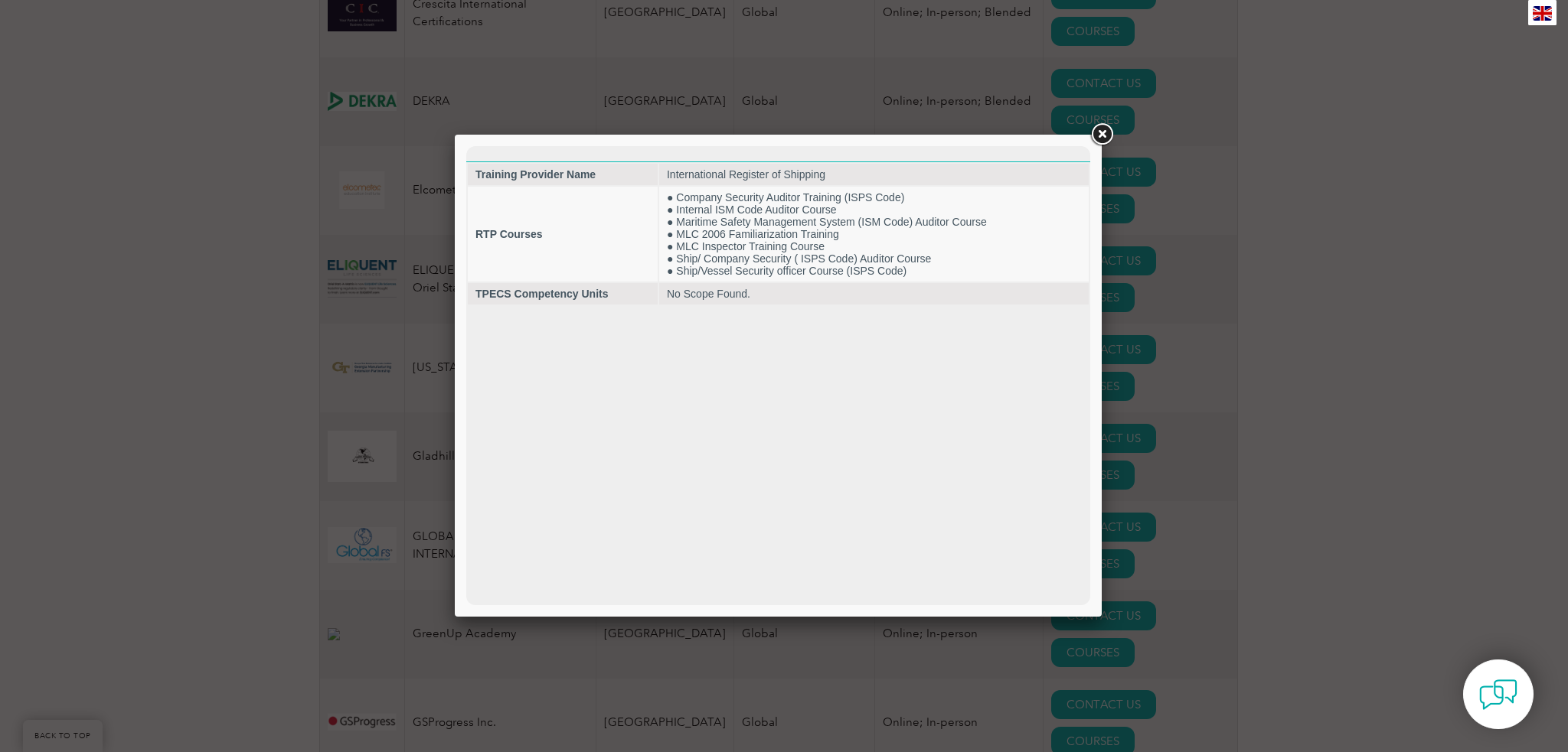
click at [1097, 137] on link at bounding box center [1101, 134] width 27 height 27
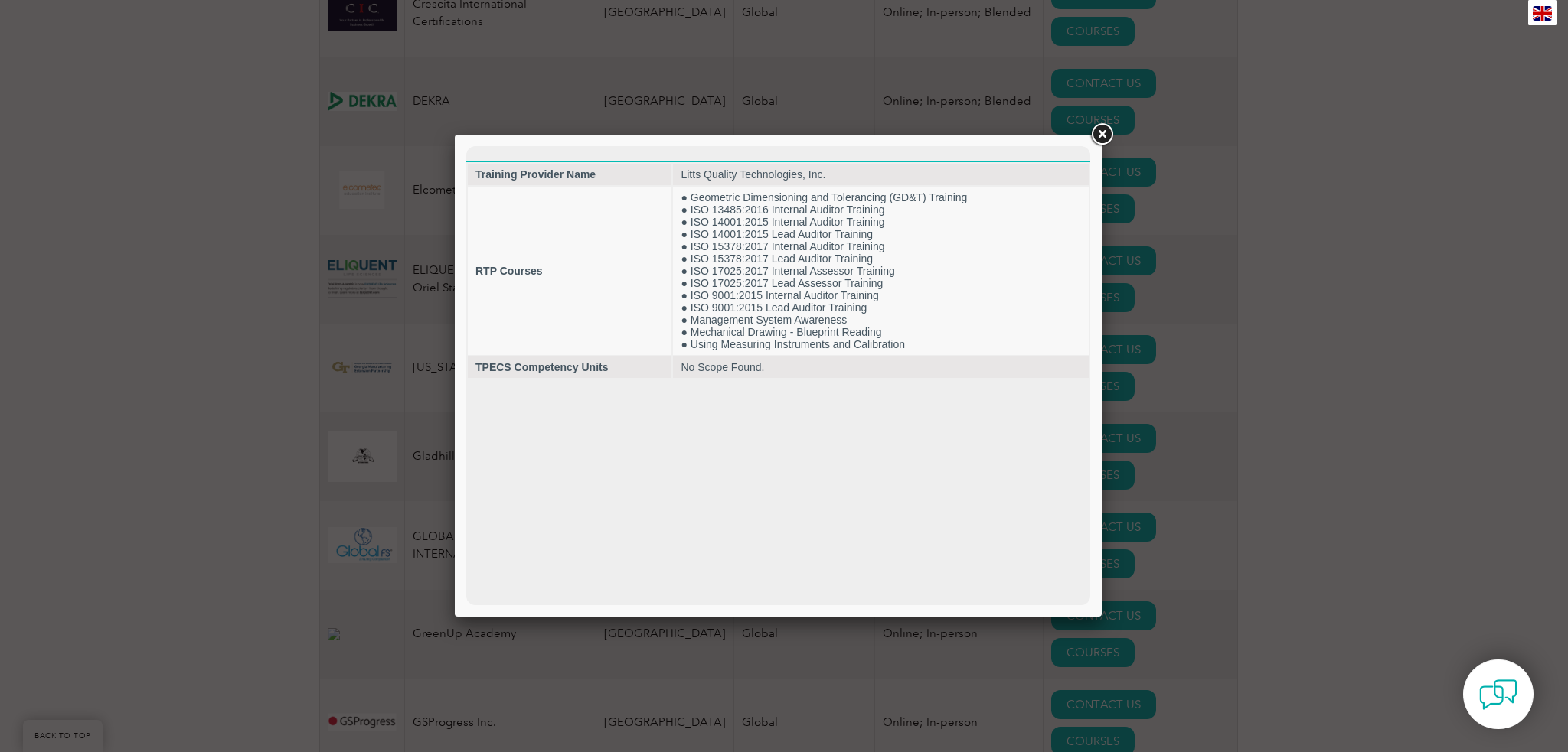
click at [1094, 139] on link at bounding box center [1101, 134] width 27 height 27
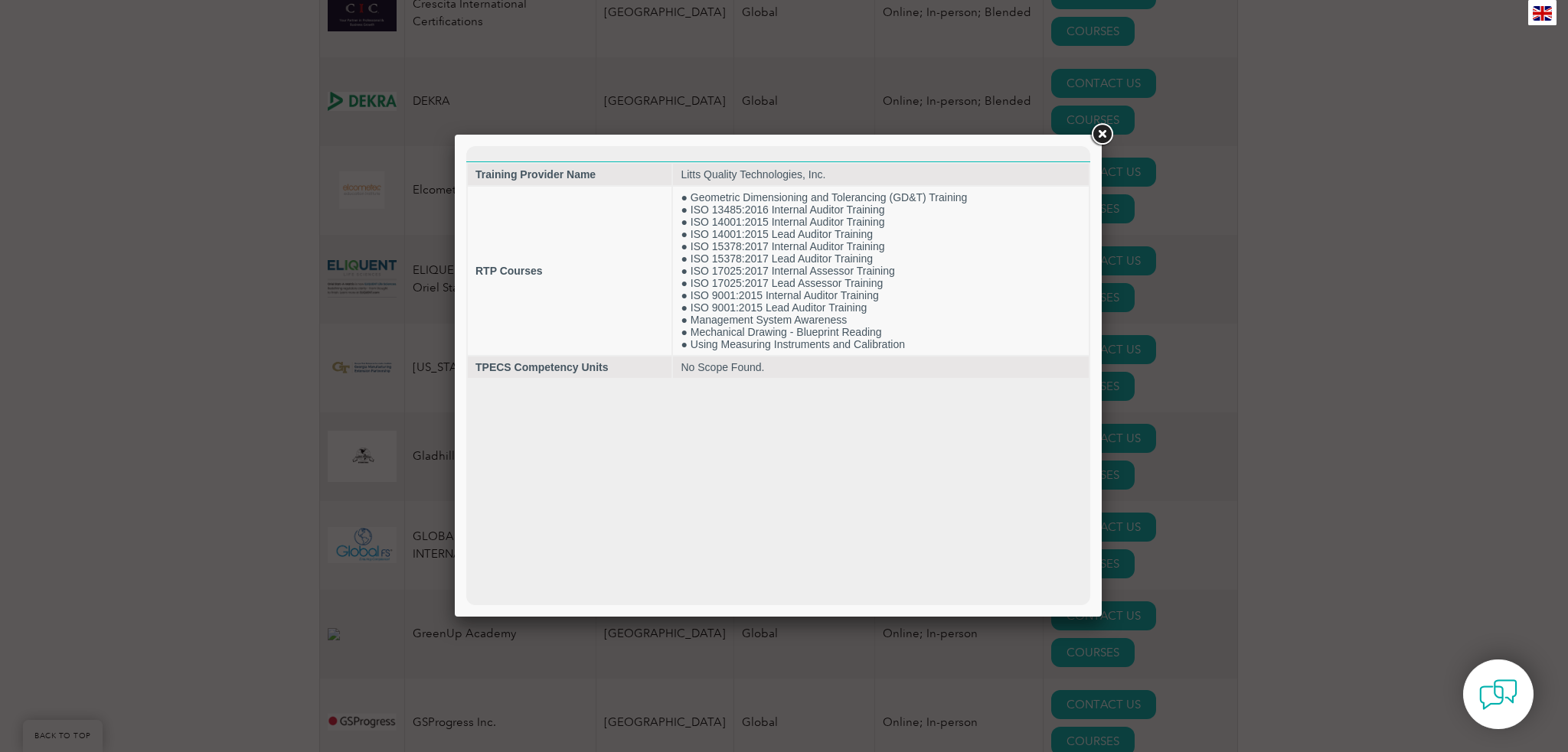
click at [1094, 141] on link at bounding box center [1101, 134] width 27 height 27
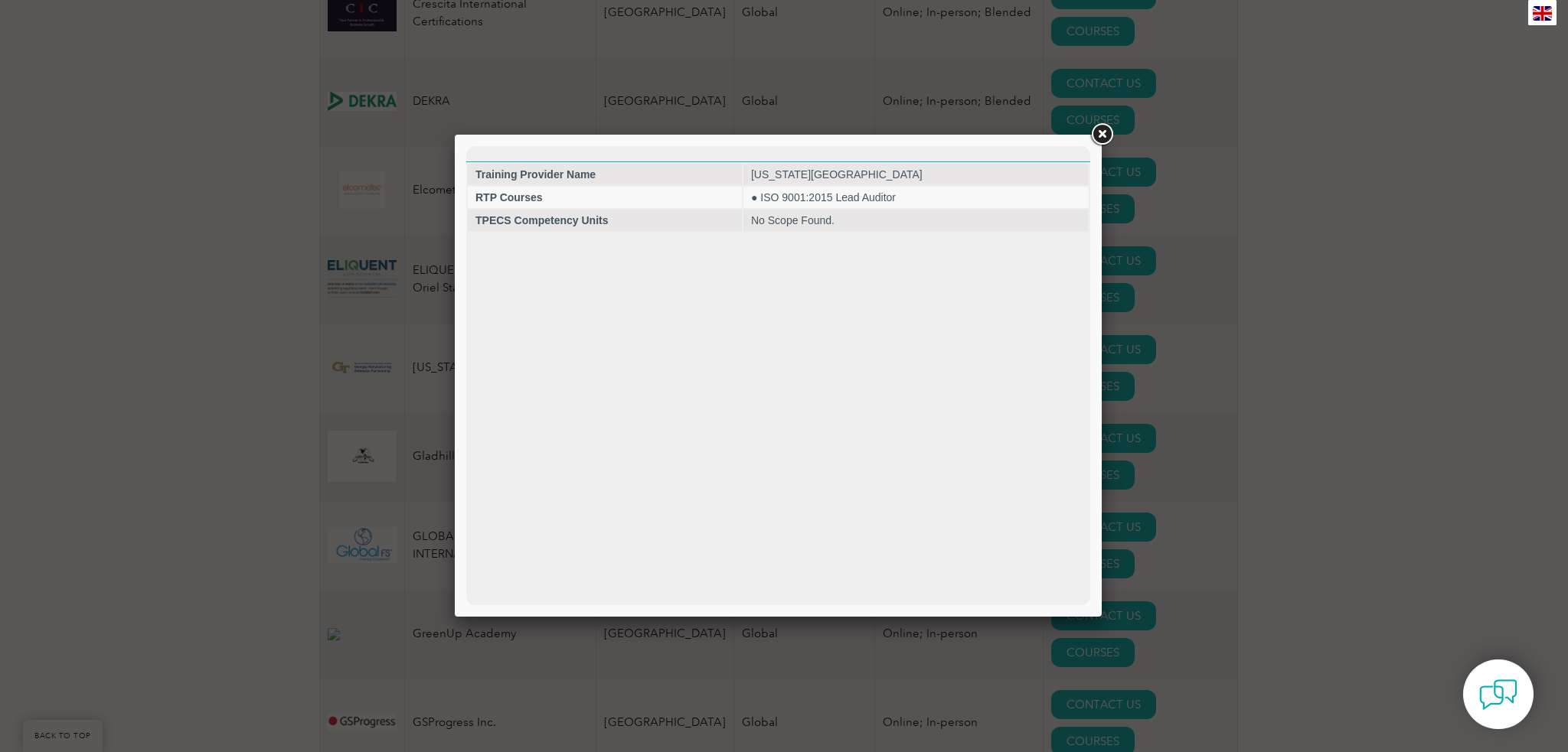
click at [1093, 134] on link at bounding box center [1101, 134] width 27 height 27
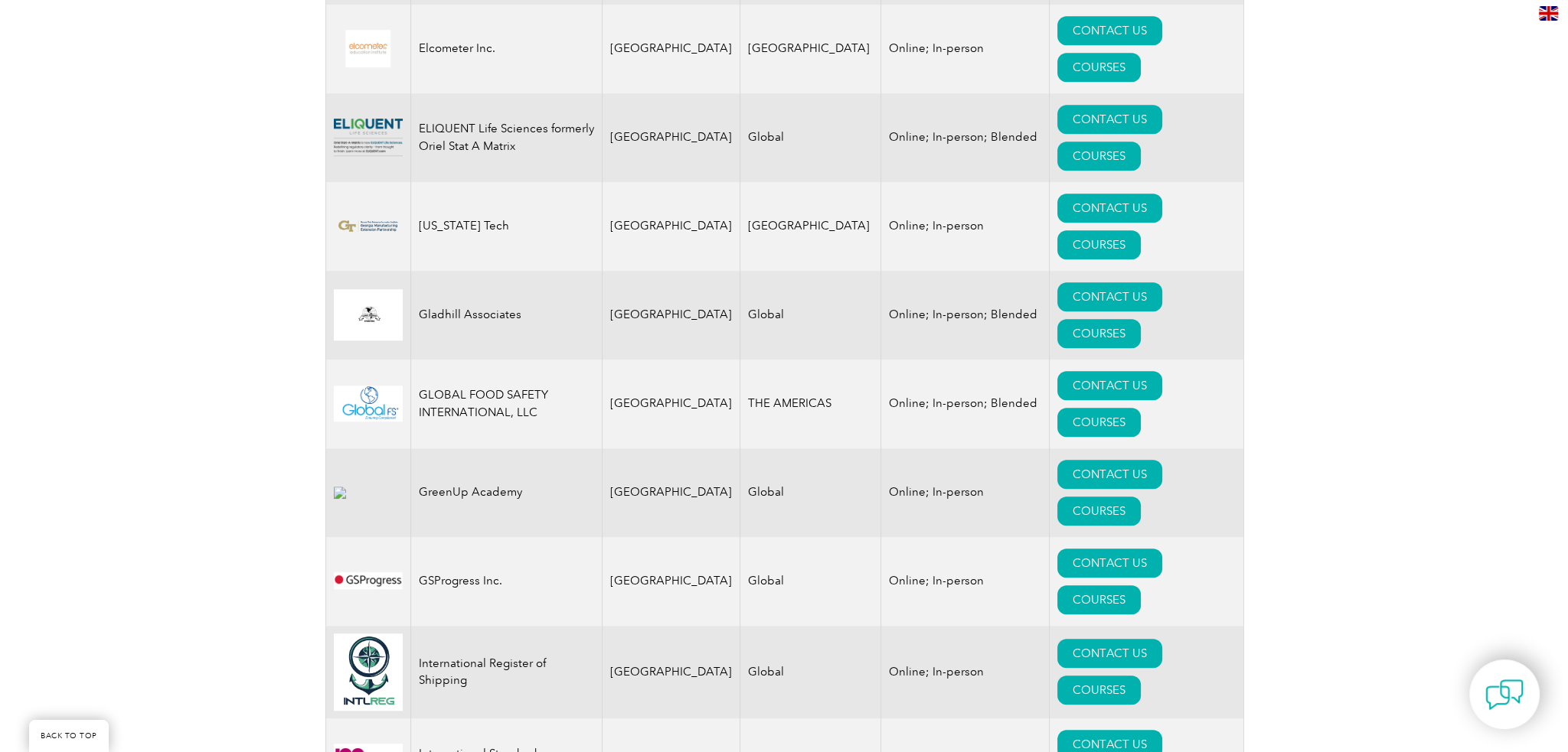
scroll to position [1607, 0]
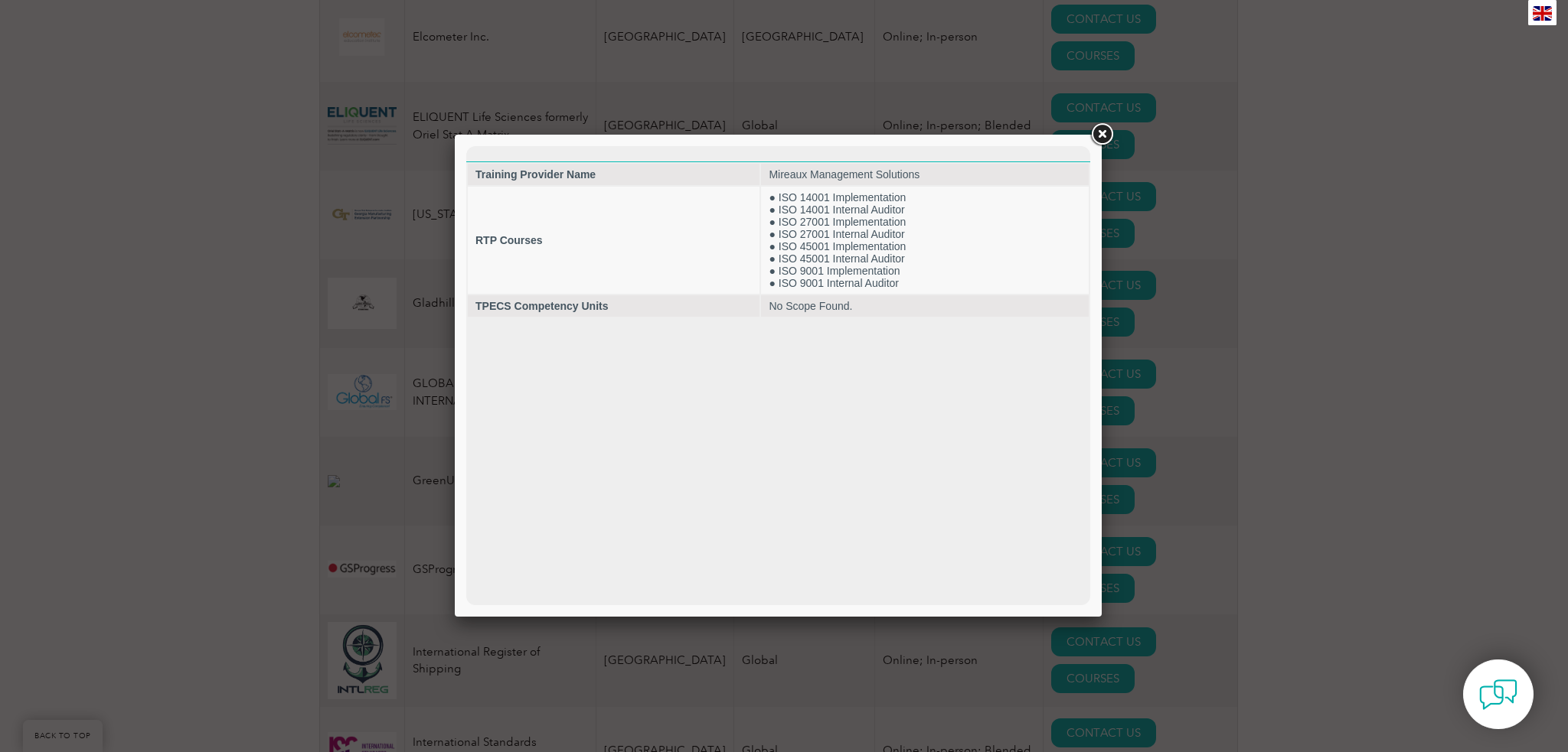
scroll to position [0, 0]
click at [1097, 135] on link at bounding box center [1101, 134] width 27 height 27
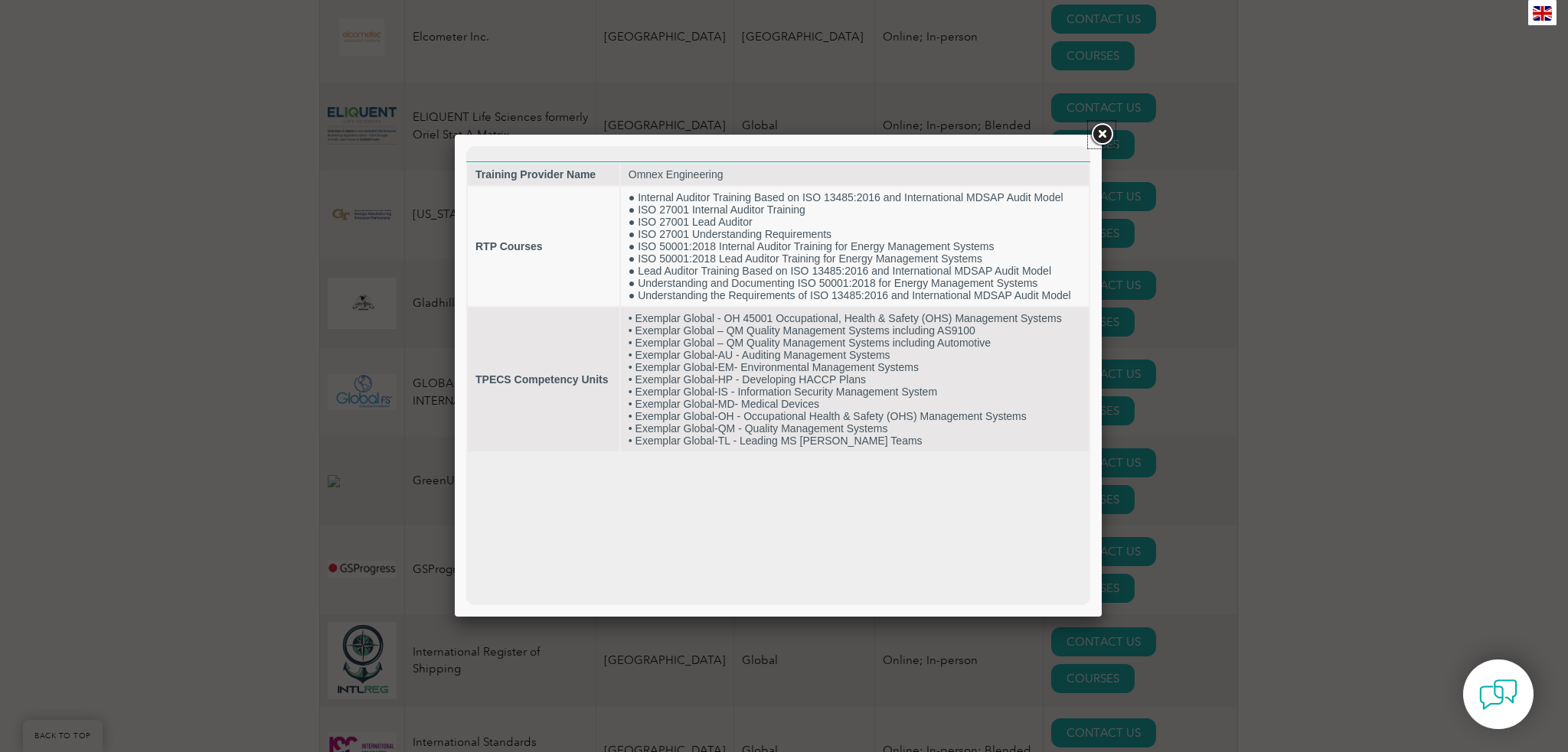
click at [1096, 133] on link at bounding box center [1101, 134] width 27 height 27
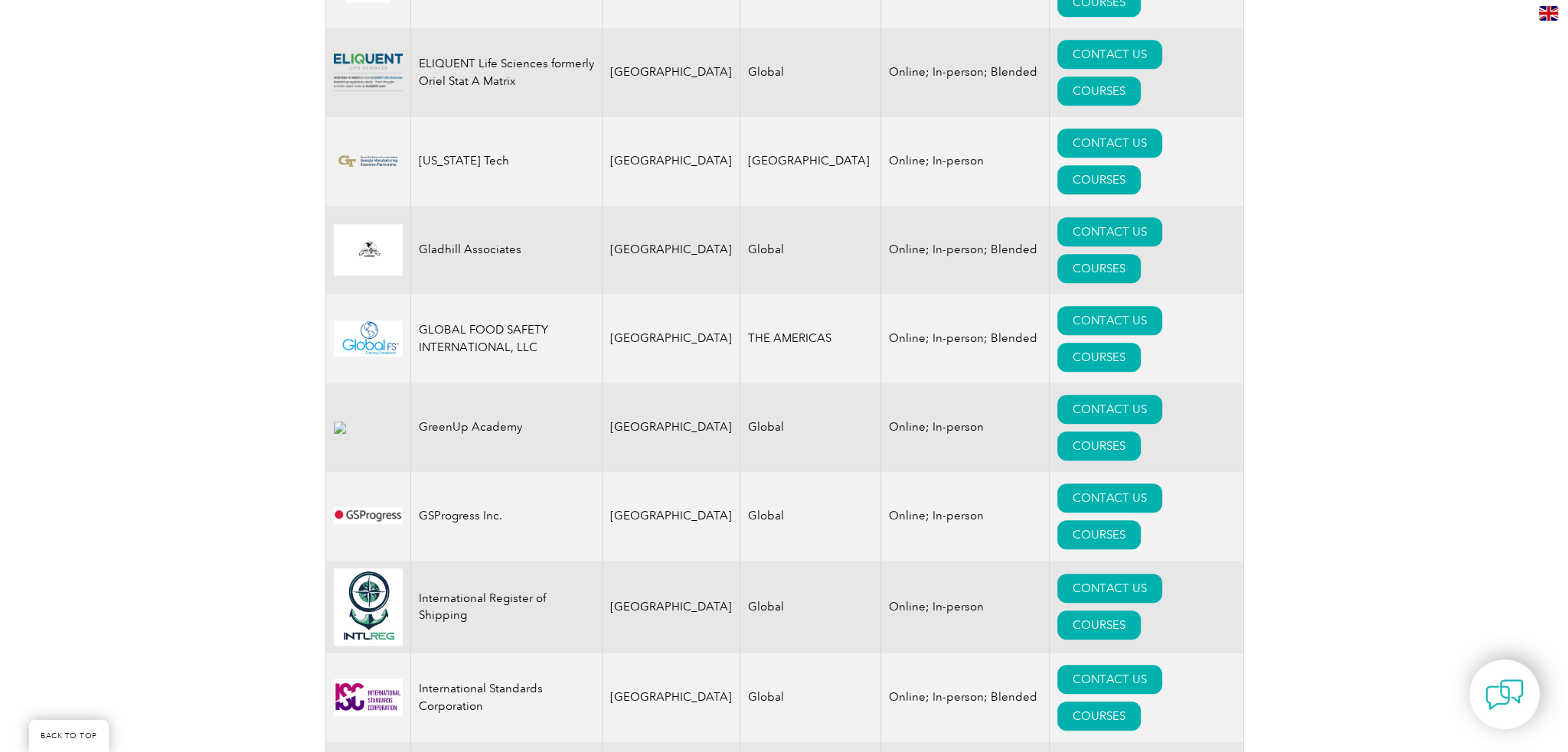
scroll to position [1760, 0]
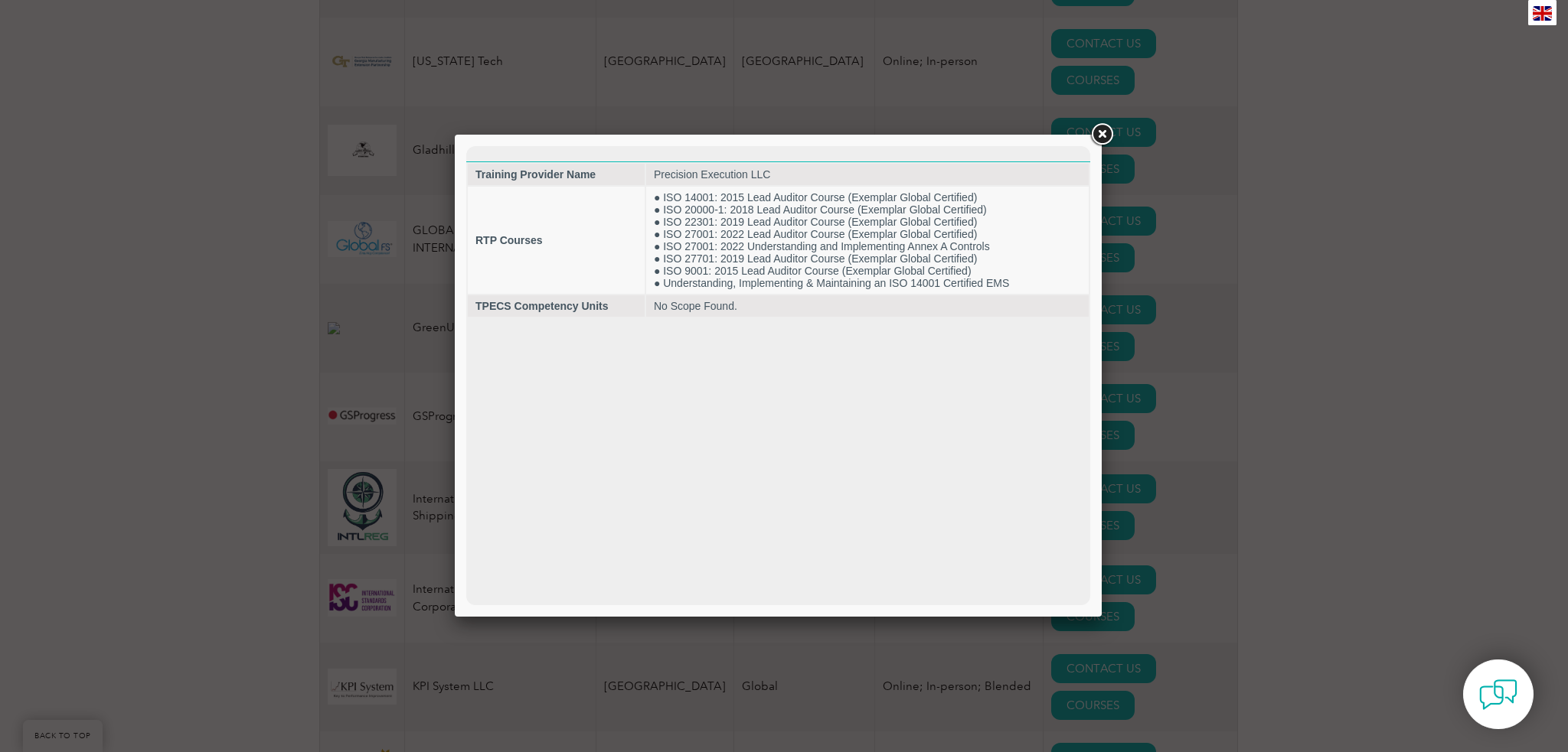
scroll to position [0, 0]
click at [1097, 142] on link at bounding box center [1101, 134] width 27 height 27
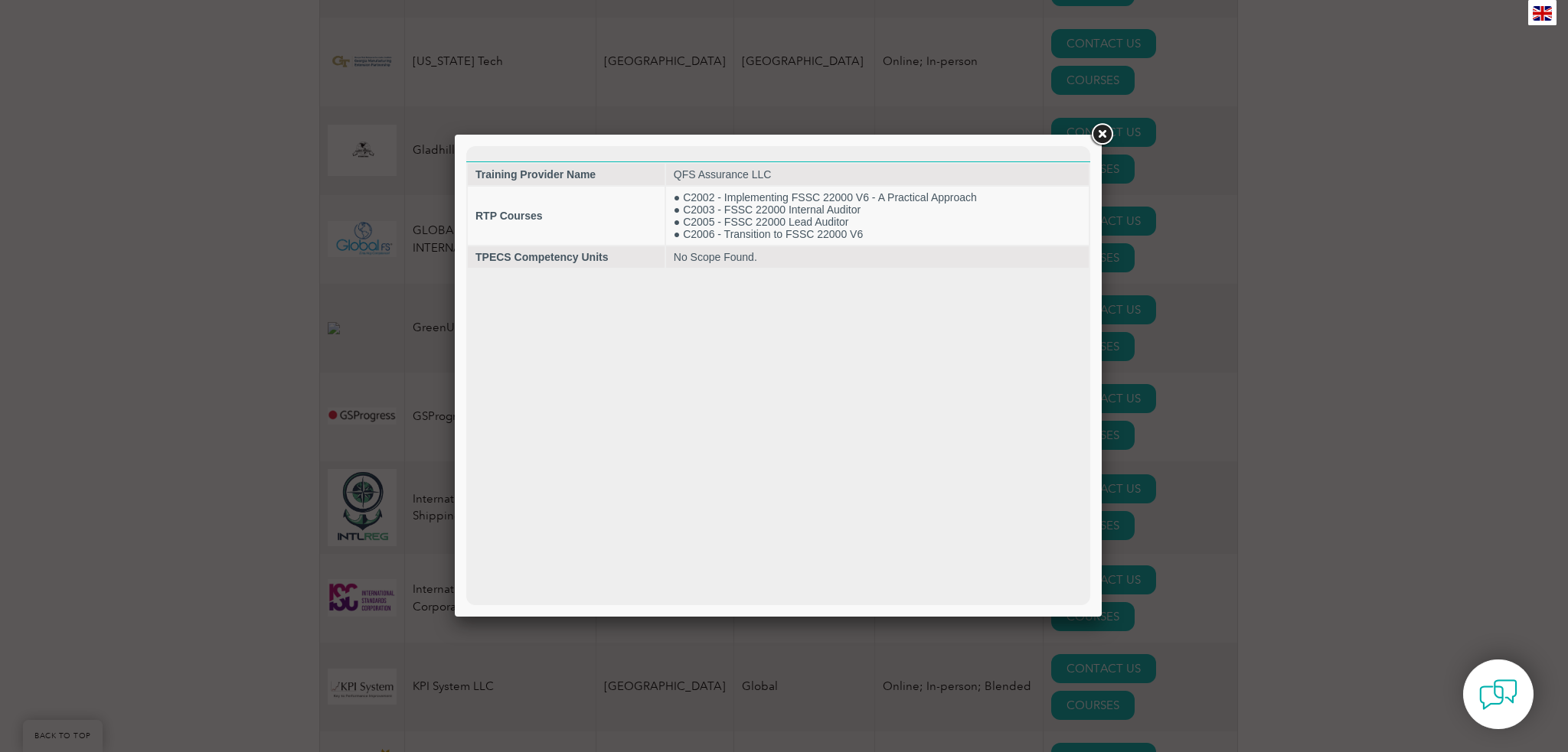
click at [1102, 130] on link at bounding box center [1101, 134] width 27 height 27
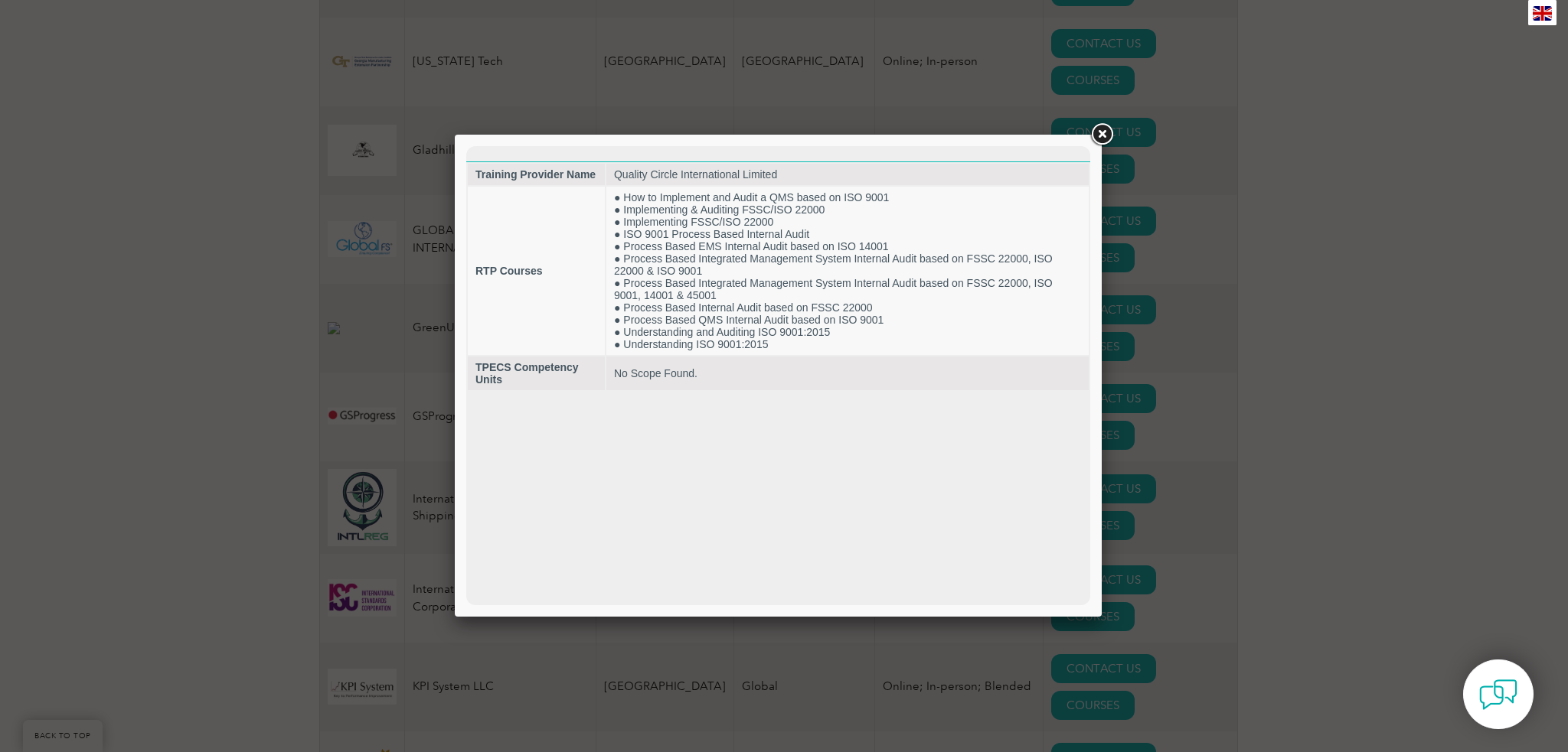
click at [1106, 141] on link at bounding box center [1101, 134] width 27 height 27
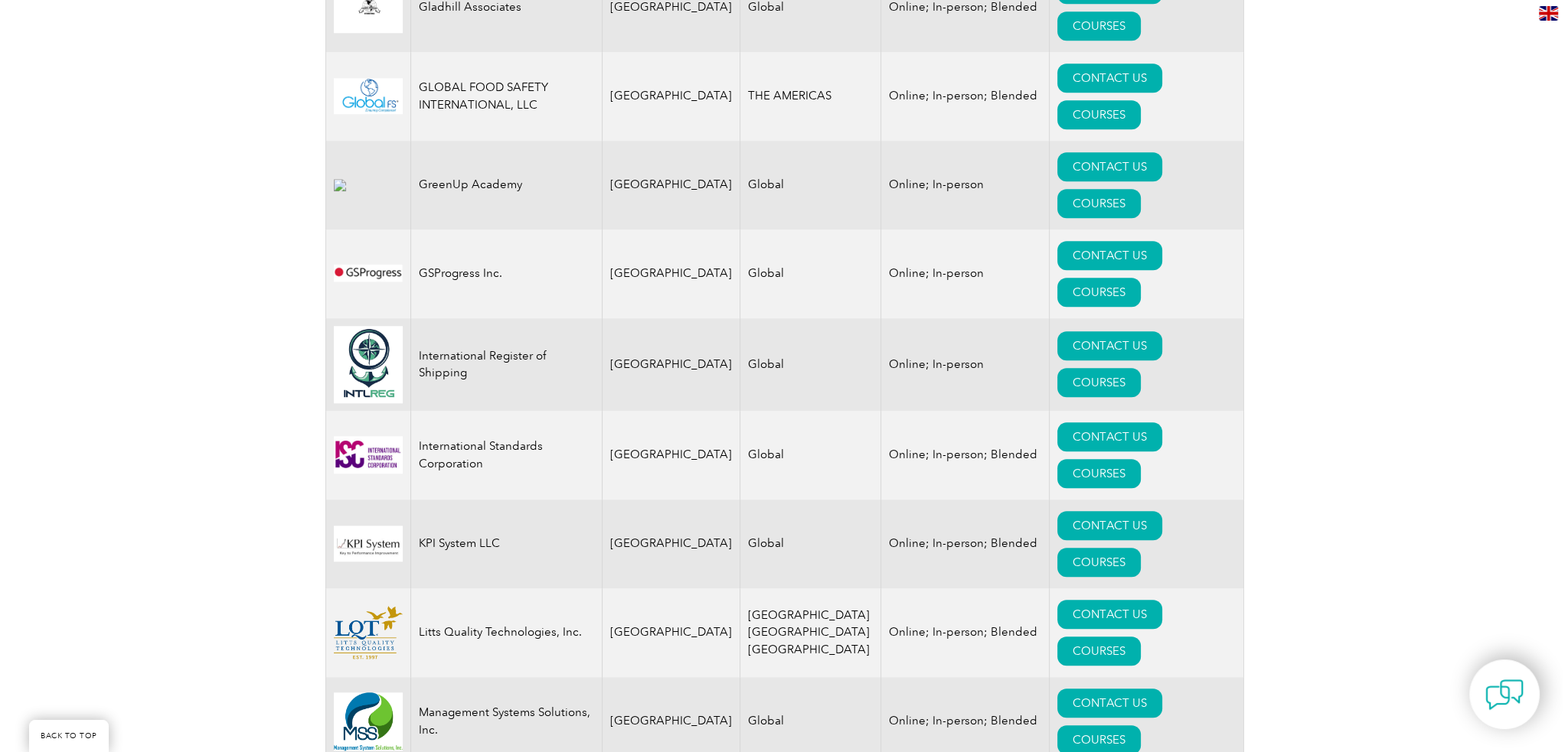
scroll to position [1913, 0]
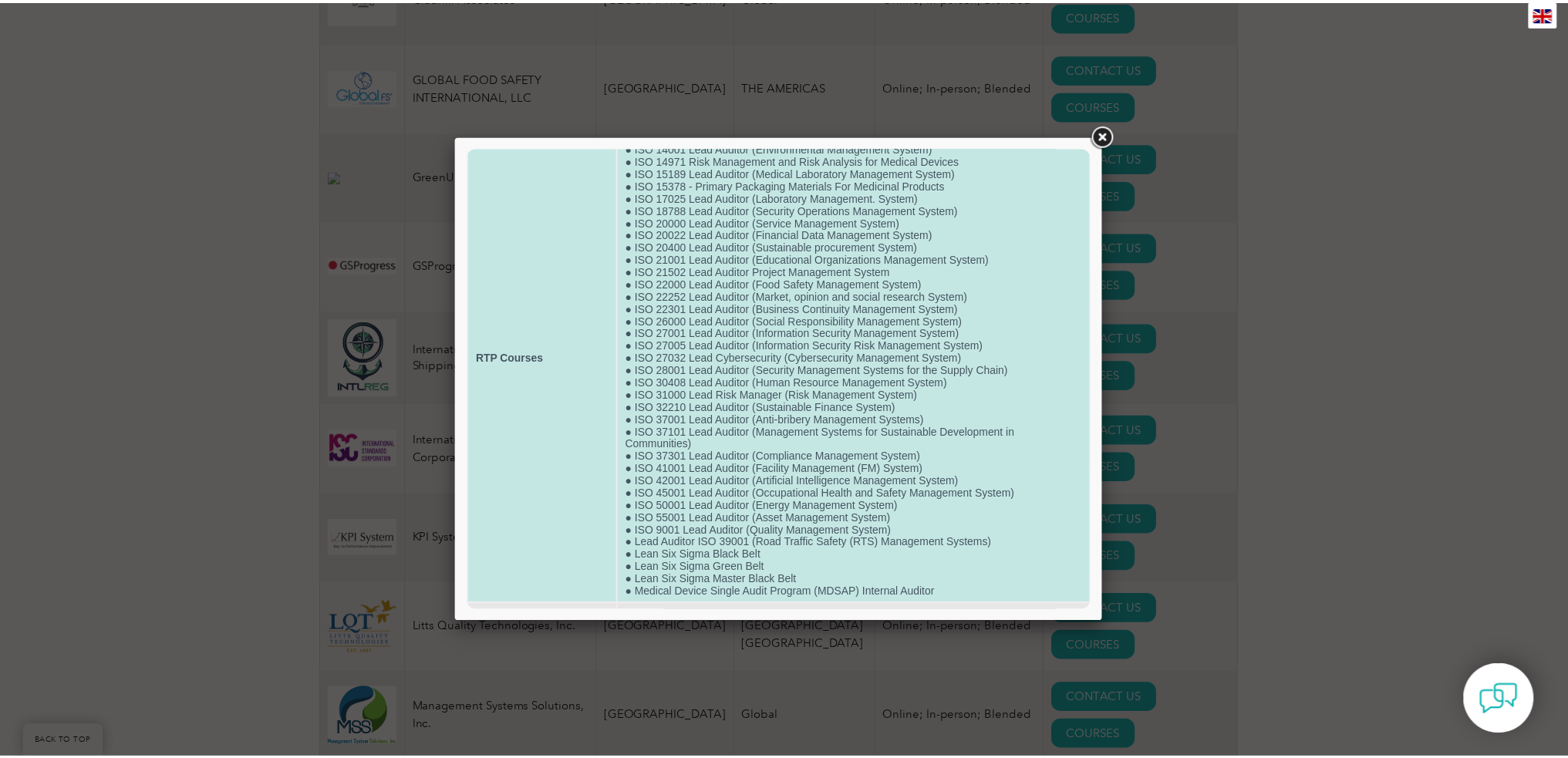
scroll to position [130, 0]
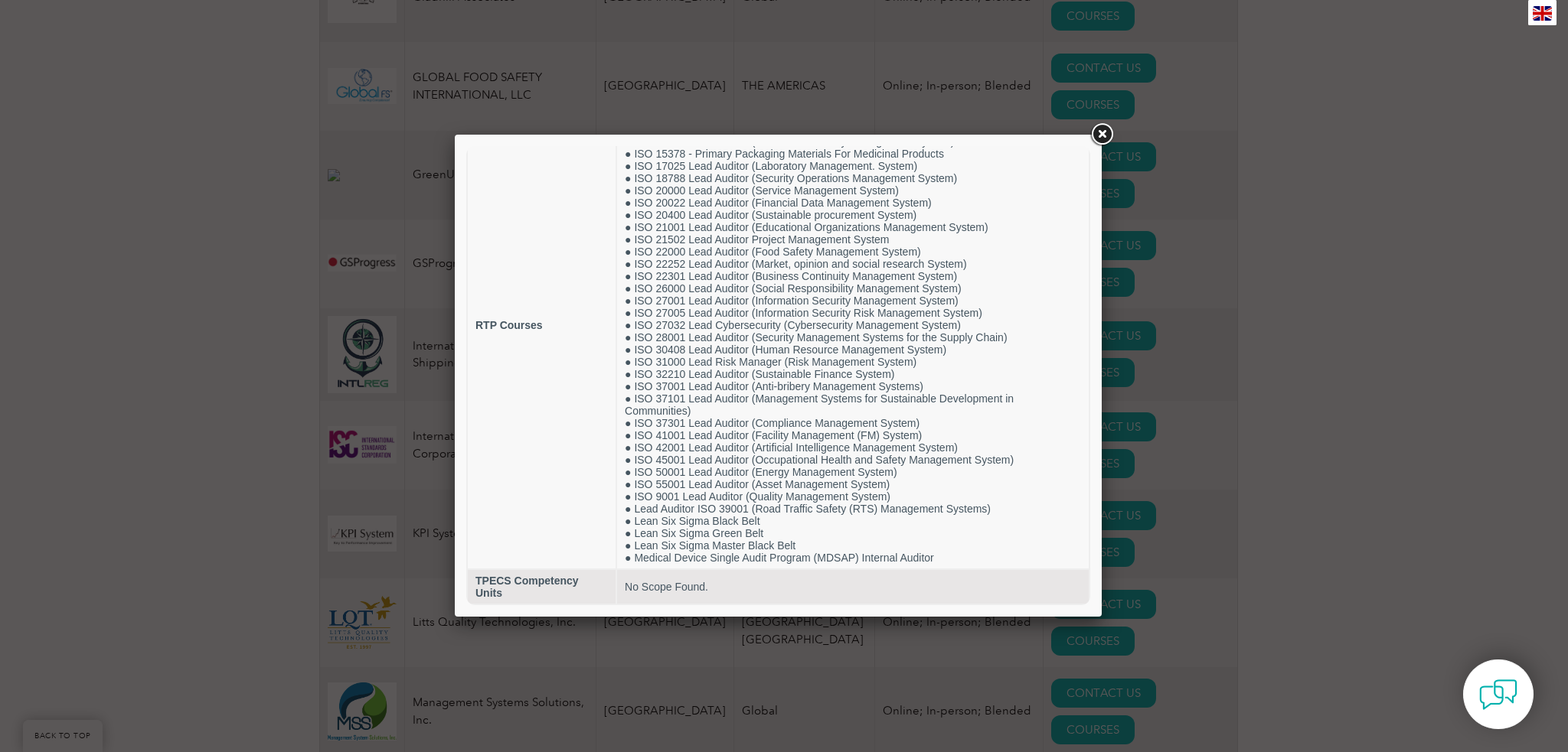
click at [1101, 141] on link at bounding box center [1101, 134] width 27 height 27
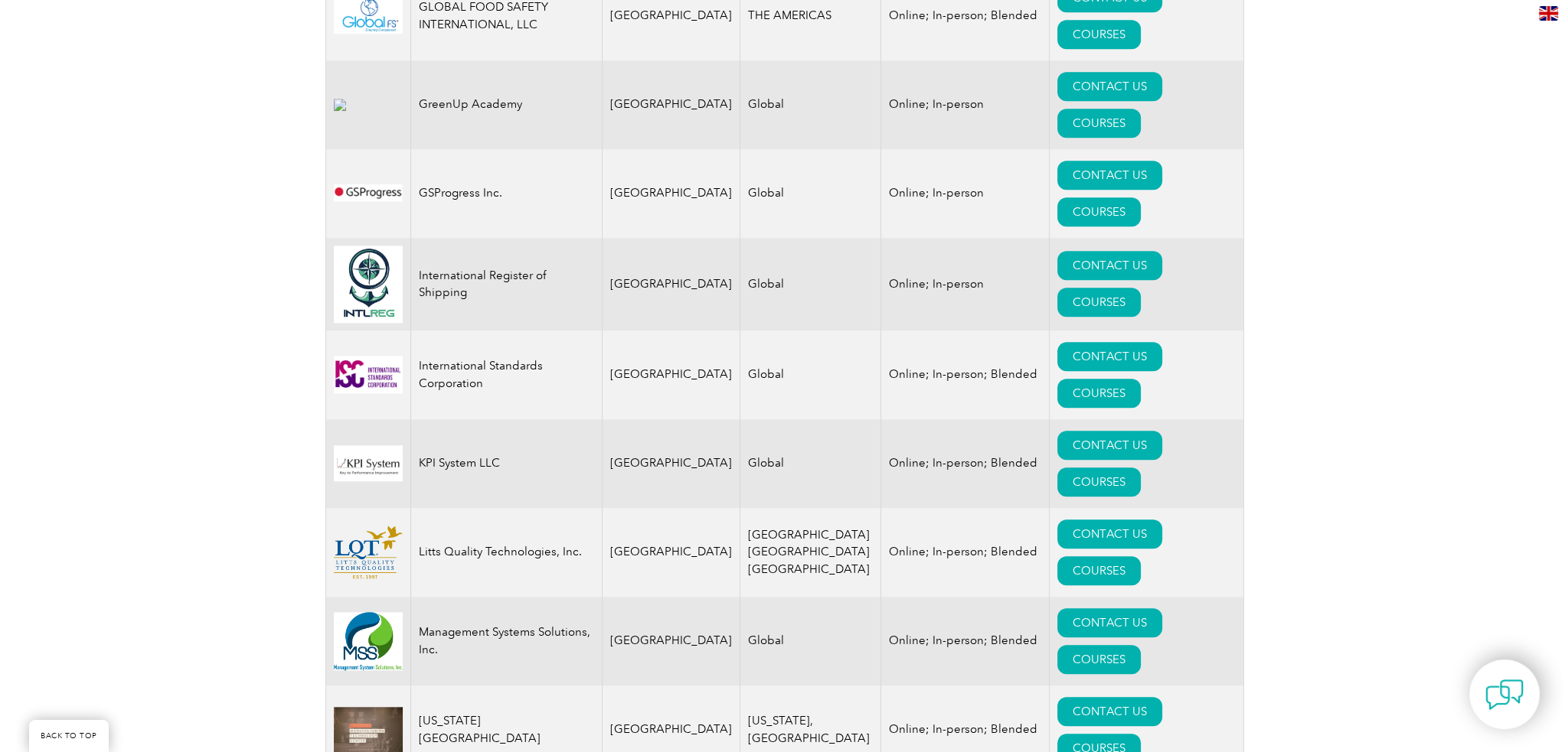
scroll to position [2066, 0]
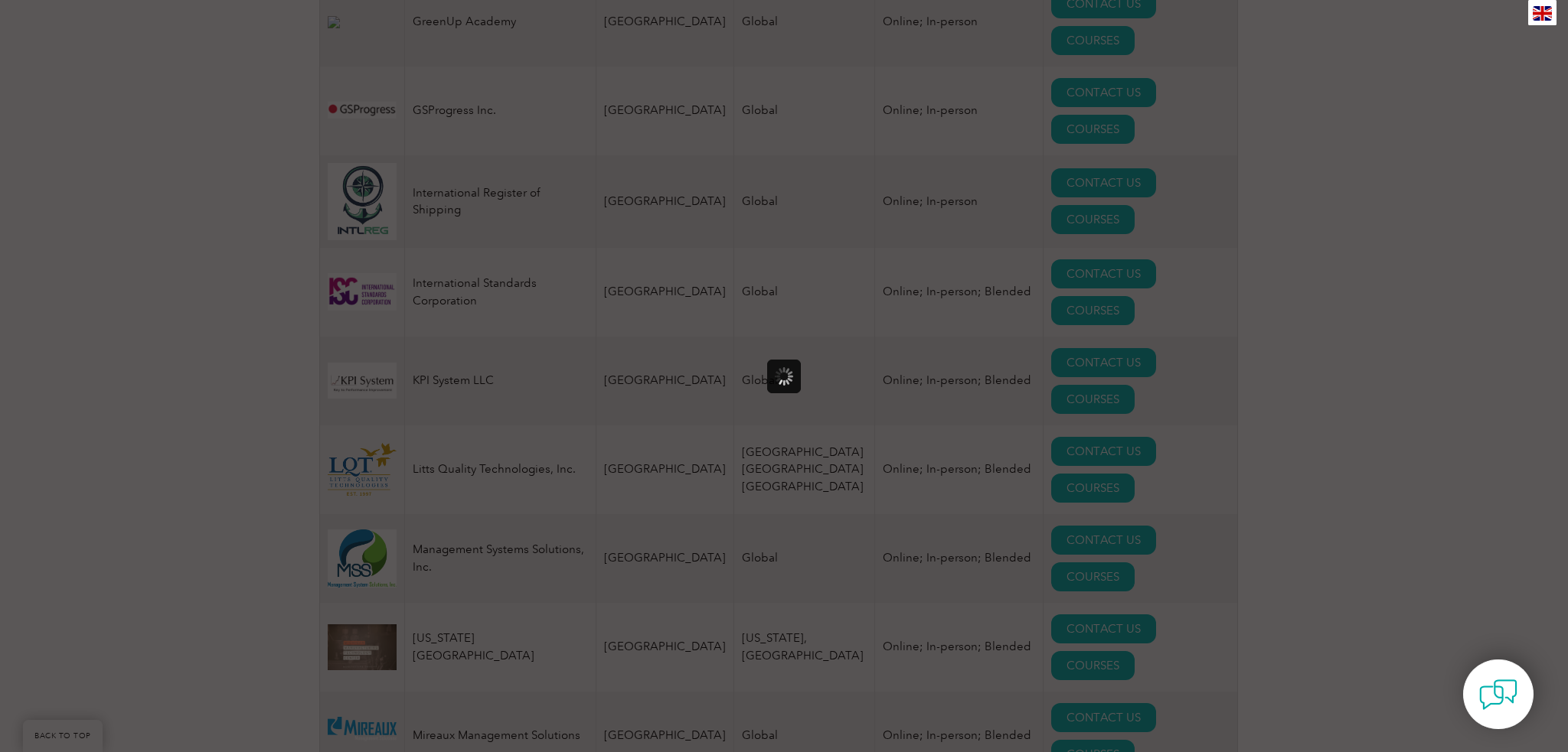
scroll to position [0, 0]
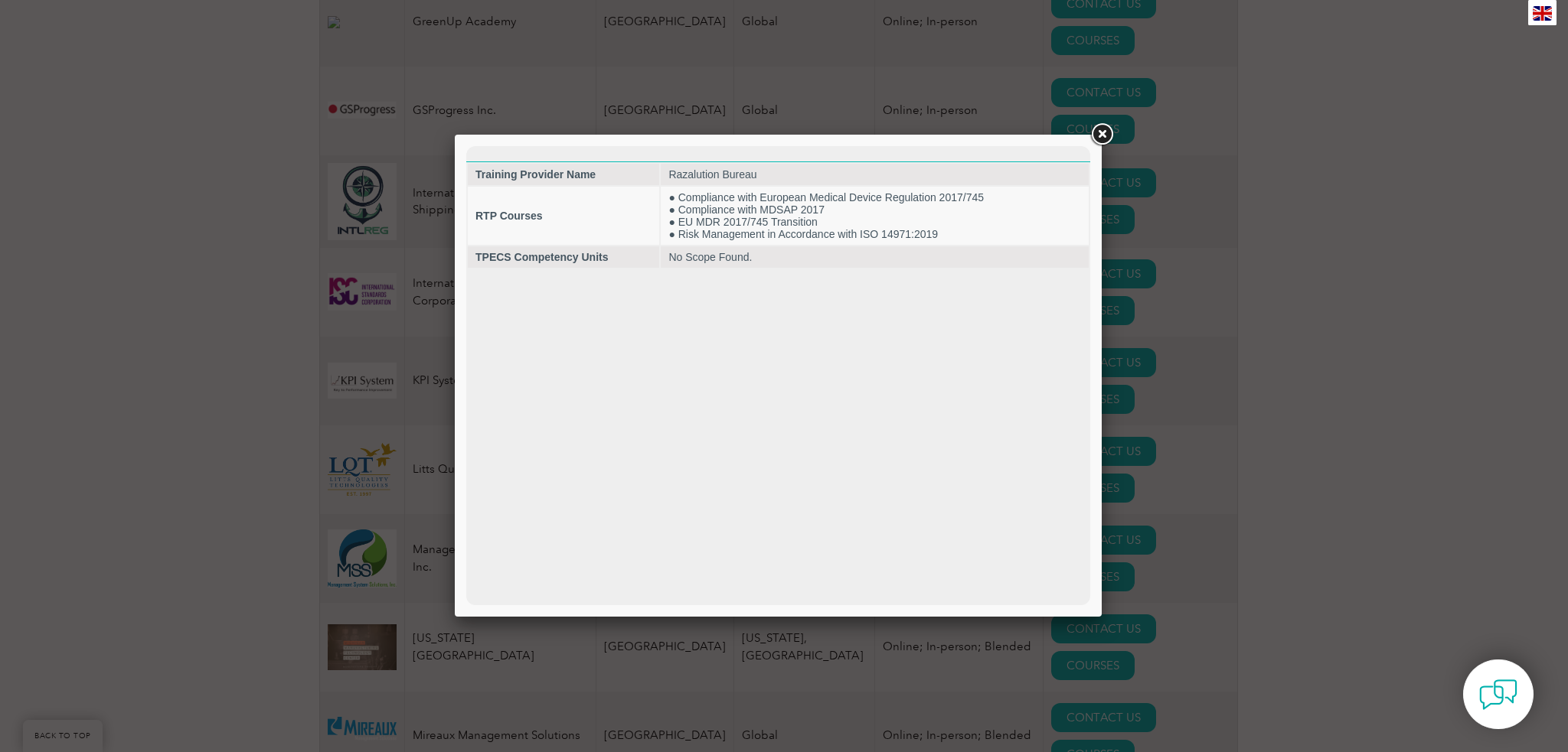
click at [1096, 133] on link at bounding box center [1101, 134] width 27 height 27
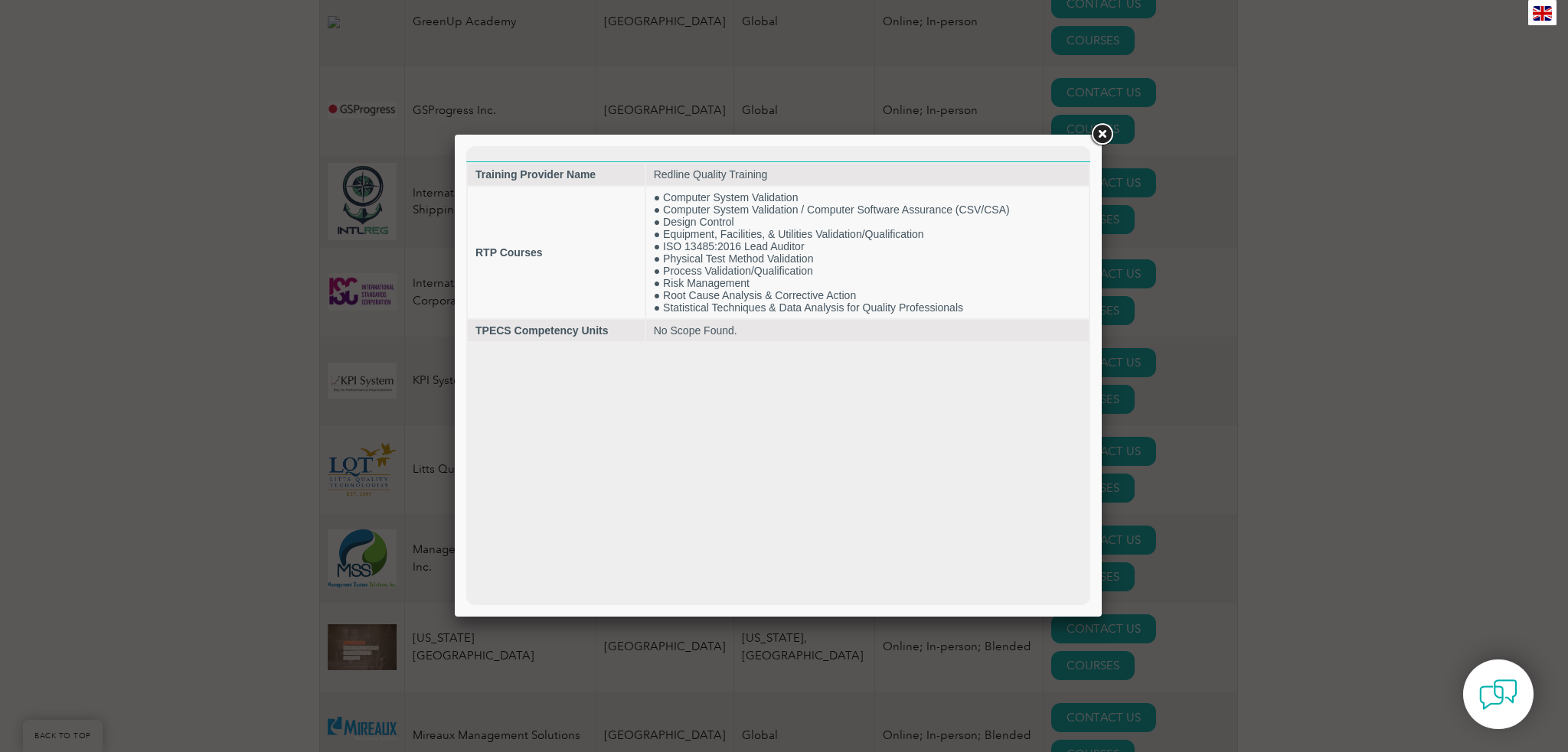
click at [1097, 137] on link at bounding box center [1101, 134] width 27 height 27
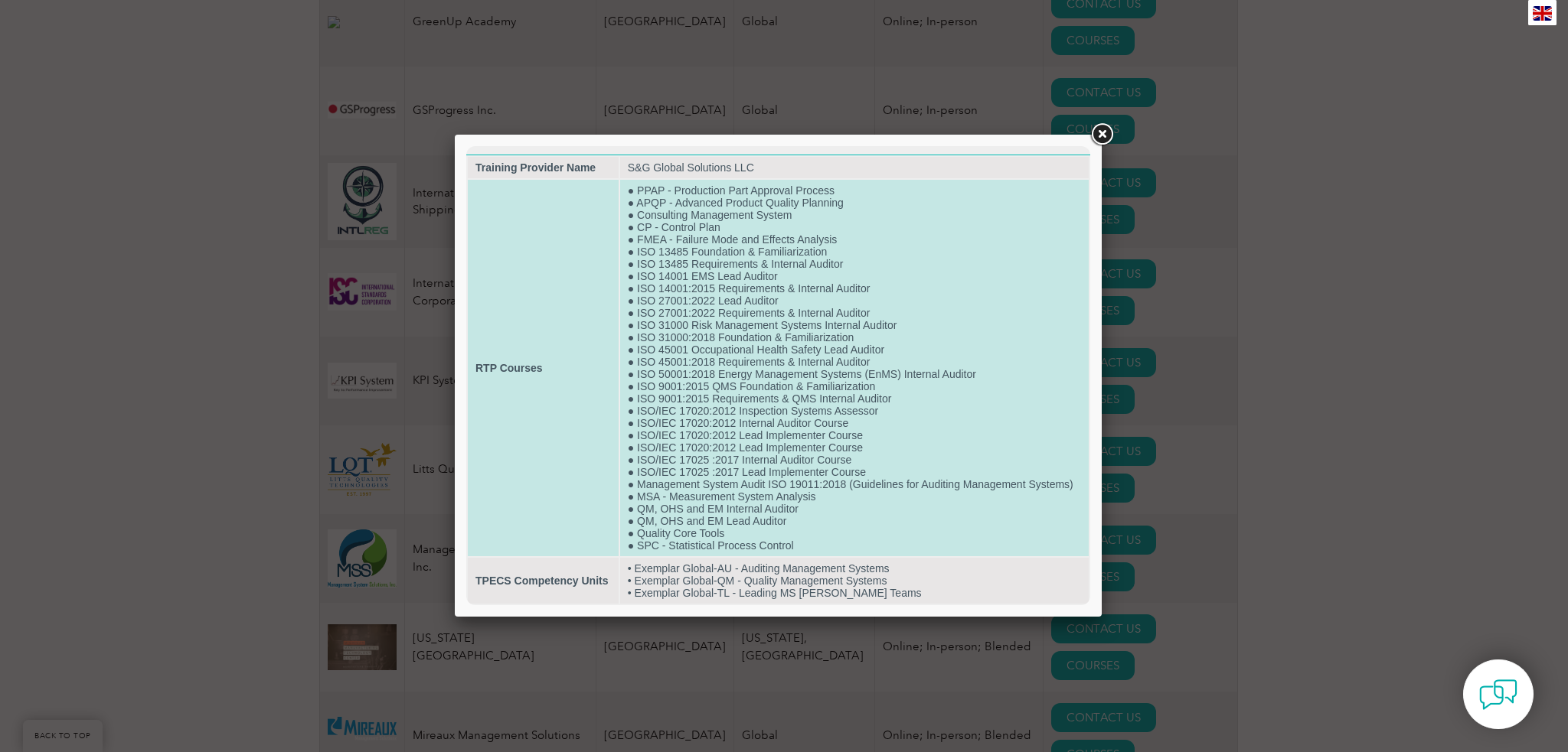
scroll to position [26, 0]
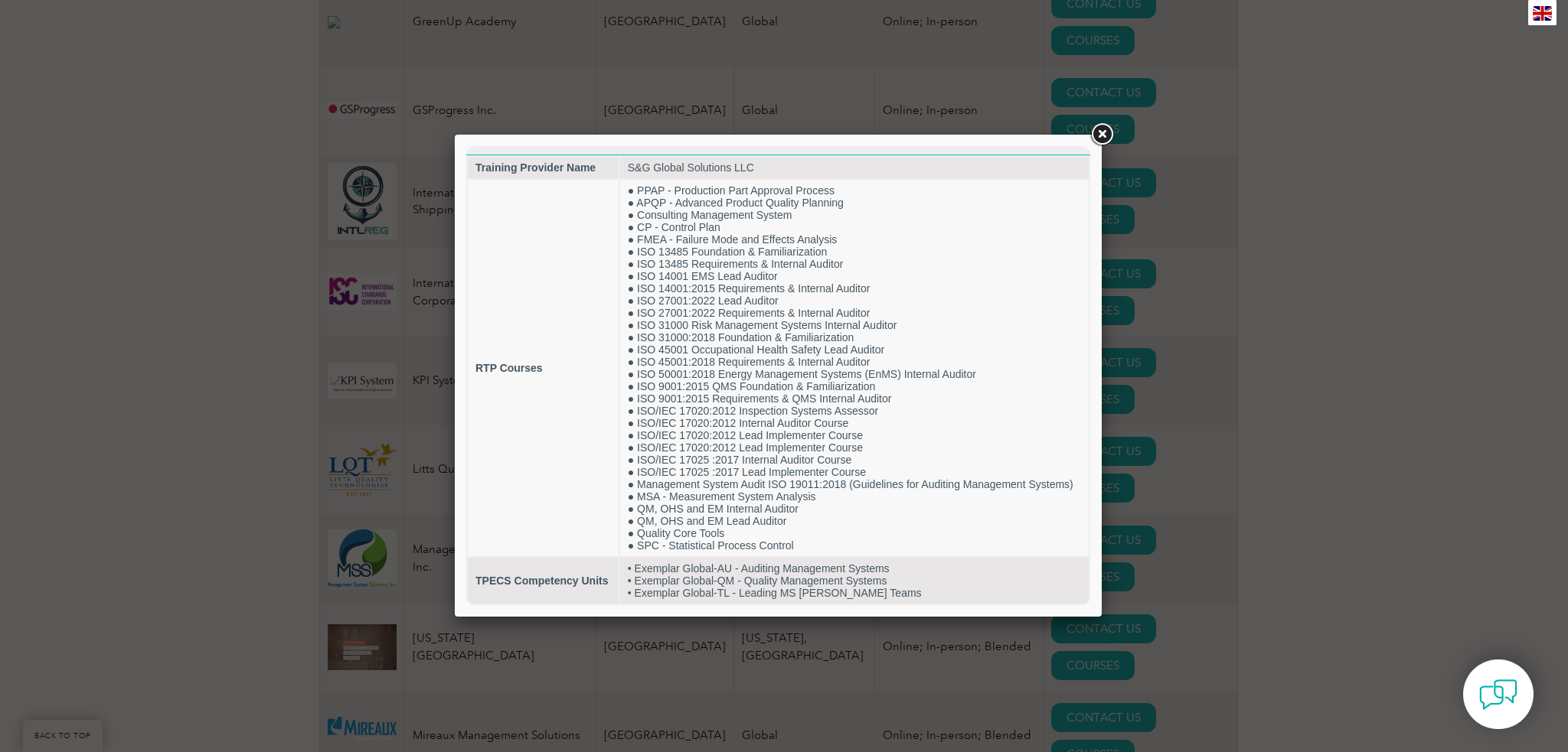
click at [1105, 138] on link at bounding box center [1101, 134] width 27 height 27
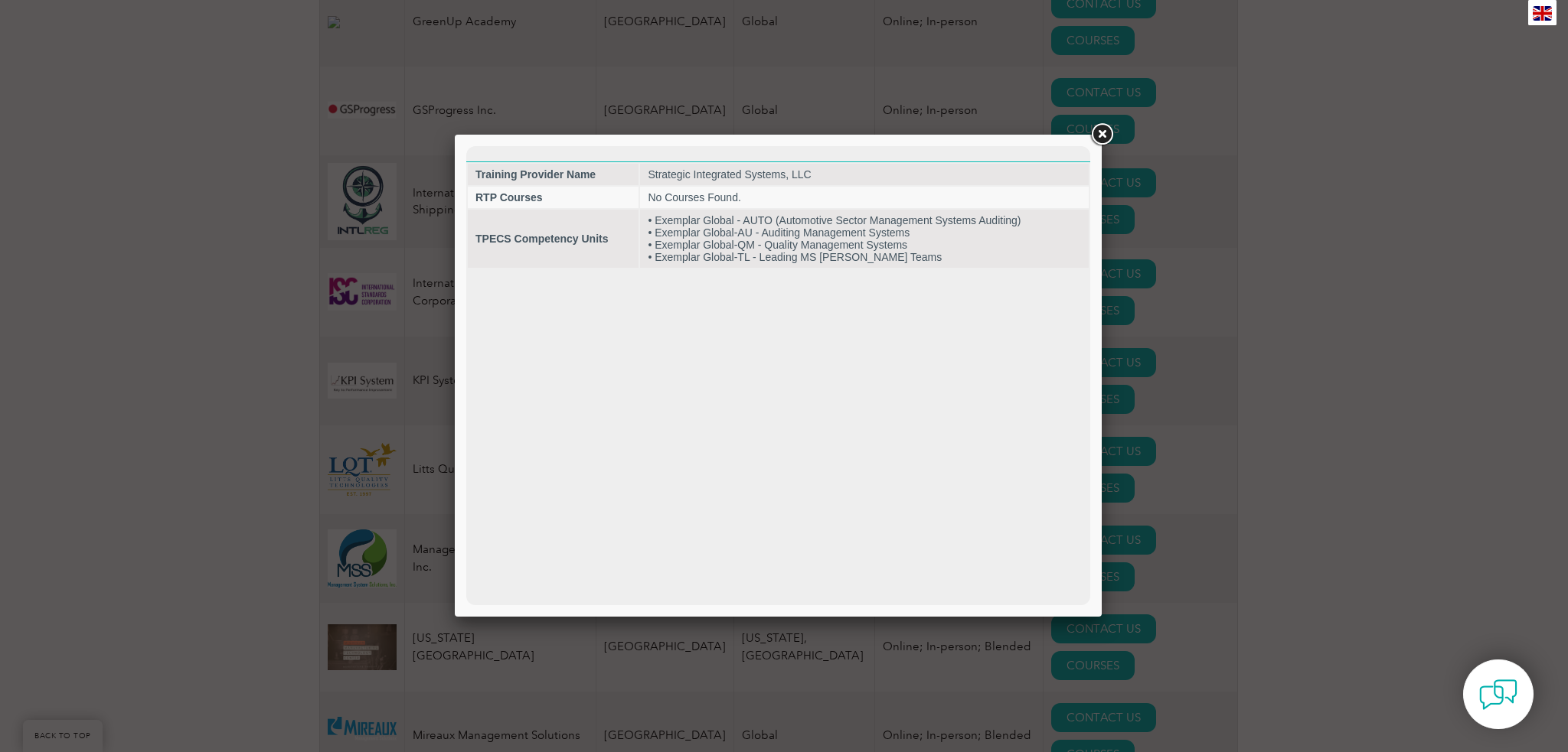
scroll to position [0, 0]
click at [1108, 137] on link at bounding box center [1101, 134] width 27 height 27
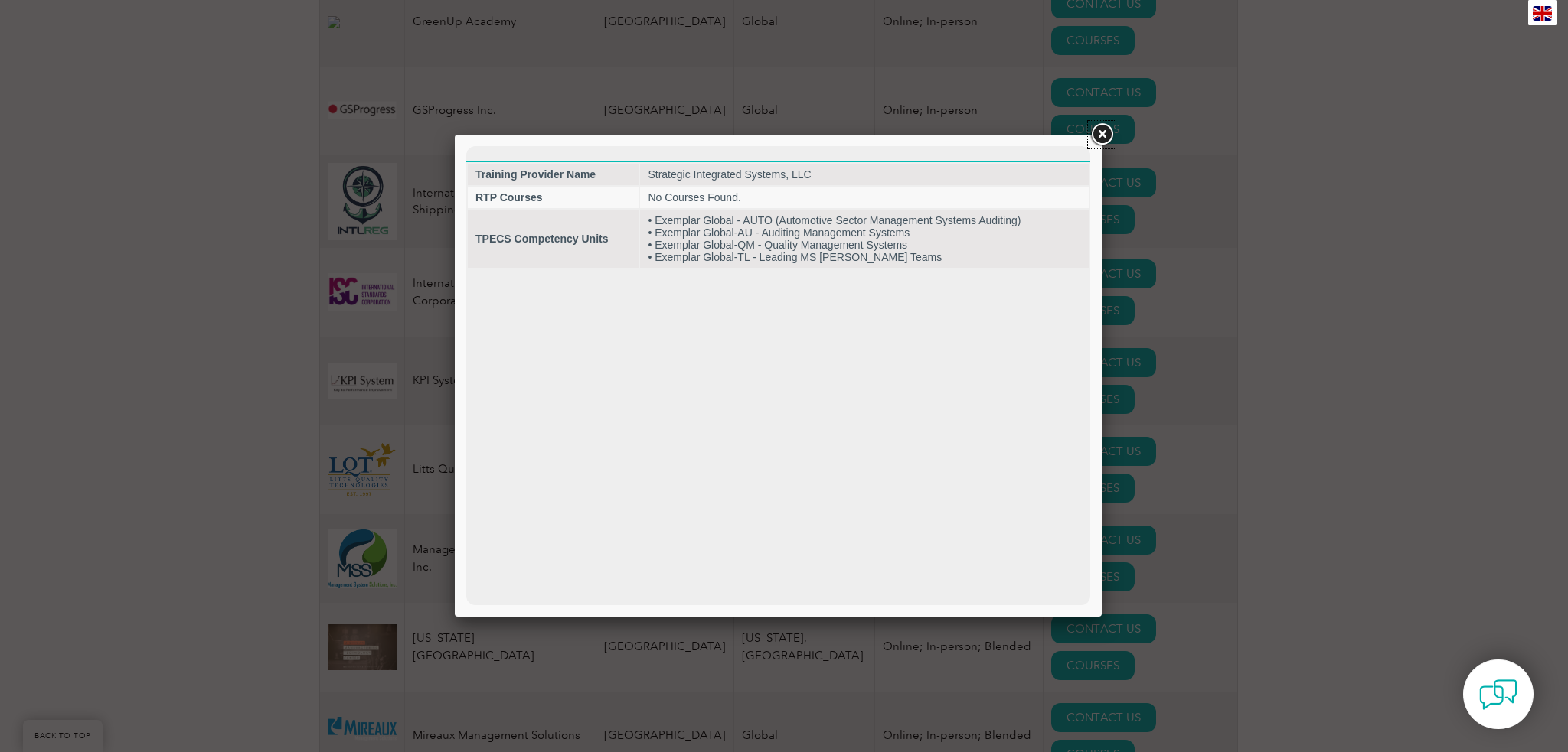
drag, startPoint x: 1099, startPoint y: 128, endPoint x: 1164, endPoint y: 319, distance: 201.8
click at [1099, 129] on link at bounding box center [1101, 134] width 27 height 27
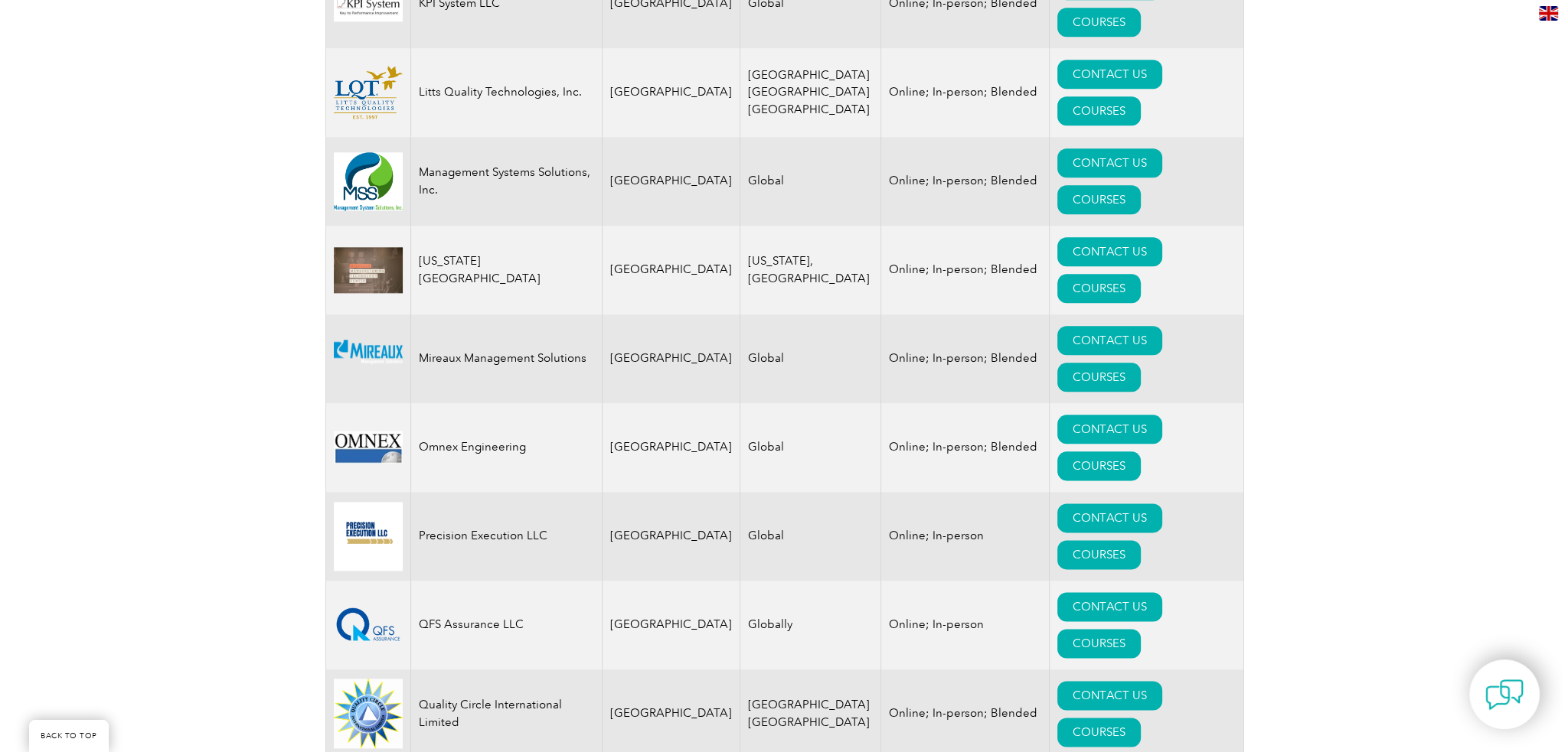
scroll to position [2449, 0]
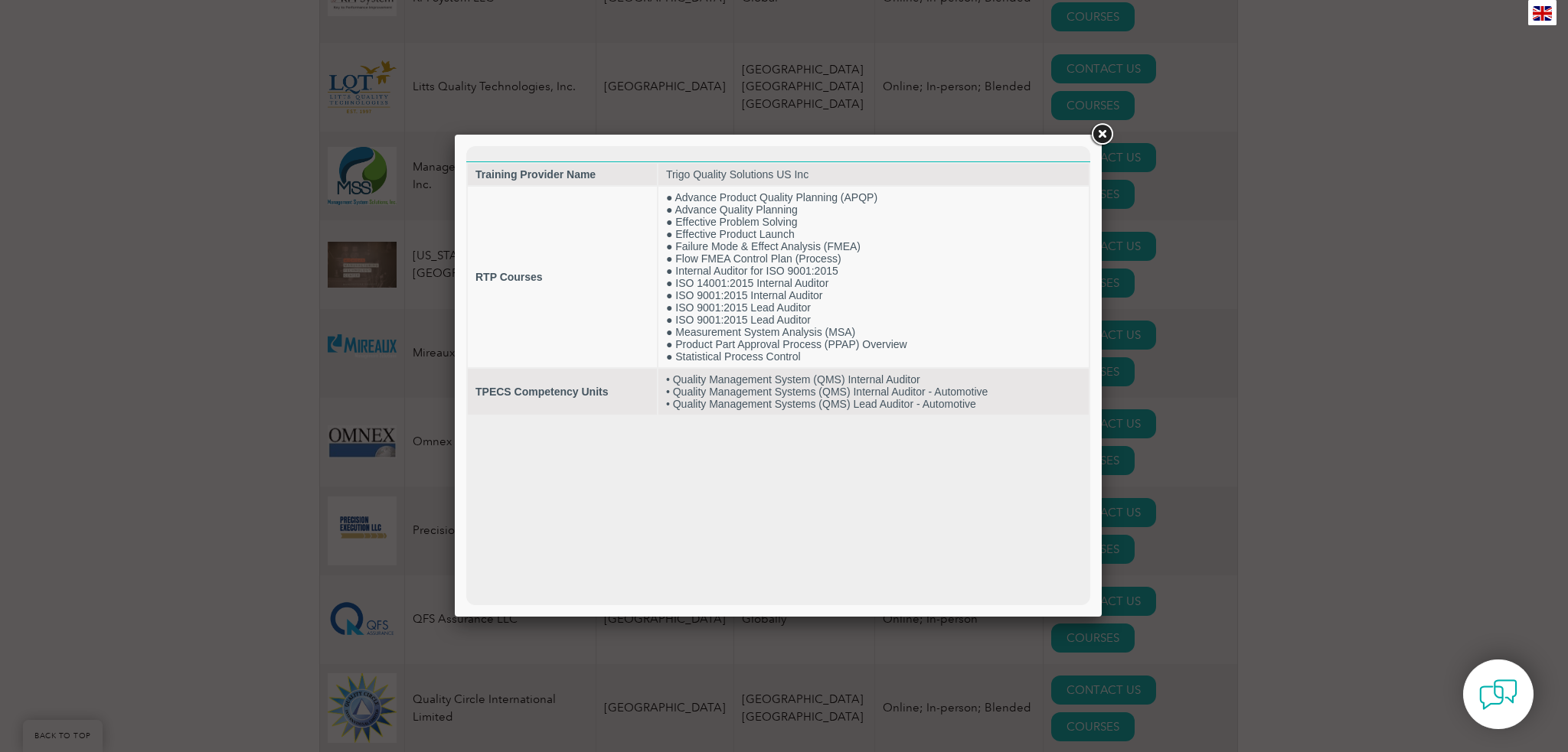
scroll to position [0, 0]
click at [1108, 137] on link at bounding box center [1101, 134] width 27 height 27
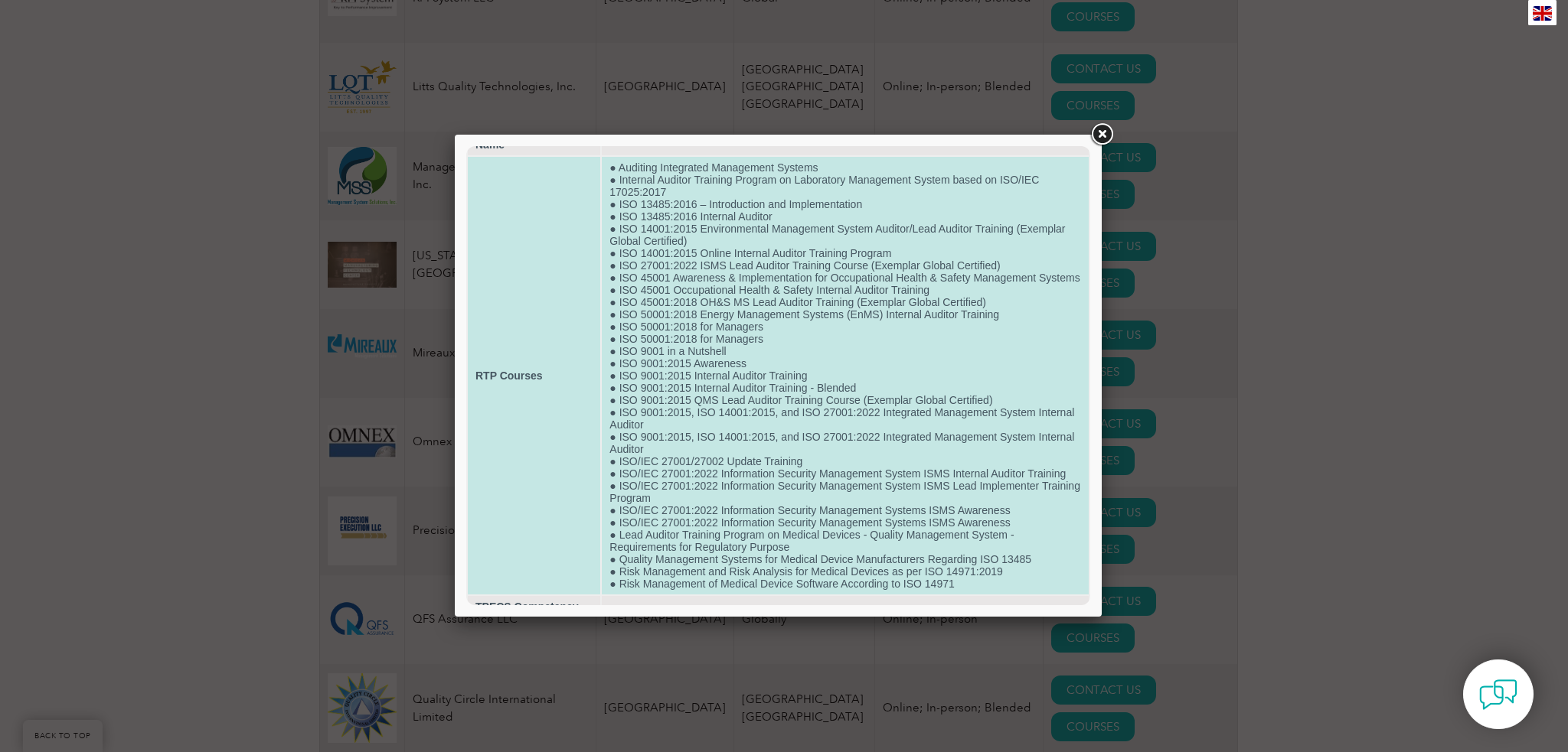
scroll to position [103, 0]
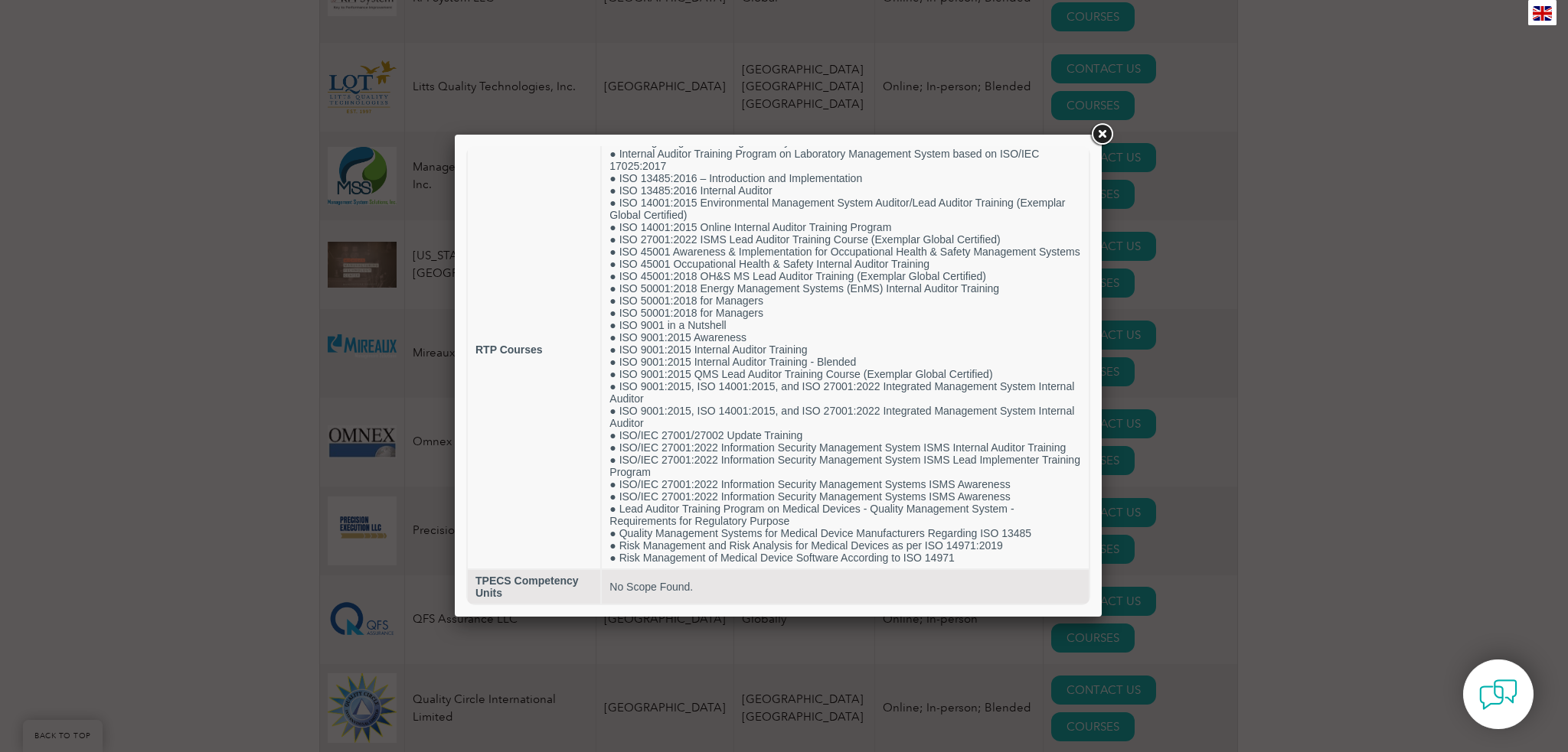
click at [1094, 137] on link at bounding box center [1101, 134] width 27 height 27
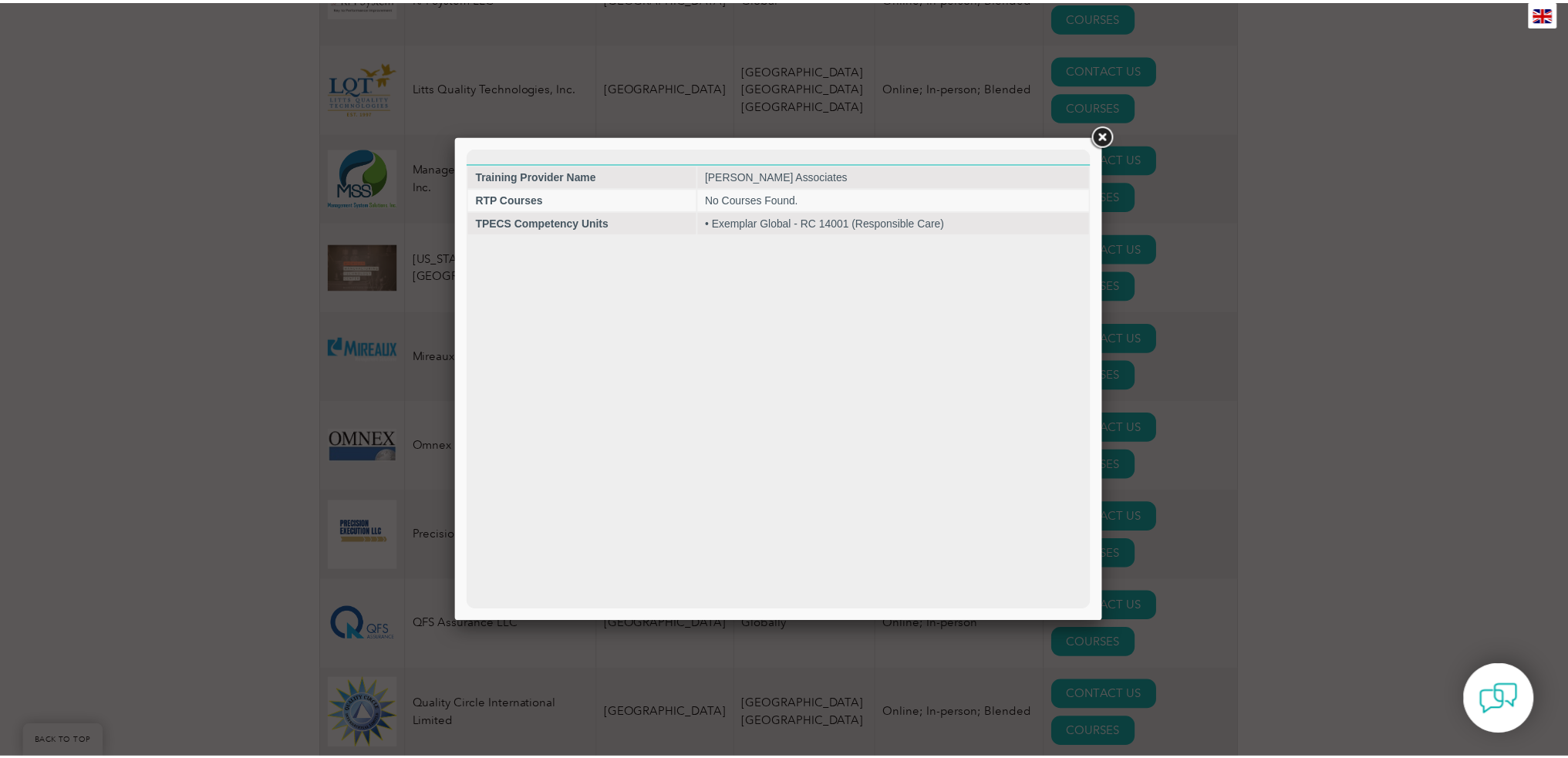
scroll to position [0, 0]
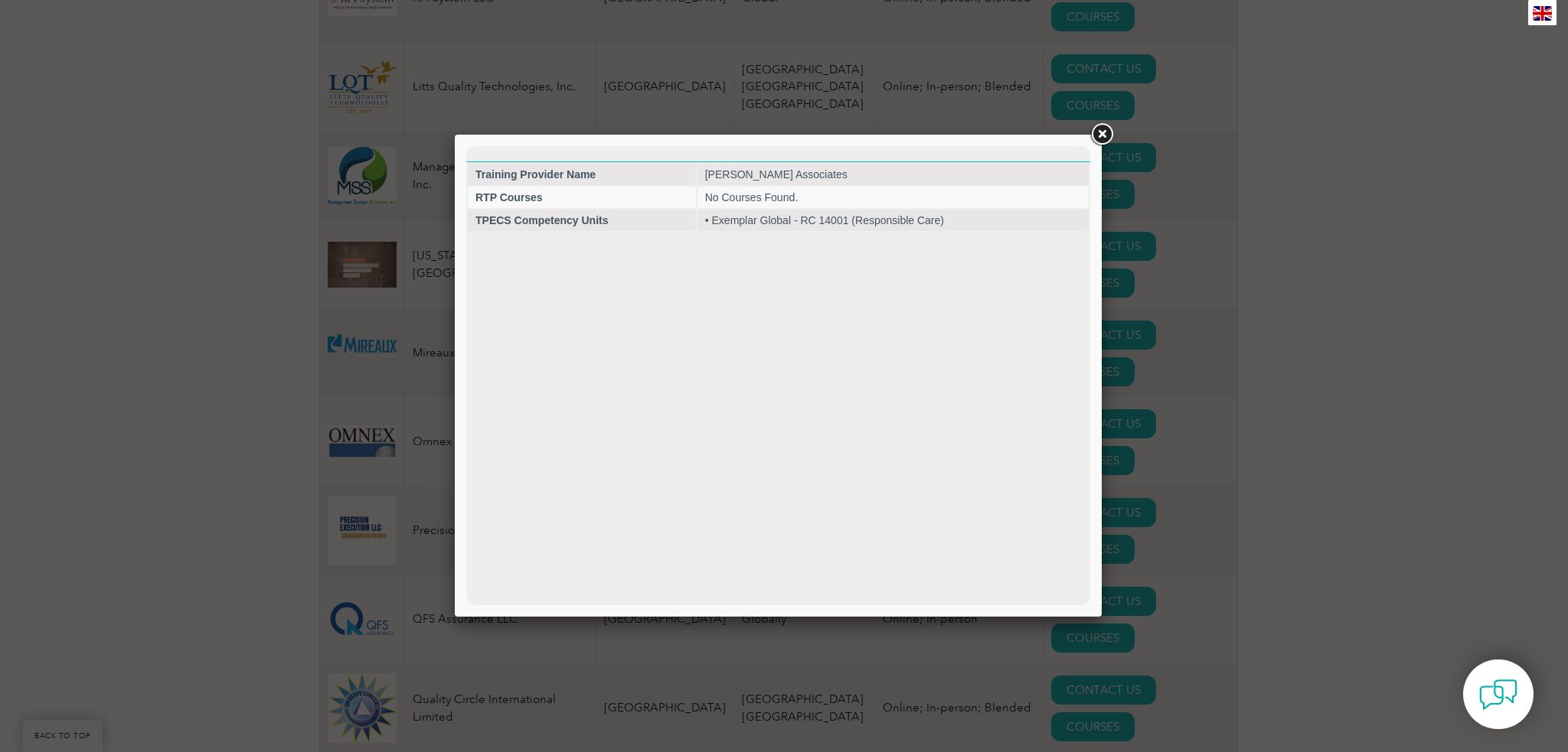
click at [1094, 129] on link at bounding box center [1101, 134] width 27 height 27
